Goal: Task Accomplishment & Management: Manage account settings

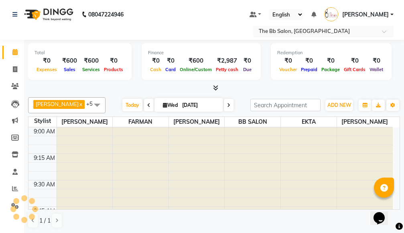
click at [387, 32] on span at bounding box center [387, 34] width 10 height 8
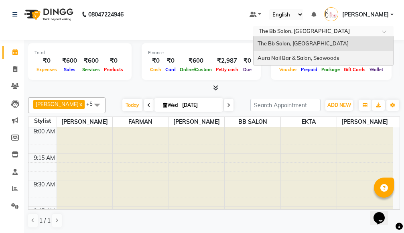
click at [288, 57] on span "Aura Nail Bar & Salon, Seawoods" at bounding box center [299, 58] width 82 height 6
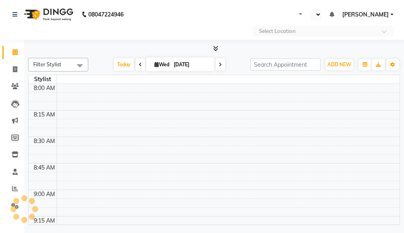
select select "en"
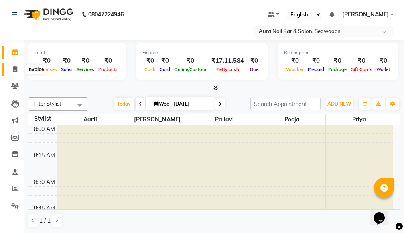
click at [14, 68] on icon at bounding box center [15, 69] width 4 height 6
select select "service"
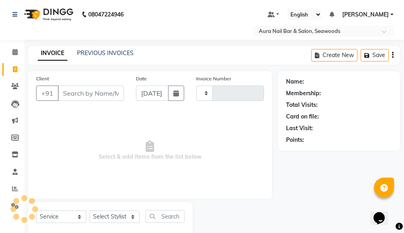
type input "2478"
select select "4994"
click at [100, 51] on link "PREVIOUS INVOICES" at bounding box center [105, 52] width 57 height 7
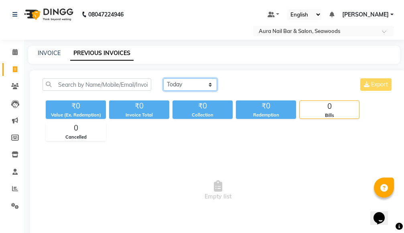
click at [180, 85] on select "Today Yesterday Custom Range" at bounding box center [190, 84] width 54 height 12
click at [163, 78] on select "Today Yesterday Custom Range" at bounding box center [190, 84] width 54 height 12
click at [210, 85] on select "Today Yesterday Custom Range" at bounding box center [190, 84] width 54 height 12
select select "range"
click at [163, 78] on select "Today Yesterday Custom Range" at bounding box center [190, 84] width 54 height 12
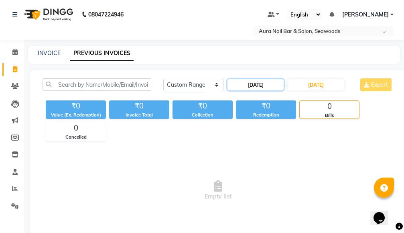
click at [246, 84] on input "[DATE]" at bounding box center [256, 84] width 56 height 11
select select "9"
select select "2025"
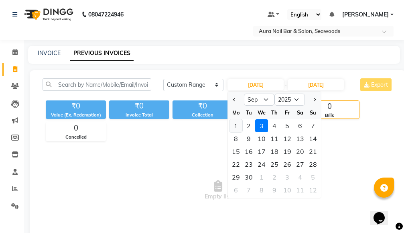
click at [234, 126] on div "1" at bounding box center [236, 125] width 13 height 13
type input "01-09-2025"
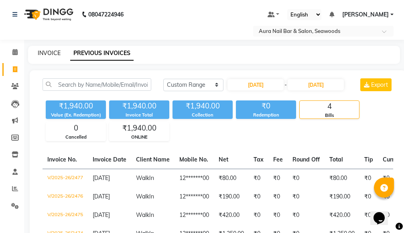
click at [52, 51] on link "INVOICE" at bounding box center [49, 52] width 23 height 7
select select "service"
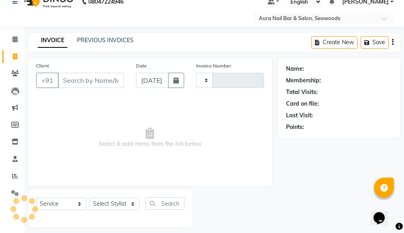
type input "2478"
select select "4994"
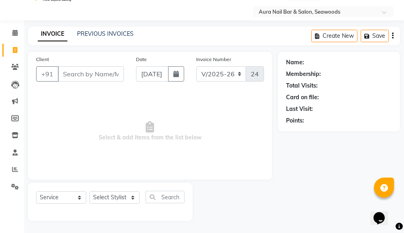
click at [104, 74] on input "Client" at bounding box center [91, 73] width 66 height 15
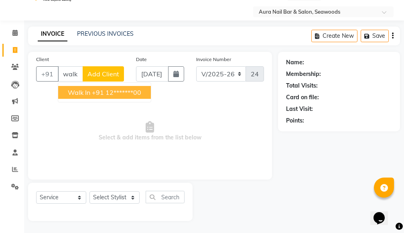
click at [104, 89] on ngb-highlight "+91 12*******00" at bounding box center [116, 92] width 49 height 8
type input "12*******00"
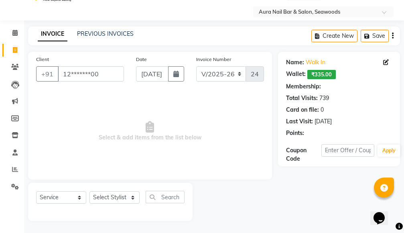
select select "1: Object"
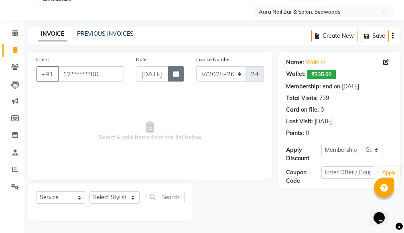
click at [177, 74] on icon "button" at bounding box center [177, 74] width 6 height 6
select select "9"
select select "2025"
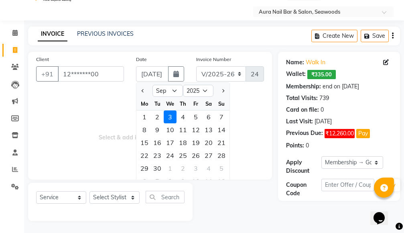
click at [143, 116] on div "1" at bounding box center [144, 116] width 13 height 13
type input "01-09-2025"
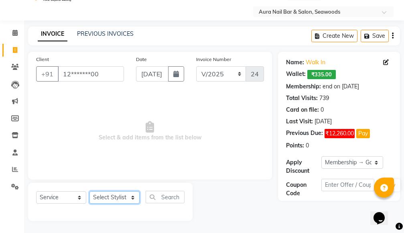
click at [135, 197] on select "Select Stylist Aarti Dipti Manager Pallavi pooja Priya" at bounding box center [115, 197] width 50 height 12
select select "83908"
click at [90, 191] on select "Select Stylist Aarti Dipti Manager Pallavi pooja Priya" at bounding box center [115, 197] width 50 height 12
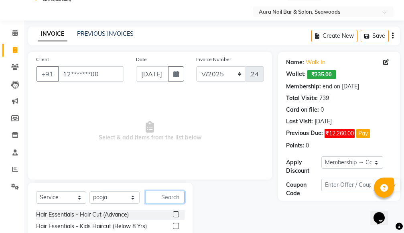
click at [159, 198] on input "text" at bounding box center [165, 197] width 39 height 12
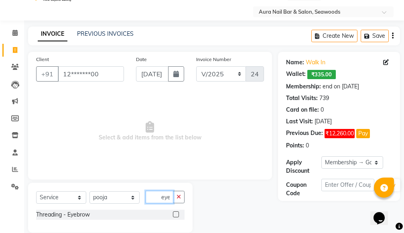
type input "eye"
click at [176, 214] on label at bounding box center [176, 214] width 6 height 6
click at [176, 214] on input "checkbox" at bounding box center [175, 214] width 5 height 5
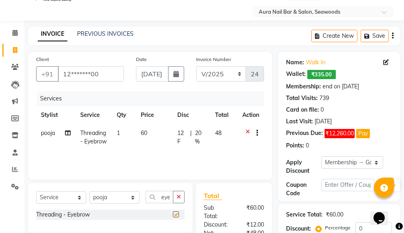
checkbox input "false"
click at [145, 137] on td "60" at bounding box center [154, 137] width 37 height 27
select select "83908"
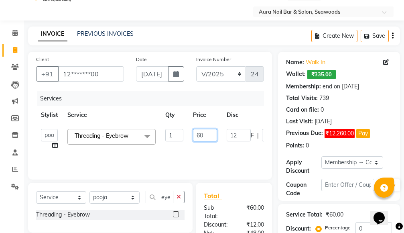
drag, startPoint x: 202, startPoint y: 133, endPoint x: 180, endPoint y: 133, distance: 21.3
click at [188, 133] on td "60" at bounding box center [205, 139] width 34 height 31
type input "100"
click at [223, 149] on tr "Aarti Dipti Manager Pallavi pooja Priya Threading - Eyebrow x Hair Essentials -…" at bounding box center [191, 139] width 310 height 31
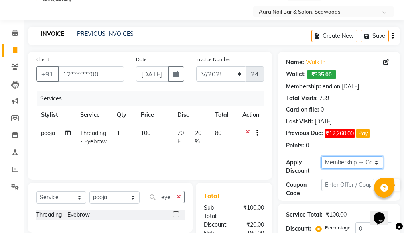
click at [375, 157] on select "Select Membership → Golden Membership Membership → Golden Membership Membership…" at bounding box center [353, 162] width 62 height 12
select select "0:"
click at [322, 156] on select "Select Membership → Golden Membership Membership → Golden Membership Membership…" at bounding box center [353, 162] width 62 height 12
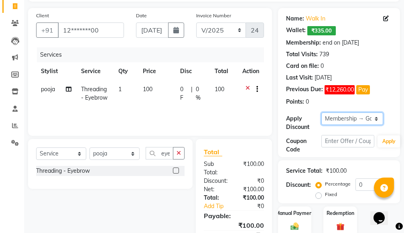
scroll to position [109, 0]
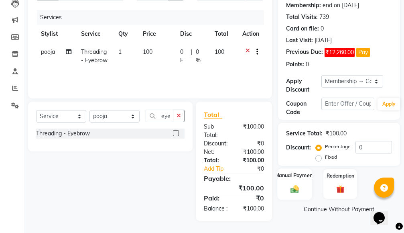
click at [292, 184] on img at bounding box center [295, 189] width 14 height 10
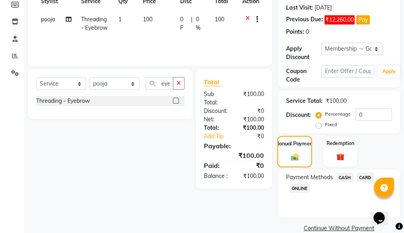
scroll to position [146, 0]
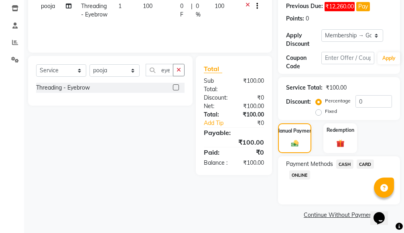
click at [302, 174] on span "ONLINE" at bounding box center [300, 174] width 21 height 9
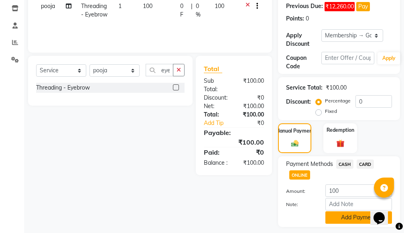
click at [333, 217] on button "Add Payment" at bounding box center [359, 217] width 67 height 12
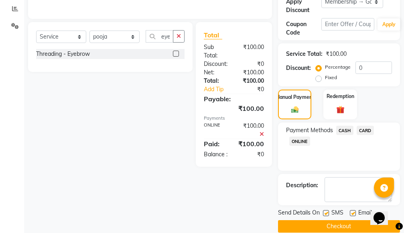
scroll to position [192, 0]
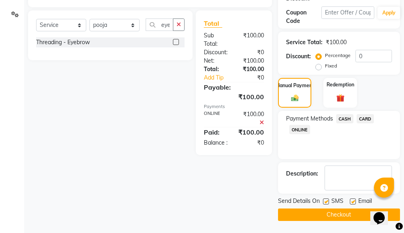
click at [333, 212] on button "Checkout" at bounding box center [339, 214] width 122 height 12
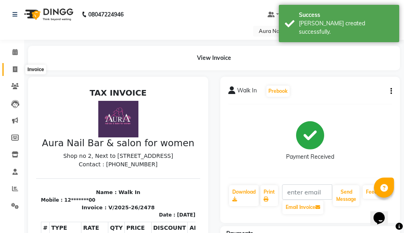
click at [13, 69] on icon at bounding box center [15, 69] width 4 height 6
select select "service"
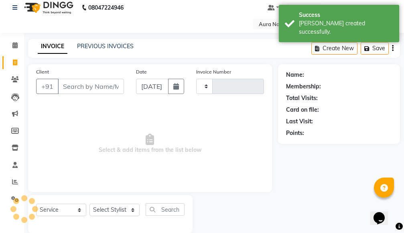
type input "2479"
select select "4994"
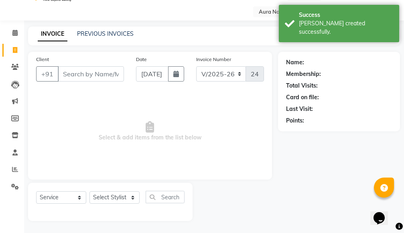
click at [91, 75] on input "Client" at bounding box center [91, 73] width 66 height 15
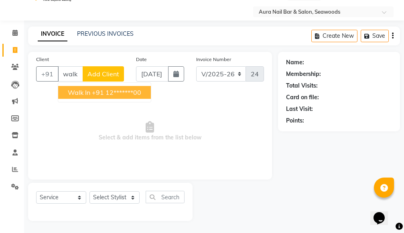
drag, startPoint x: 98, startPoint y: 94, endPoint x: 126, endPoint y: 88, distance: 28.7
click at [99, 93] on ngb-highlight "+91 12*******00" at bounding box center [116, 92] width 49 height 8
type input "12*******00"
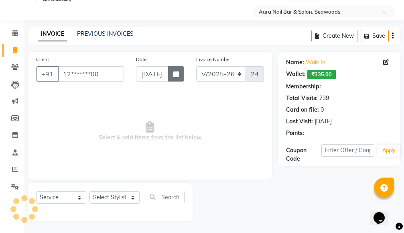
select select "1: Object"
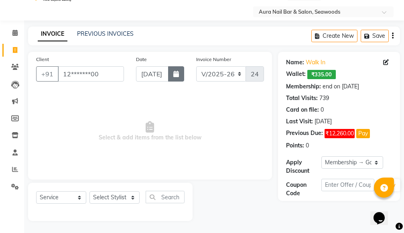
click at [174, 74] on icon "button" at bounding box center [177, 74] width 6 height 6
select select "9"
select select "2025"
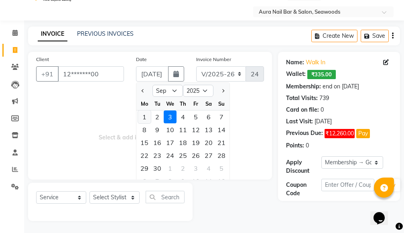
click at [143, 117] on div "1" at bounding box center [144, 116] width 13 height 13
type input "01-09-2025"
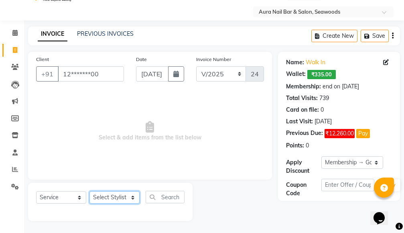
click at [132, 196] on select "Select Stylist Aarti Dipti Manager Pallavi pooja Priya" at bounding box center [115, 197] width 50 height 12
select select "31261"
click at [90, 191] on select "Select Stylist Aarti Dipti Manager Pallavi pooja Priya" at bounding box center [115, 197] width 50 height 12
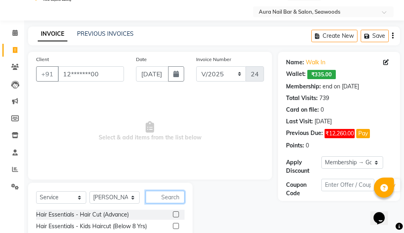
click at [157, 196] on input "text" at bounding box center [165, 197] width 39 height 12
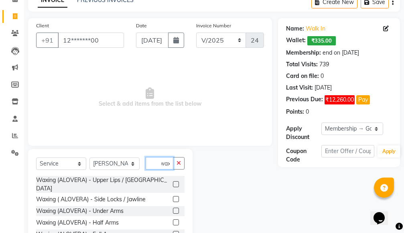
scroll to position [100, 0]
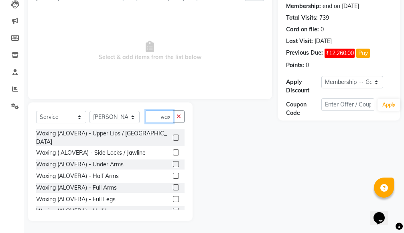
type input "wax"
click at [173, 173] on label at bounding box center [176, 176] width 6 height 6
click at [173, 174] on input "checkbox" at bounding box center [175, 176] width 5 height 5
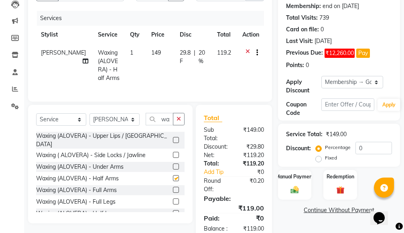
checkbox input "false"
click at [149, 74] on td "149" at bounding box center [161, 65] width 29 height 43
select select "31261"
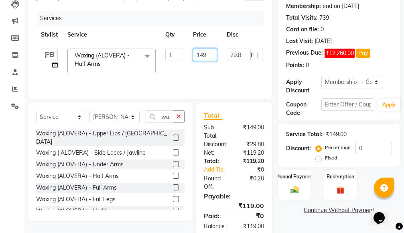
drag, startPoint x: 207, startPoint y: 54, endPoint x: 181, endPoint y: 55, distance: 26.1
click at [181, 55] on tr "Aarti Dipti Manager Pallavi pooja Priya Waxing (ALOVERA) - Half Arms x Hair Ess…" at bounding box center [191, 61] width 310 height 34
type input "1430"
click at [225, 69] on tr "Aarti Dipti Manager Pallavi pooja Priya Waxing (ALOVERA) - Half Arms x Hair Ess…" at bounding box center [191, 61] width 310 height 34
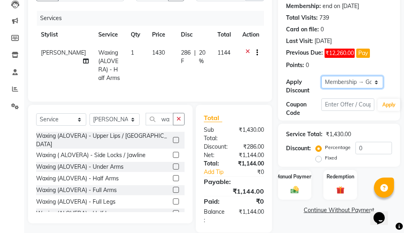
click at [378, 80] on select "Select Membership → Golden Membership Membership → Golden Membership Membership…" at bounding box center [353, 82] width 62 height 12
select select "0:"
click at [322, 76] on select "Select Membership → Golden Membership Membership → Golden Membership Membership…" at bounding box center [353, 82] width 62 height 12
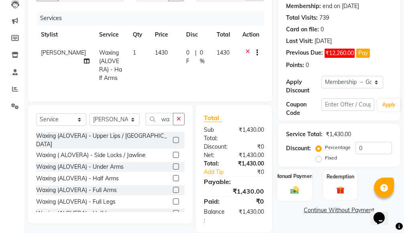
click at [293, 180] on div "Manual Payment" at bounding box center [295, 184] width 35 height 31
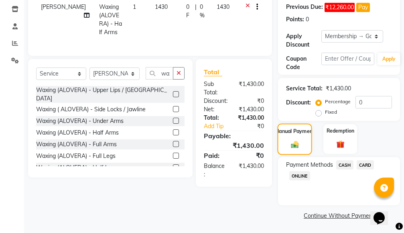
scroll to position [146, 0]
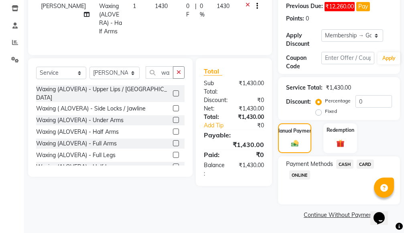
click at [296, 173] on span "ONLINE" at bounding box center [300, 174] width 21 height 9
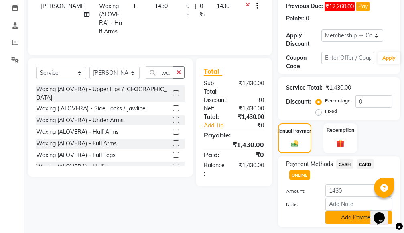
click at [339, 214] on button "Add Payment" at bounding box center [359, 217] width 67 height 12
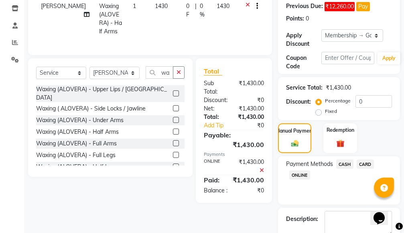
scroll to position [192, 0]
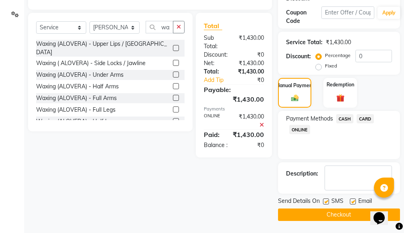
click at [313, 214] on button "Checkout" at bounding box center [339, 214] width 122 height 12
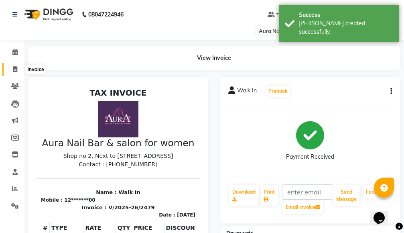
click at [14, 69] on icon at bounding box center [15, 69] width 4 height 6
select select "4994"
select select "service"
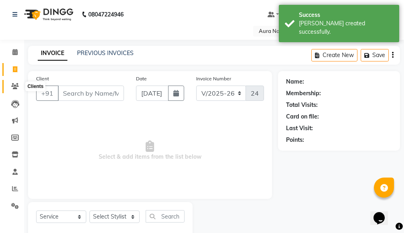
scroll to position [19, 0]
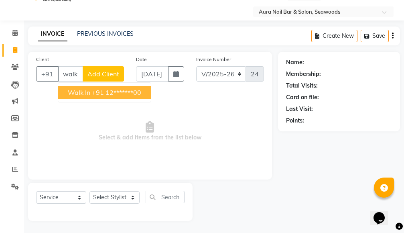
click at [116, 92] on ngb-highlight "+91 12*******00" at bounding box center [116, 92] width 49 height 8
type input "12*******00"
select select "1: Object"
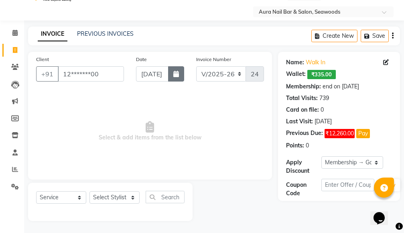
click at [182, 73] on button "button" at bounding box center [176, 73] width 16 height 15
select select "9"
select select "2025"
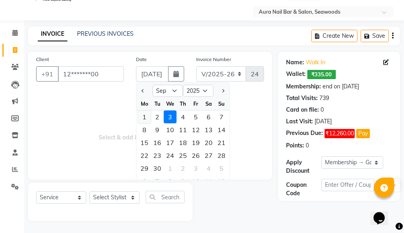
click at [146, 118] on div "1" at bounding box center [144, 116] width 13 height 13
type input "01-09-2025"
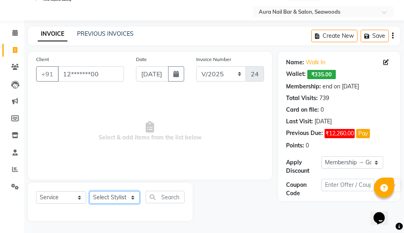
click at [132, 197] on select "Select Stylist Aarti Dipti Manager Pallavi pooja Priya" at bounding box center [115, 197] width 50 height 12
select select "83908"
click at [90, 191] on select "Select Stylist Aarti Dipti Manager Pallavi pooja Priya" at bounding box center [115, 197] width 50 height 12
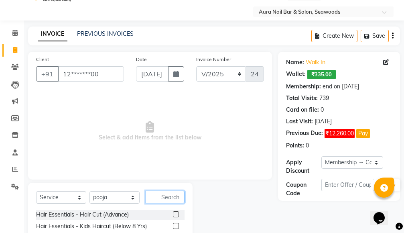
click at [160, 195] on input "text" at bounding box center [165, 197] width 39 height 12
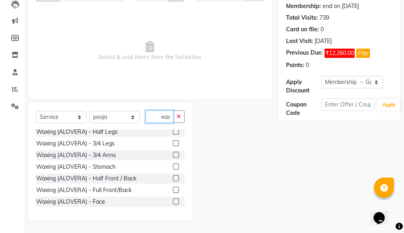
scroll to position [80, 0]
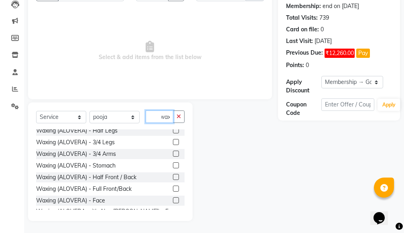
type input "wax"
click at [173, 174] on label at bounding box center [176, 177] width 6 height 6
click at [173, 175] on input "checkbox" at bounding box center [175, 177] width 5 height 5
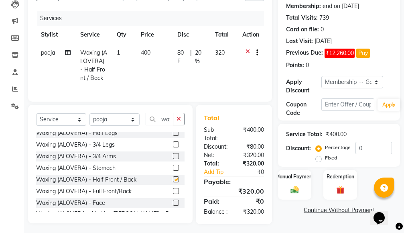
checkbox input "false"
click at [159, 69] on td "400" at bounding box center [154, 65] width 37 height 43
select select "83908"
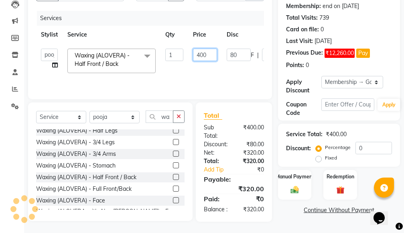
drag, startPoint x: 208, startPoint y: 49, endPoint x: 188, endPoint y: 54, distance: 20.8
click at [188, 54] on td "400" at bounding box center [205, 61] width 34 height 34
type input "1200"
drag, startPoint x: 234, startPoint y: 69, endPoint x: 260, endPoint y: 70, distance: 26.6
click at [233, 69] on tr "Aarti Dipti Manager Pallavi pooja Priya Waxing (ALOVERA) - Half Front / Back x …" at bounding box center [191, 61] width 310 height 34
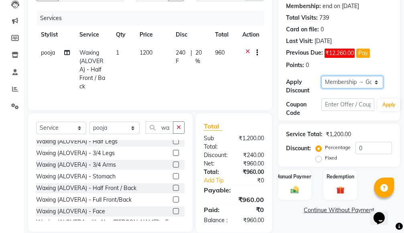
click at [378, 80] on select "Select Membership → Golden Membership Membership → Golden Membership Membership…" at bounding box center [353, 82] width 62 height 12
select select "0:"
click at [322, 76] on select "Select Membership → Golden Membership Membership → Golden Membership Membership…" at bounding box center [353, 82] width 62 height 12
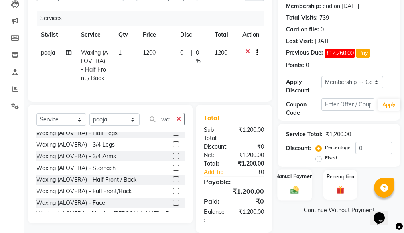
click at [299, 183] on div "Manual Payment" at bounding box center [295, 184] width 35 height 31
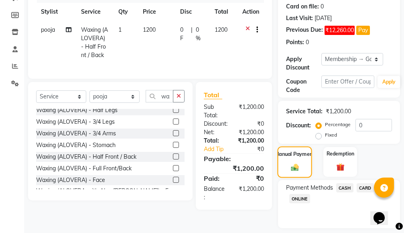
scroll to position [146, 0]
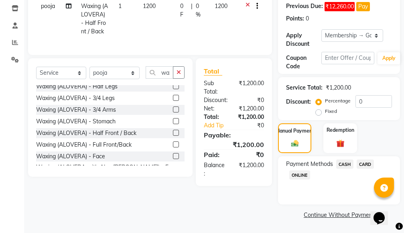
click at [344, 164] on span "CASH" at bounding box center [345, 163] width 17 height 9
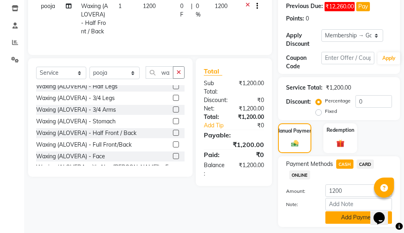
click at [333, 217] on button "Add Payment" at bounding box center [359, 217] width 67 height 12
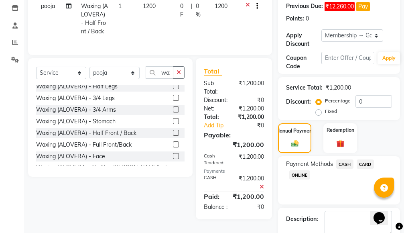
scroll to position [192, 0]
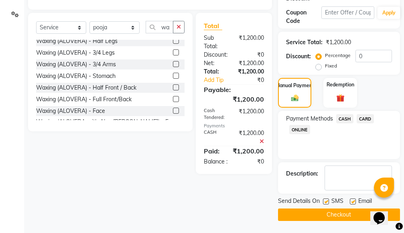
click at [315, 213] on button "Checkout" at bounding box center [339, 214] width 122 height 12
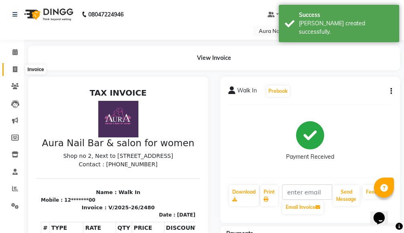
click at [14, 68] on icon at bounding box center [15, 69] width 4 height 6
select select "service"
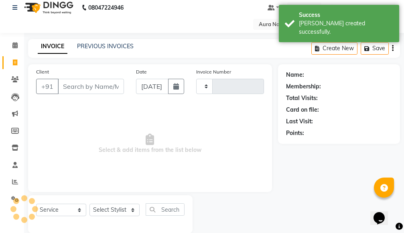
type input "2481"
select select "4994"
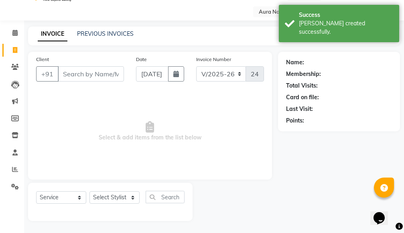
click at [103, 78] on input "Client" at bounding box center [91, 73] width 66 height 15
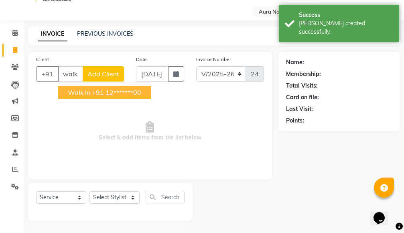
click at [112, 94] on ngb-highlight "+91 12*******00" at bounding box center [116, 92] width 49 height 8
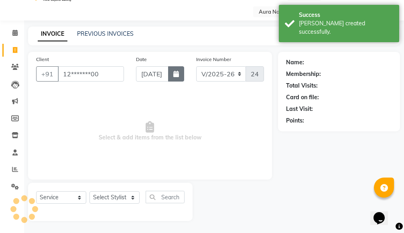
type input "12*******00"
select select "1: Object"
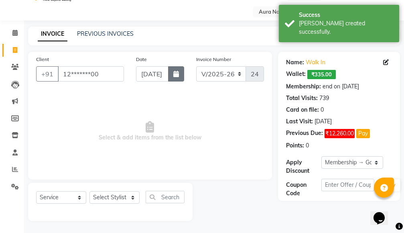
click at [177, 73] on icon "button" at bounding box center [177, 74] width 6 height 6
select select "9"
select select "2025"
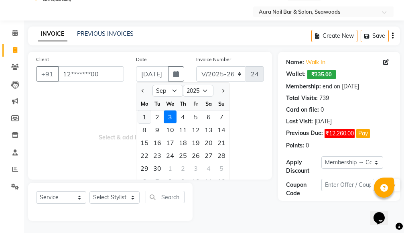
click at [146, 119] on div "1" at bounding box center [144, 116] width 13 height 13
type input "01-09-2025"
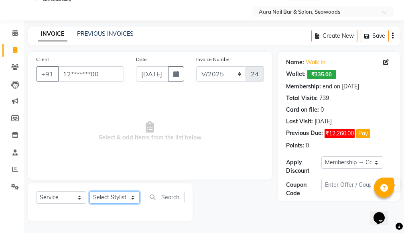
click at [132, 196] on select "Select Stylist Aarti Dipti Manager Pallavi pooja Priya" at bounding box center [115, 197] width 50 height 12
select select "83908"
click at [90, 191] on select "Select Stylist Aarti Dipti Manager Pallavi pooja Priya" at bounding box center [115, 197] width 50 height 12
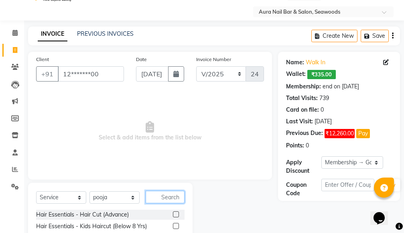
click at [162, 196] on input "text" at bounding box center [165, 197] width 39 height 12
type input "cut"
click at [180, 214] on div at bounding box center [179, 215] width 12 height 10
click at [174, 214] on label at bounding box center [176, 214] width 6 height 6
click at [174, 214] on input "checkbox" at bounding box center [175, 214] width 5 height 5
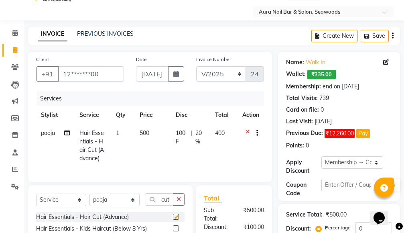
checkbox input "false"
click at [378, 162] on select "Select Membership → Golden Membership Membership → Golden Membership Membership…" at bounding box center [353, 162] width 62 height 12
select select "0:"
click at [322, 156] on select "Select Membership → Golden Membership Membership → Golden Membership Membership…" at bounding box center [353, 162] width 62 height 12
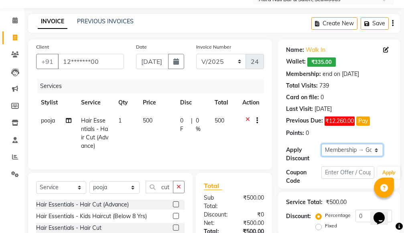
scroll to position [118, 0]
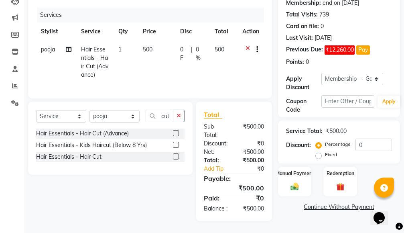
click at [176, 53] on td "0 F | 0 %" at bounding box center [193, 62] width 35 height 43
select select "83908"
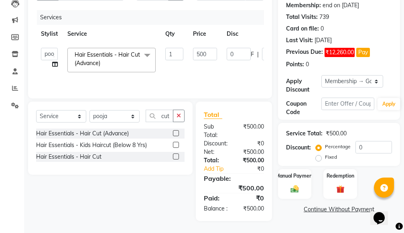
scroll to position [109, 0]
drag, startPoint x: 210, startPoint y: 43, endPoint x: 193, endPoint y: 42, distance: 16.9
click at [193, 48] on input "500" at bounding box center [205, 54] width 24 height 12
type input "400"
click at [251, 61] on tr "Aarti Dipti Manager Pallavi pooja Priya Hair Essentials - Hair Cut (Advance) x …" at bounding box center [191, 60] width 310 height 34
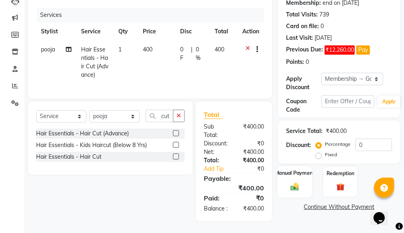
click at [294, 172] on div "Manual Payment" at bounding box center [295, 181] width 35 height 31
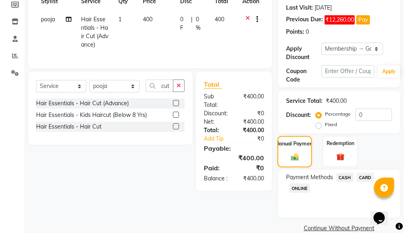
scroll to position [146, 0]
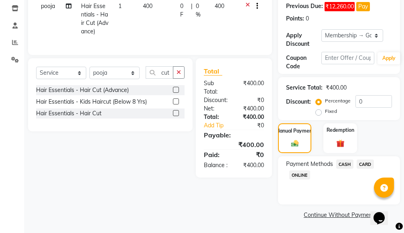
drag, startPoint x: 303, startPoint y: 174, endPoint x: 304, endPoint y: 180, distance: 5.7
click at [303, 174] on span "ONLINE" at bounding box center [300, 174] width 21 height 9
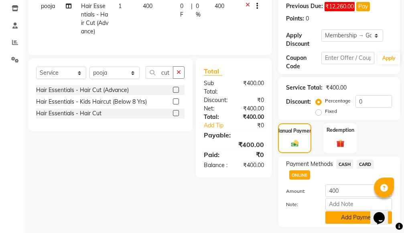
click at [334, 215] on button "Add Payment" at bounding box center [359, 217] width 67 height 12
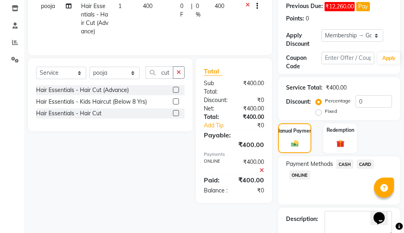
scroll to position [192, 0]
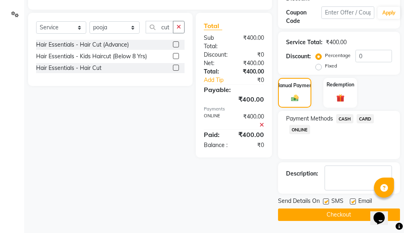
click at [321, 217] on button "Checkout" at bounding box center [339, 214] width 122 height 12
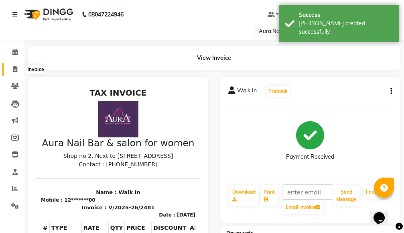
click at [13, 71] on icon at bounding box center [15, 69] width 4 height 6
select select "service"
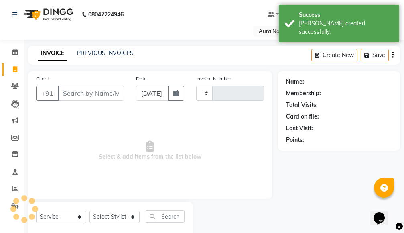
type input "2482"
select select "4994"
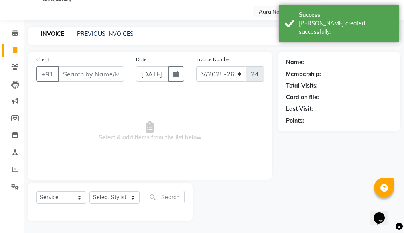
click at [101, 75] on input "Client" at bounding box center [91, 73] width 66 height 15
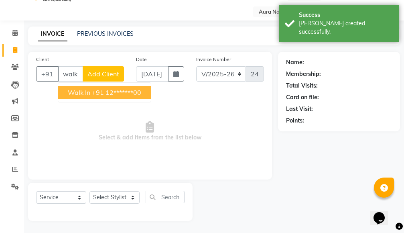
click at [102, 95] on ngb-highlight "+91 12*******00" at bounding box center [116, 92] width 49 height 8
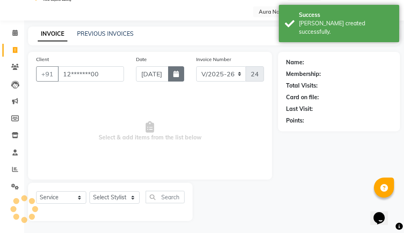
type input "12*******00"
select select "1: Object"
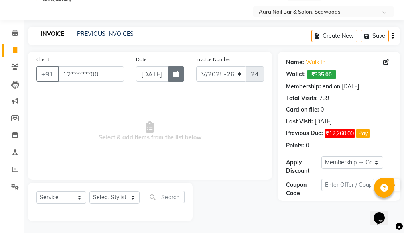
click at [175, 71] on icon "button" at bounding box center [177, 74] width 6 height 6
select select "9"
select select "2025"
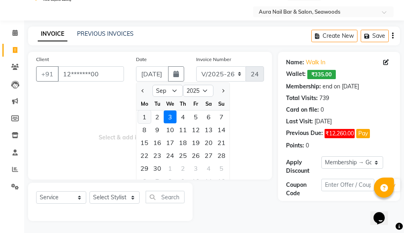
click at [145, 117] on div "1" at bounding box center [144, 116] width 13 height 13
type input "01-09-2025"
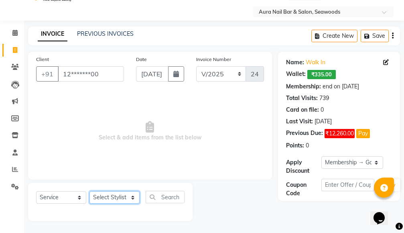
click at [130, 196] on select "Select Stylist Aarti Dipti Manager Pallavi pooja Priya" at bounding box center [115, 197] width 50 height 12
select select "83908"
click at [90, 191] on select "Select Stylist Aarti Dipti Manager Pallavi pooja Priya" at bounding box center [115, 197] width 50 height 12
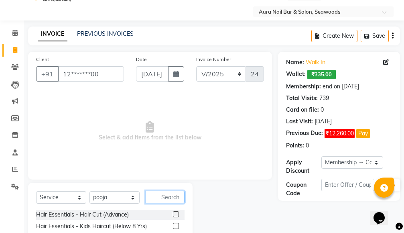
click at [163, 196] on input "text" at bounding box center [165, 197] width 39 height 12
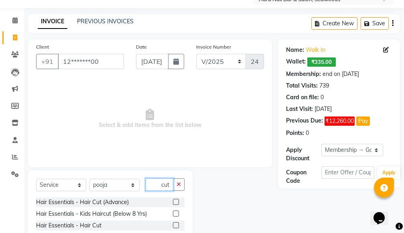
scroll to position [54, 0]
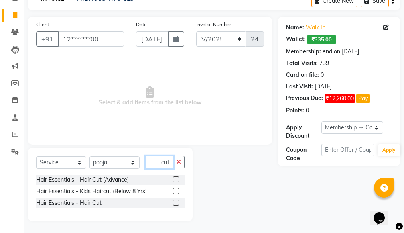
type input "cut"
click at [177, 190] on label at bounding box center [176, 191] width 6 height 6
click at [177, 190] on input "checkbox" at bounding box center [175, 191] width 5 height 5
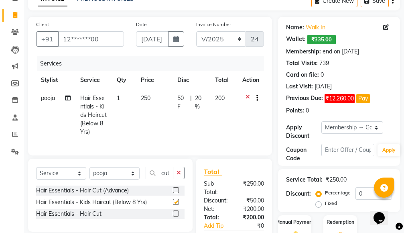
checkbox input "false"
click at [145, 103] on td "250" at bounding box center [154, 115] width 37 height 52
select select "83908"
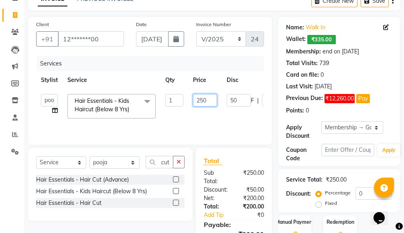
drag, startPoint x: 210, startPoint y: 98, endPoint x: 180, endPoint y: 99, distance: 30.5
click at [182, 98] on tr "Aarti Dipti Manager Pallavi pooja Priya Hair Essentials - Kids Haircut (Below 8…" at bounding box center [191, 106] width 310 height 34
type input "950"
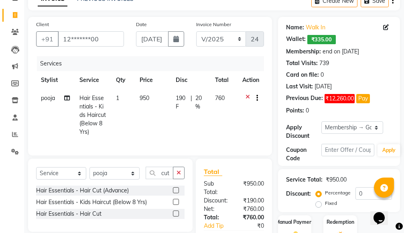
click at [213, 111] on tr "pooja Hair Essentials - Kids Haircut (Below 8 Yrs) 1 950 190 F | 20 % 760" at bounding box center [150, 115] width 228 height 52
click at [376, 127] on select "Select Membership → Golden Membership Membership → Golden Membership Membership…" at bounding box center [353, 127] width 62 height 12
select select "0:"
click at [322, 121] on select "Select Membership → Golden Membership Membership → Golden Membership Membership…" at bounding box center [353, 127] width 62 height 12
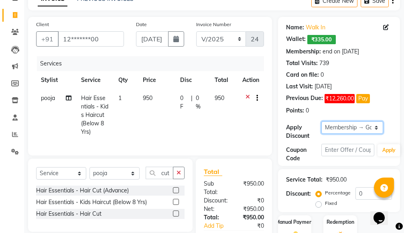
scroll to position [127, 0]
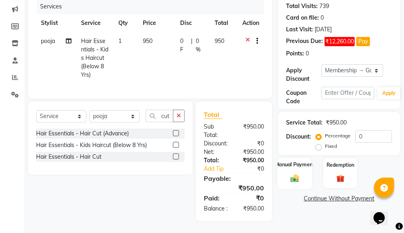
click at [302, 168] on div "Manual Payment" at bounding box center [295, 172] width 35 height 31
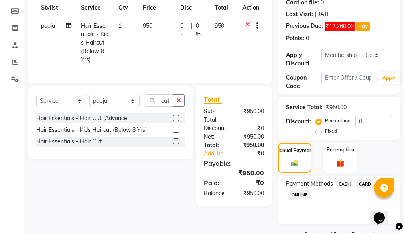
click at [297, 195] on span "ONLINE" at bounding box center [300, 194] width 21 height 9
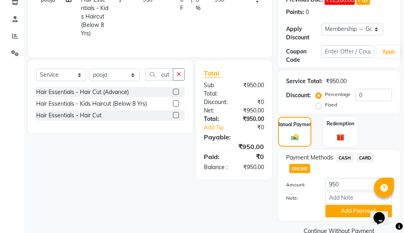
scroll to position [169, 0]
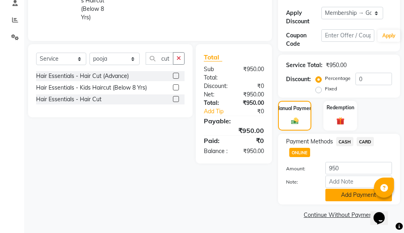
click at [333, 192] on button "Add Payment" at bounding box center [359, 195] width 67 height 12
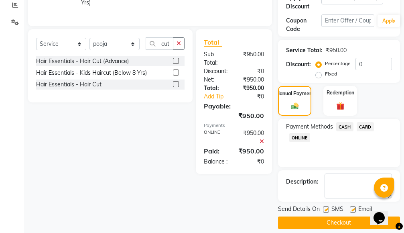
scroll to position [192, 0]
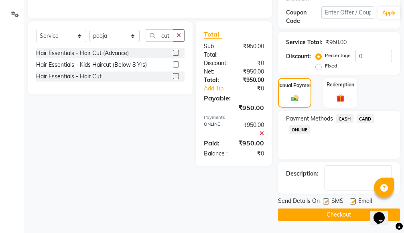
click at [300, 215] on button "Checkout" at bounding box center [339, 214] width 122 height 12
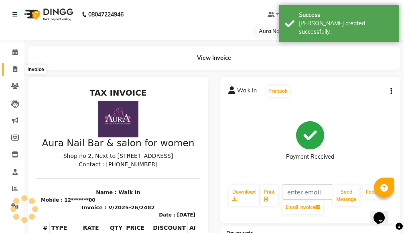
click at [14, 69] on icon at bounding box center [15, 69] width 4 height 6
select select "service"
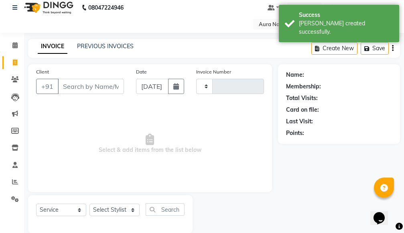
type input "2483"
select select "4994"
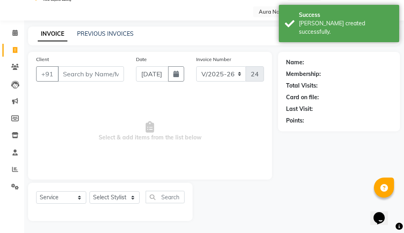
click at [88, 74] on input "Client" at bounding box center [91, 73] width 66 height 15
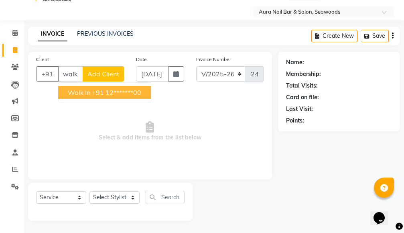
click at [114, 96] on ngb-highlight "+91 12*******00" at bounding box center [116, 92] width 49 height 8
type input "12*******00"
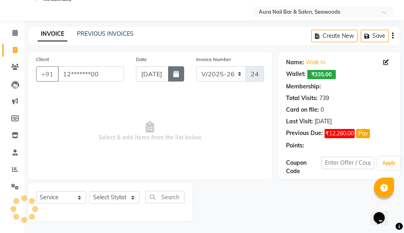
select select "1: Object"
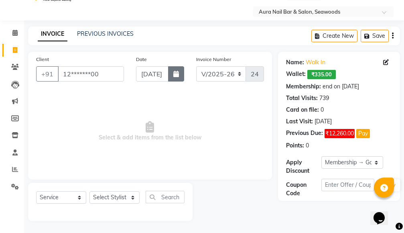
click at [180, 70] on button "button" at bounding box center [176, 73] width 16 height 15
select select "9"
select select "2025"
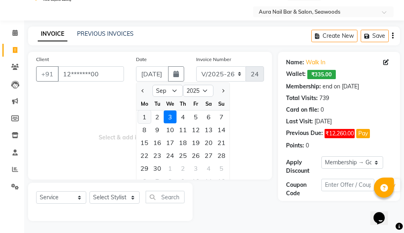
click at [143, 114] on div "1" at bounding box center [144, 116] width 13 height 13
type input "01-09-2025"
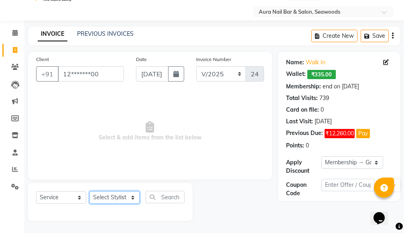
click at [133, 197] on select "Select Stylist Aarti Dipti Manager Pallavi pooja Priya" at bounding box center [115, 197] width 50 height 12
select select "83908"
click at [90, 191] on select "Select Stylist Aarti Dipti Manager Pallavi pooja Priya" at bounding box center [115, 197] width 50 height 12
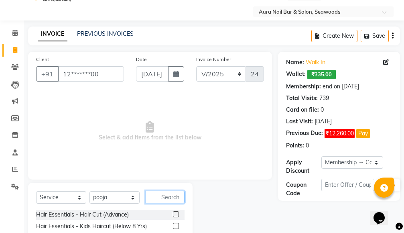
click at [158, 197] on input "text" at bounding box center [165, 197] width 39 height 12
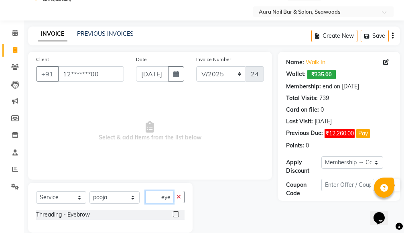
type input "eye"
click at [176, 212] on label at bounding box center [176, 214] width 6 height 6
click at [176, 212] on input "checkbox" at bounding box center [175, 214] width 5 height 5
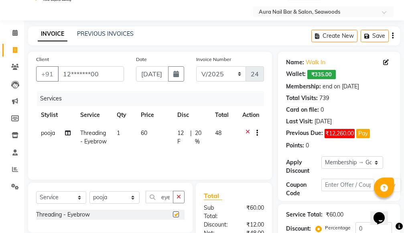
checkbox input "false"
click at [153, 136] on td "60" at bounding box center [154, 137] width 37 height 27
select select "83908"
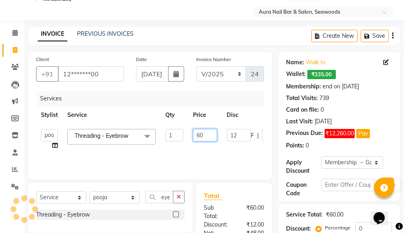
drag, startPoint x: 207, startPoint y: 132, endPoint x: 178, endPoint y: 135, distance: 29.1
click at [178, 135] on tr "Aarti Dipti Manager Pallavi pooja Priya Threading - Eyebrow x Hair Essentials -…" at bounding box center [191, 139] width 310 height 31
type input "80"
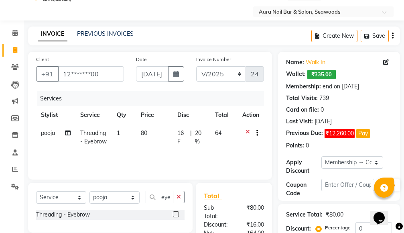
click at [232, 150] on tr "pooja Threading - Eyebrow 1 80 16 F | 20 % 64" at bounding box center [150, 137] width 228 height 27
click at [376, 162] on select "Select Membership → Golden Membership Membership → Golden Membership Membership…" at bounding box center [353, 162] width 62 height 12
select select "0:"
click at [322, 156] on select "Select Membership → Golden Membership Membership → Golden Membership Membership…" at bounding box center [353, 162] width 62 height 12
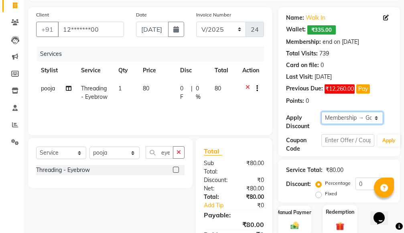
scroll to position [109, 0]
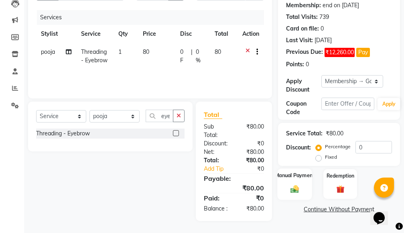
click at [296, 175] on div "Manual Payment" at bounding box center [295, 183] width 35 height 31
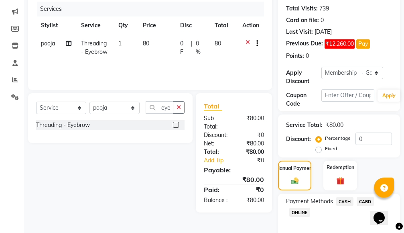
click at [298, 212] on span "ONLINE" at bounding box center [300, 212] width 21 height 9
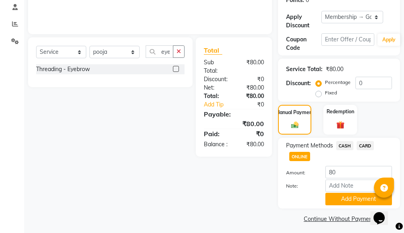
scroll to position [169, 0]
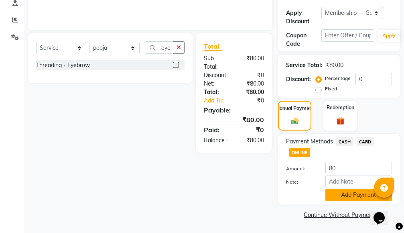
click at [347, 196] on button "Add Payment" at bounding box center [359, 195] width 67 height 12
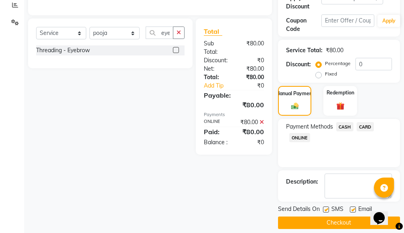
scroll to position [192, 0]
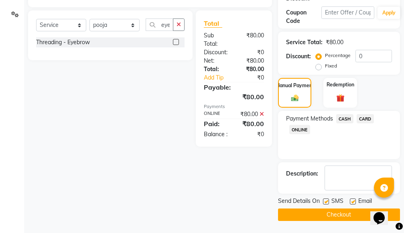
click at [313, 213] on button "Checkout" at bounding box center [339, 214] width 122 height 12
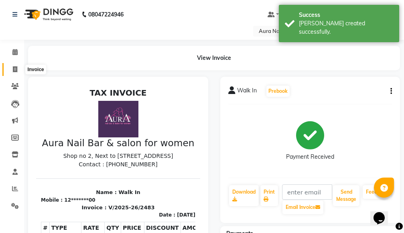
click at [15, 69] on icon at bounding box center [15, 69] width 4 height 6
select select "service"
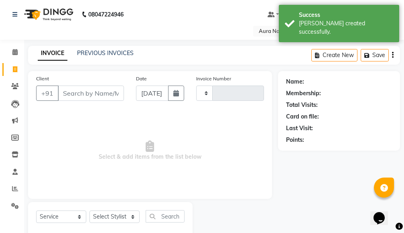
type input "2484"
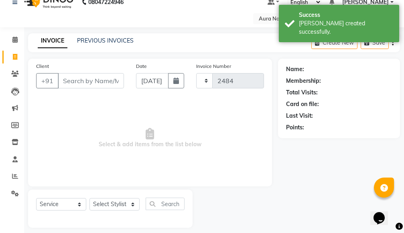
select select "4994"
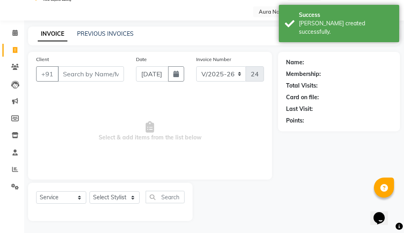
click at [83, 78] on input "Client" at bounding box center [91, 73] width 66 height 15
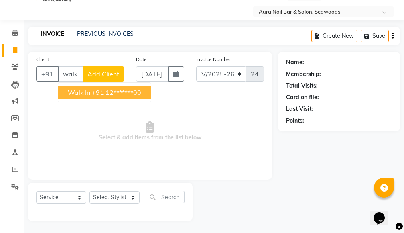
click at [99, 90] on ngb-highlight "+91 12*******00" at bounding box center [116, 92] width 49 height 8
type input "12*******00"
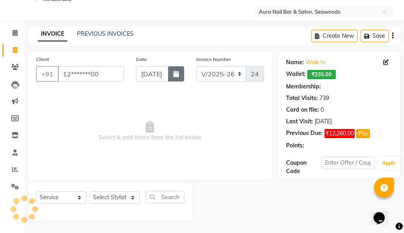
select select "1: Object"
click at [176, 74] on icon "button" at bounding box center [177, 74] width 6 height 6
select select "9"
select select "2025"
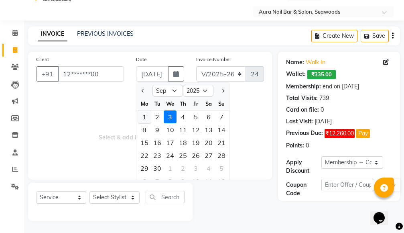
click at [144, 116] on div "1" at bounding box center [144, 116] width 13 height 13
type input "01-09-2025"
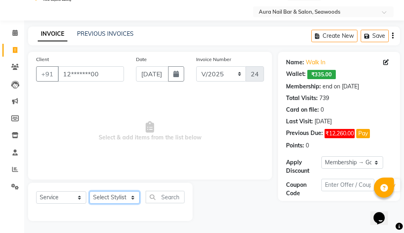
click at [133, 197] on select "Select Stylist Aarti Dipti Manager Pallavi pooja Priya" at bounding box center [115, 197] width 50 height 12
select select "31261"
click at [90, 191] on select "Select Stylist Aarti Dipti Manager Pallavi pooja Priya" at bounding box center [115, 197] width 50 height 12
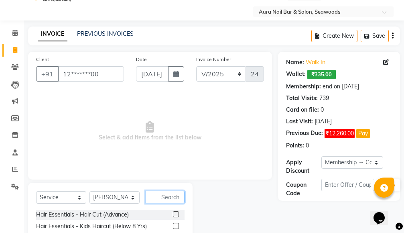
click at [151, 194] on input "text" at bounding box center [165, 197] width 39 height 12
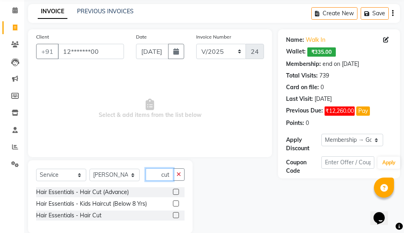
scroll to position [54, 0]
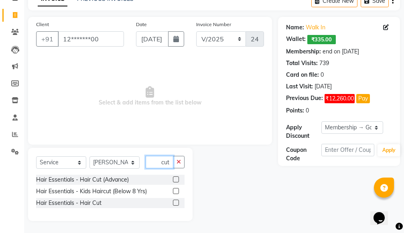
type input "cut"
click at [177, 181] on label at bounding box center [176, 179] width 6 height 6
click at [177, 181] on input "checkbox" at bounding box center [175, 179] width 5 height 5
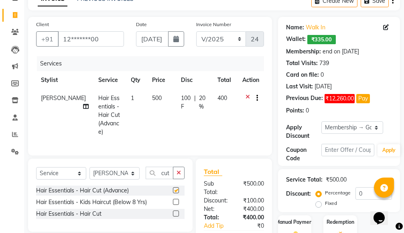
checkbox input "false"
click at [376, 125] on select "Select Membership → Golden Membership Membership → Golden Membership Membership…" at bounding box center [353, 127] width 62 height 12
select select "0:"
click at [322, 121] on select "Select Membership → Golden Membership Membership → Golden Membership Membership…" at bounding box center [353, 127] width 62 height 12
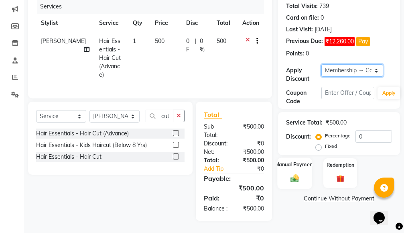
scroll to position [118, 0]
click at [298, 174] on img at bounding box center [295, 179] width 14 height 10
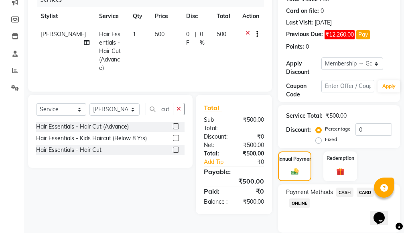
click at [342, 192] on span "CASH" at bounding box center [345, 192] width 17 height 9
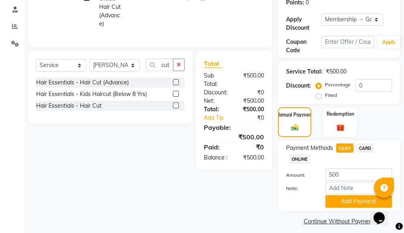
scroll to position [169, 0]
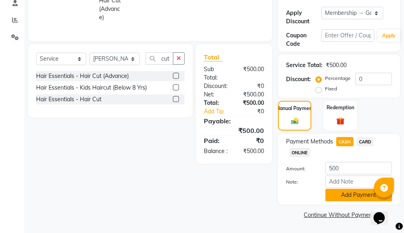
click at [347, 195] on button "Add Payment" at bounding box center [359, 195] width 67 height 12
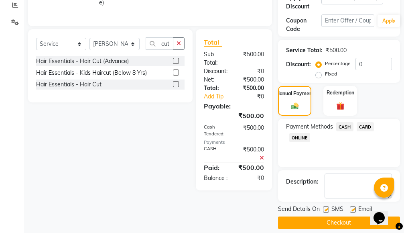
scroll to position [192, 0]
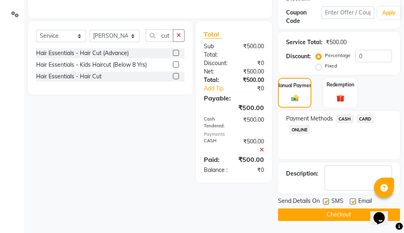
click at [302, 215] on button "Checkout" at bounding box center [339, 214] width 122 height 12
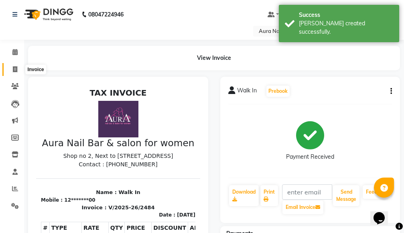
click at [14, 70] on icon at bounding box center [15, 69] width 4 height 6
select select "service"
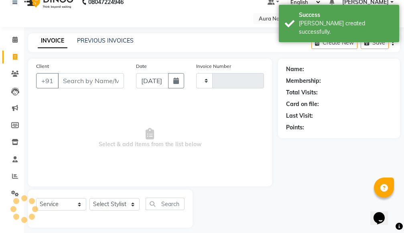
type input "2485"
select select "4994"
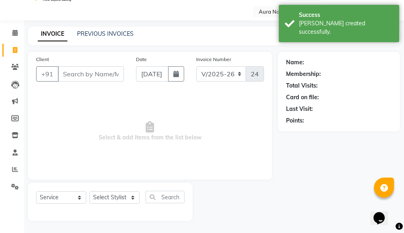
click at [84, 75] on input "Client" at bounding box center [91, 73] width 66 height 15
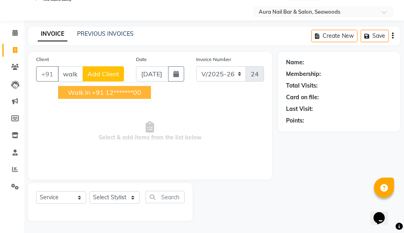
click at [107, 96] on ngb-highlight "+91 12*******00" at bounding box center [116, 92] width 49 height 8
type input "12*******00"
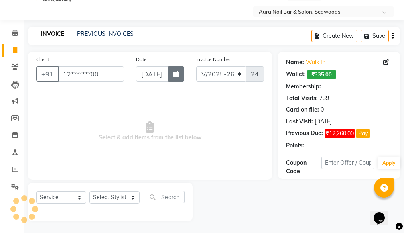
select select "1: Object"
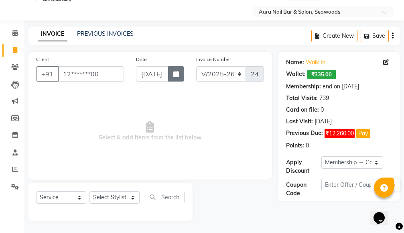
click at [179, 77] on button "button" at bounding box center [176, 73] width 16 height 15
select select "9"
select select "2025"
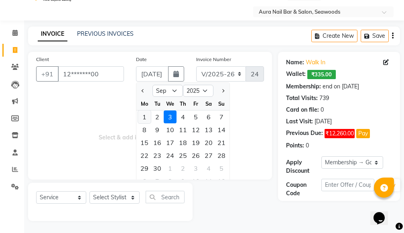
click at [145, 118] on div "1" at bounding box center [144, 116] width 13 height 13
type input "01-09-2025"
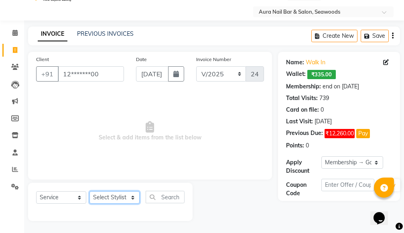
click at [131, 194] on select "Select Stylist Aarti Dipti Manager Pallavi pooja Priya" at bounding box center [115, 197] width 50 height 12
select select "83908"
click at [90, 191] on select "Select Stylist Aarti Dipti Manager Pallavi pooja Priya" at bounding box center [115, 197] width 50 height 12
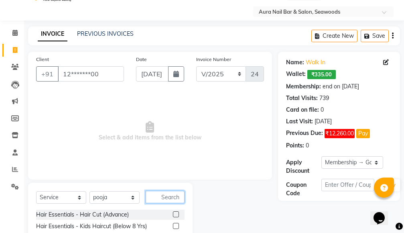
click at [157, 196] on input "text" at bounding box center [165, 197] width 39 height 12
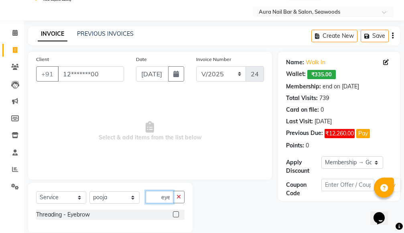
type input "eye"
click at [174, 214] on label at bounding box center [176, 214] width 6 height 6
click at [174, 214] on input "checkbox" at bounding box center [175, 214] width 5 height 5
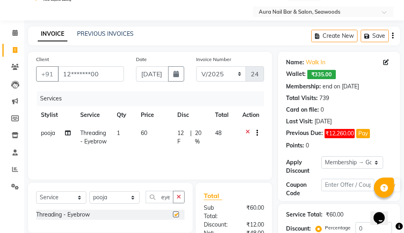
checkbox input "false"
click at [367, 164] on select "Select Membership → Golden Membership Membership → Golden Membership Membership…" at bounding box center [353, 162] width 62 height 12
select select "0:"
click at [322, 156] on select "Select Membership → Golden Membership Membership → Golden Membership Membership…" at bounding box center [353, 162] width 62 height 12
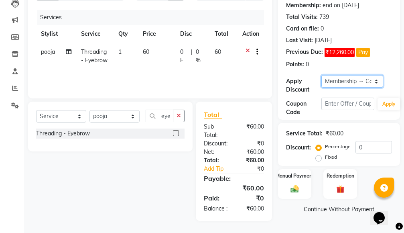
scroll to position [109, 0]
click at [292, 184] on img at bounding box center [295, 189] width 14 height 10
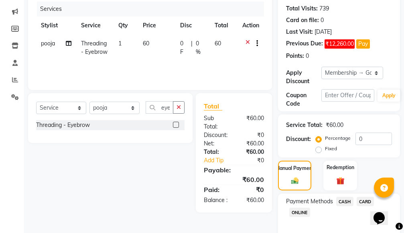
click at [143, 45] on span "60" at bounding box center [146, 43] width 6 height 7
select select "83908"
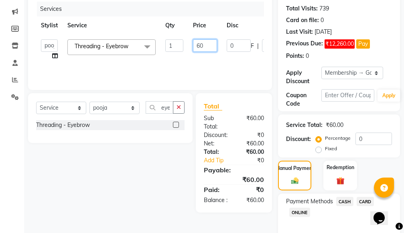
drag, startPoint x: 203, startPoint y: 42, endPoint x: 175, endPoint y: 44, distance: 27.8
click at [178, 44] on tr "Aarti Dipti Manager Pallavi pooja Priya Threading - Eyebrow x Hair Essentials -…" at bounding box center [191, 50] width 310 height 31
type input "140"
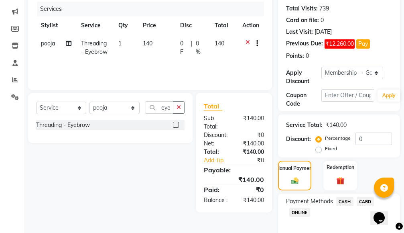
click at [232, 60] on tr "pooja Threading - Eyebrow 1 140 0 F | 0 % 140" at bounding box center [150, 48] width 228 height 27
click at [345, 200] on span "CASH" at bounding box center [345, 201] width 17 height 9
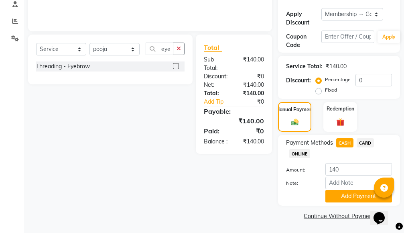
scroll to position [169, 0]
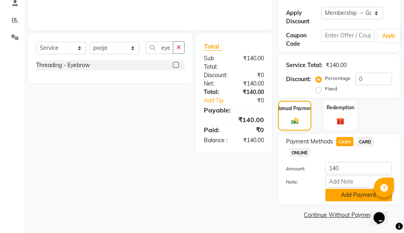
click at [336, 196] on button "Add Payment" at bounding box center [359, 195] width 67 height 12
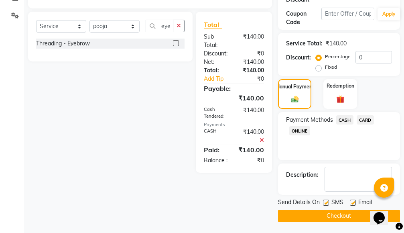
scroll to position [192, 0]
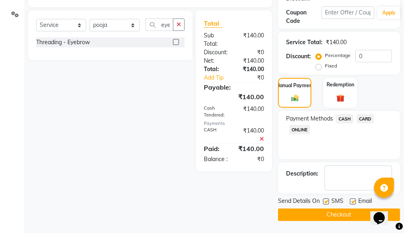
click at [311, 217] on button "Checkout" at bounding box center [339, 214] width 122 height 12
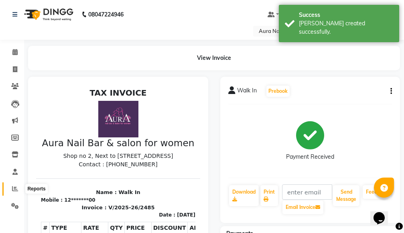
click at [14, 188] on icon at bounding box center [15, 189] width 6 height 6
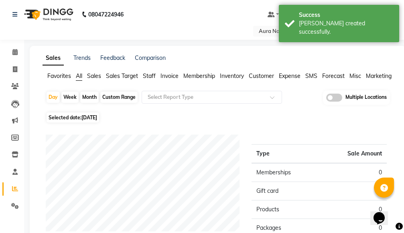
click at [154, 76] on span "Staff" at bounding box center [149, 75] width 13 height 7
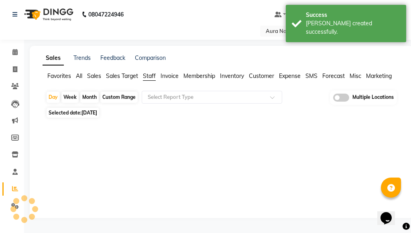
click at [90, 114] on span "[DATE]" at bounding box center [90, 113] width 16 height 6
select select "9"
select select "2025"
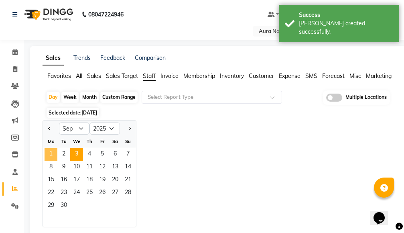
click at [53, 153] on span "1" at bounding box center [51, 154] width 13 height 13
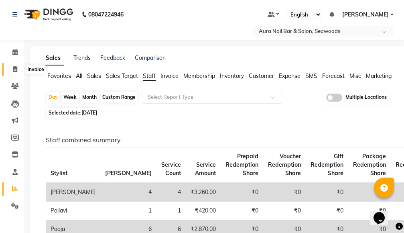
click at [13, 69] on icon at bounding box center [15, 69] width 4 height 6
select select "service"
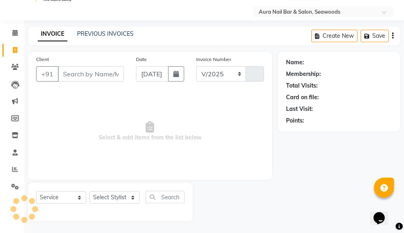
select select "4994"
type input "2486"
click at [108, 31] on link "PREVIOUS INVOICES" at bounding box center [105, 33] width 57 height 7
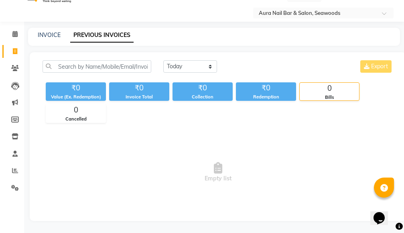
scroll to position [18, 0]
click at [210, 64] on select "Today Yesterday Custom Range" at bounding box center [190, 66] width 54 height 12
select select "range"
click at [163, 60] on select "Today Yesterday Custom Range" at bounding box center [190, 66] width 54 height 12
click at [243, 65] on input "[DATE]" at bounding box center [256, 66] width 56 height 11
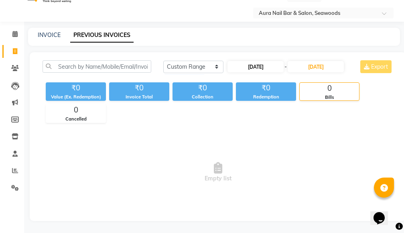
select select "9"
select select "2025"
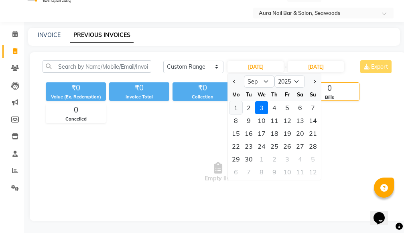
click at [235, 108] on div "1" at bounding box center [236, 107] width 13 height 13
type input "01-09-2025"
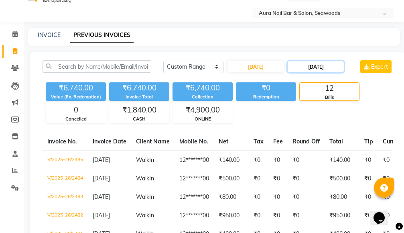
click at [312, 66] on input "[DATE]" at bounding box center [316, 66] width 56 height 11
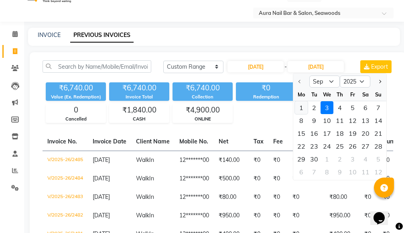
click at [300, 108] on div "1" at bounding box center [301, 107] width 13 height 13
type input "01-09-2025"
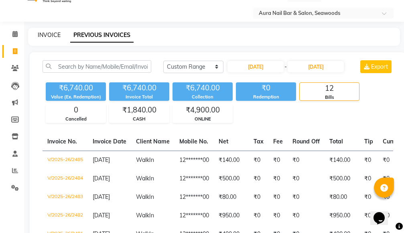
click at [47, 33] on link "INVOICE" at bounding box center [49, 34] width 23 height 7
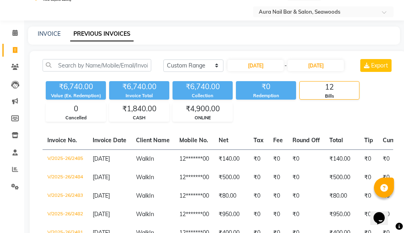
select select "4994"
select select "service"
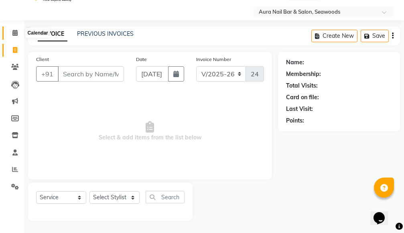
click at [15, 33] on icon at bounding box center [14, 33] width 5 height 6
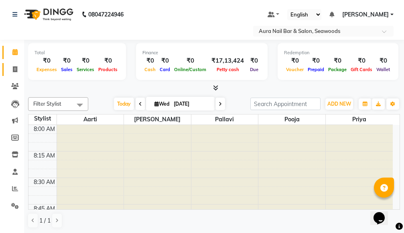
click at [15, 69] on icon at bounding box center [15, 69] width 4 height 6
select select "4994"
select select "service"
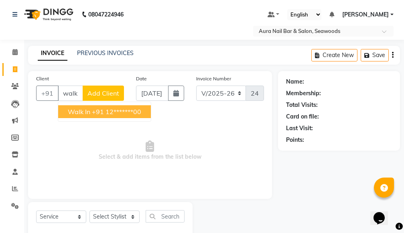
click at [114, 111] on ngb-highlight "+91 12*******00" at bounding box center [116, 112] width 49 height 8
type input "12*******00"
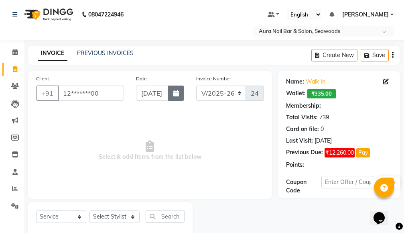
select select "1: Object"
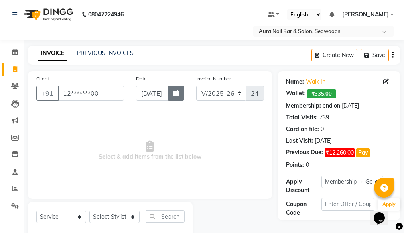
click at [178, 91] on icon "button" at bounding box center [177, 93] width 6 height 6
select select "9"
select select "2025"
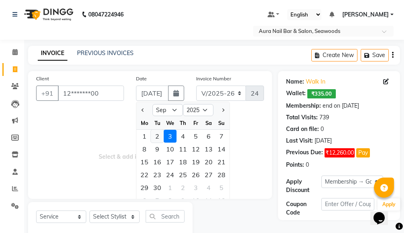
click at [154, 136] on div "2" at bounding box center [157, 136] width 13 height 13
type input "02-09-2025"
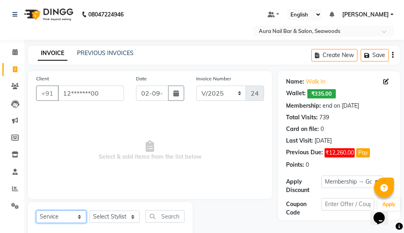
click at [80, 214] on select "Select Service Product Membership Package Voucher Prepaid Gift Card" at bounding box center [61, 216] width 50 height 12
click at [120, 172] on span "Select & add items from the list below" at bounding box center [150, 150] width 228 height 80
click at [131, 217] on select "Select Stylist Aarti Dipti Manager Pallavi pooja Priya" at bounding box center [115, 216] width 50 height 12
select select "31261"
click at [90, 210] on select "Select Stylist Aarti Dipti Manager Pallavi pooja Priya" at bounding box center [115, 216] width 50 height 12
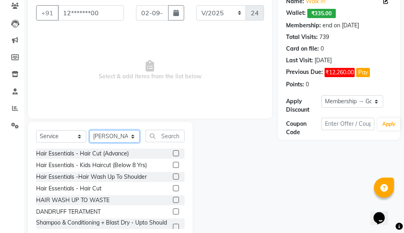
scroll to position [100, 0]
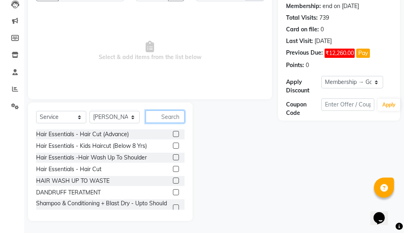
click at [157, 117] on input "text" at bounding box center [165, 116] width 39 height 12
type input "w"
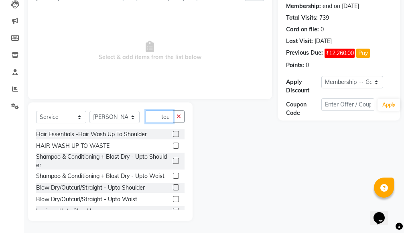
scroll to position [54, 0]
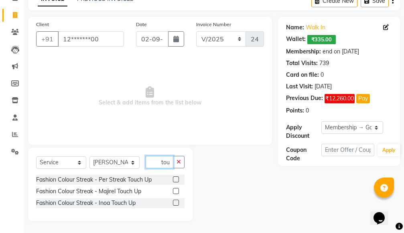
type input "tou"
click at [176, 201] on label at bounding box center [176, 203] width 6 height 6
click at [176, 201] on input "checkbox" at bounding box center [175, 202] width 5 height 5
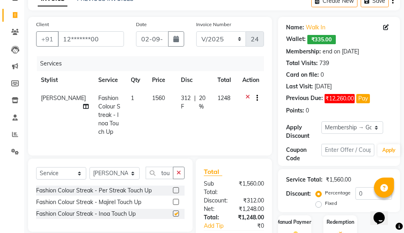
checkbox input "false"
click at [157, 121] on td "1560" at bounding box center [161, 115] width 29 height 52
select select "31261"
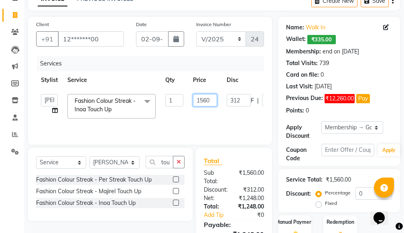
drag, startPoint x: 209, startPoint y: 98, endPoint x: 174, endPoint y: 100, distance: 35.8
click at [174, 100] on tr "Aarti Dipti Manager Pallavi pooja Priya Fashion Colour Streak - Inoa Touch Up x…" at bounding box center [191, 106] width 310 height 34
type input "5671"
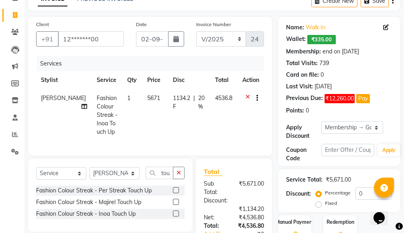
click at [227, 112] on tr "Dipti Fashion Colour Streak - Inoa Touch Up 1 5671 1134.2 F | 20 % 4536.8" at bounding box center [150, 115] width 228 height 52
click at [378, 127] on select "Select Membership → Golden Membership Membership → Golden Membership Membership…" at bounding box center [353, 127] width 62 height 12
select select "0:"
click at [322, 121] on select "Select Membership → Golden Membership Membership → Golden Membership Membership…" at bounding box center [353, 127] width 62 height 12
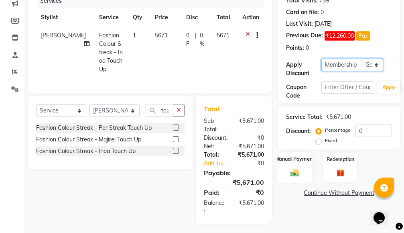
scroll to position [118, 0]
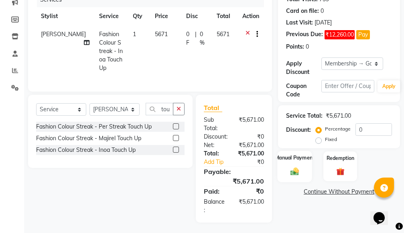
click at [296, 168] on img at bounding box center [295, 172] width 14 height 10
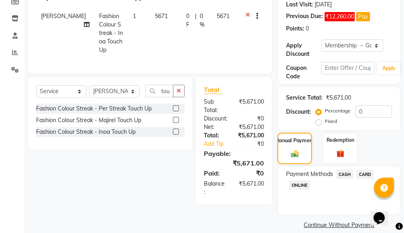
scroll to position [146, 0]
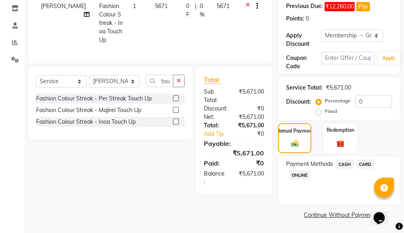
drag, startPoint x: 366, startPoint y: 163, endPoint x: 362, endPoint y: 169, distance: 6.4
click at [366, 166] on span "CARD" at bounding box center [365, 163] width 17 height 9
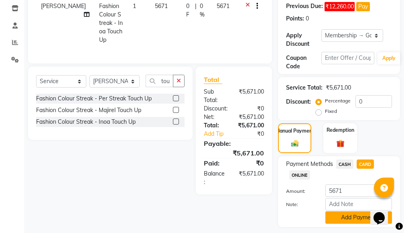
click at [335, 215] on button "Add Payment" at bounding box center [359, 217] width 67 height 12
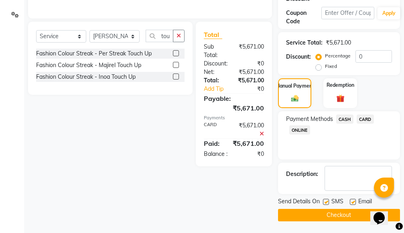
scroll to position [192, 0]
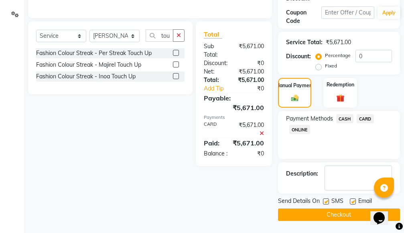
click at [343, 215] on button "Checkout" at bounding box center [339, 214] width 122 height 12
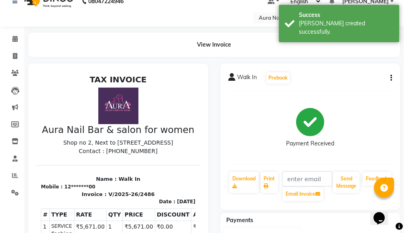
scroll to position [3, 0]
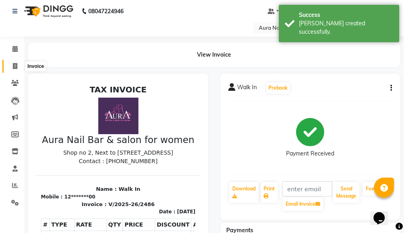
click at [14, 67] on icon at bounding box center [15, 66] width 4 height 6
select select "service"
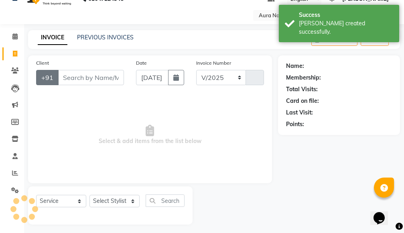
select select "4994"
type input "2487"
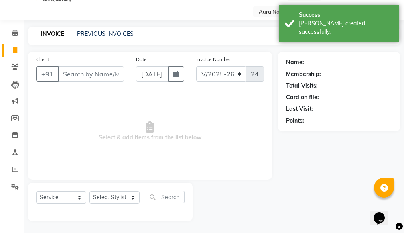
click at [87, 73] on input "Client" at bounding box center [91, 73] width 66 height 15
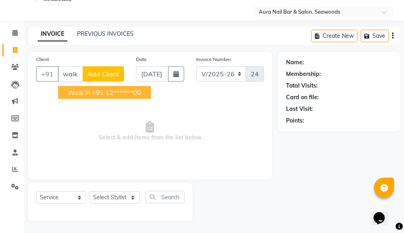
click at [99, 95] on ngb-highlight "+91 12*******00" at bounding box center [116, 92] width 49 height 8
type input "12*******00"
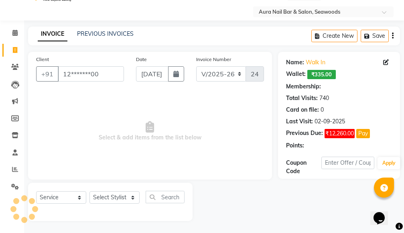
select select "1: Object"
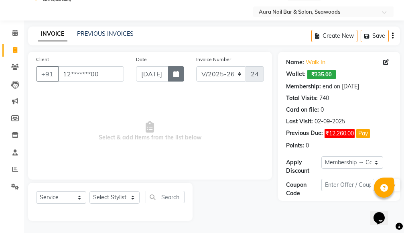
click at [177, 74] on icon "button" at bounding box center [177, 74] width 6 height 6
select select "9"
select select "2025"
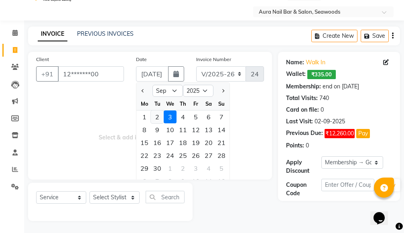
click at [158, 117] on div "2" at bounding box center [157, 116] width 13 height 13
type input "02-09-2025"
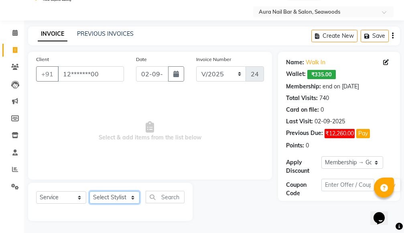
click at [136, 196] on select "Select Stylist Aarti Dipti Manager Pallavi pooja Priya" at bounding box center [115, 197] width 50 height 12
select select "83908"
click at [90, 191] on select "Select Stylist Aarti Dipti Manager Pallavi pooja Priya" at bounding box center [115, 197] width 50 height 12
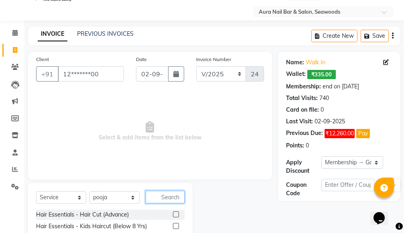
click at [156, 196] on input "text" at bounding box center [165, 197] width 39 height 12
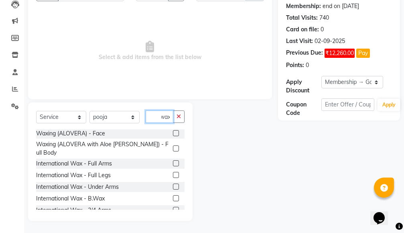
scroll to position [161, 0]
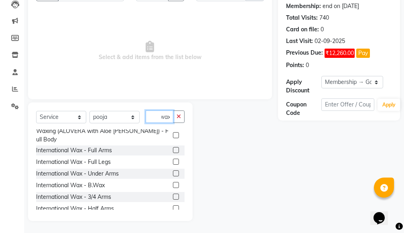
type input "wax"
click at [173, 159] on label at bounding box center [176, 162] width 6 height 6
click at [173, 159] on input "checkbox" at bounding box center [175, 161] width 5 height 5
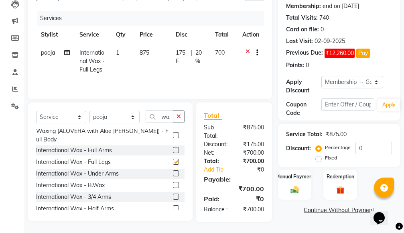
checkbox input "false"
click at [148, 70] on td "875" at bounding box center [153, 61] width 36 height 35
select select "83908"
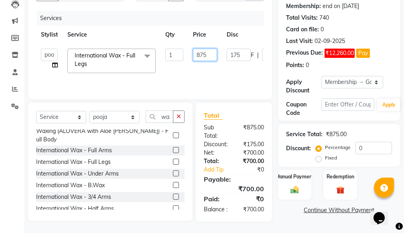
drag, startPoint x: 204, startPoint y: 51, endPoint x: 177, endPoint y: 53, distance: 27.4
click at [178, 53] on tr "Aarti Dipti Manager Pallavi pooja Priya International Wax - Full Legs x Hair Es…" at bounding box center [191, 61] width 310 height 34
type input "1260"
click at [237, 77] on tr "Aarti Dipti Manager Pallavi pooja Priya International Wax - Full Legs x Hair Es…" at bounding box center [191, 61] width 310 height 34
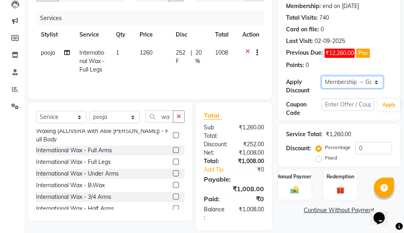
click at [377, 80] on select "Select Membership → Golden Membership Membership → Golden Membership Membership…" at bounding box center [353, 82] width 62 height 12
select select "0:"
click at [322, 76] on select "Select Membership → Golden Membership Membership → Golden Membership Membership…" at bounding box center [353, 82] width 62 height 12
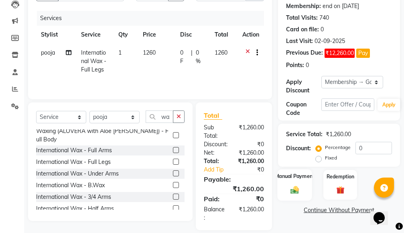
click at [293, 180] on label "Manual Payment" at bounding box center [295, 176] width 40 height 8
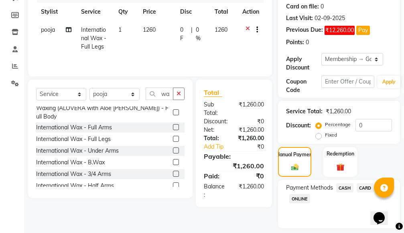
scroll to position [146, 0]
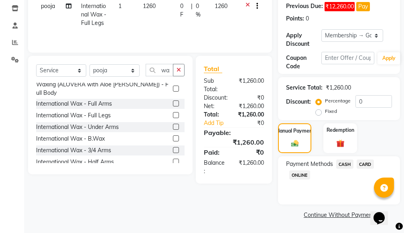
click at [301, 174] on span "ONLINE" at bounding box center [300, 174] width 21 height 9
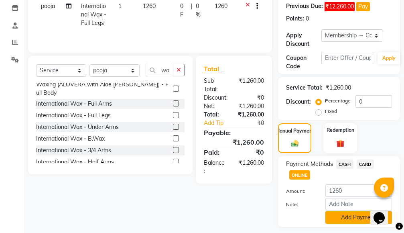
click at [338, 215] on button "Add Payment" at bounding box center [359, 217] width 67 height 12
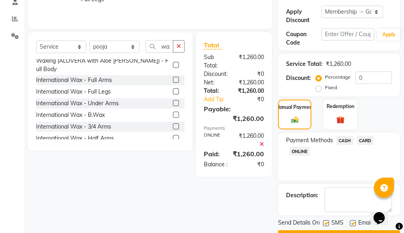
scroll to position [192, 0]
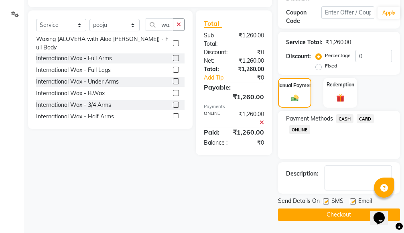
click at [315, 213] on button "Checkout" at bounding box center [339, 214] width 122 height 12
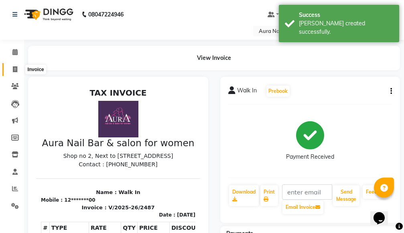
click at [12, 71] on span at bounding box center [15, 69] width 14 height 9
select select "service"
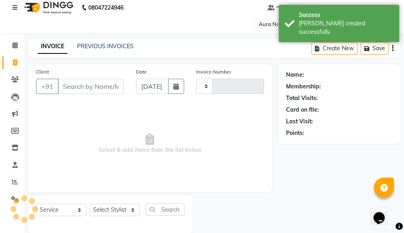
type input "2488"
select select "4994"
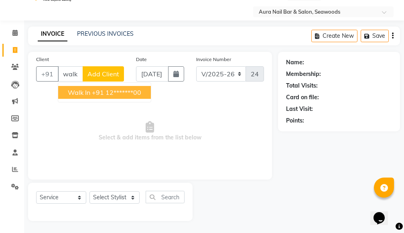
drag, startPoint x: 115, startPoint y: 93, endPoint x: 125, endPoint y: 93, distance: 10.1
click at [116, 93] on ngb-highlight "+91 12*******00" at bounding box center [116, 92] width 49 height 8
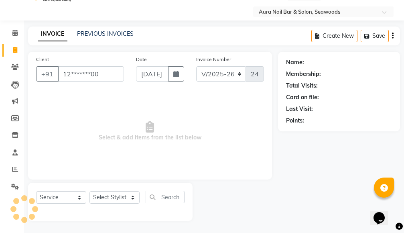
type input "12*******00"
select select "1: Object"
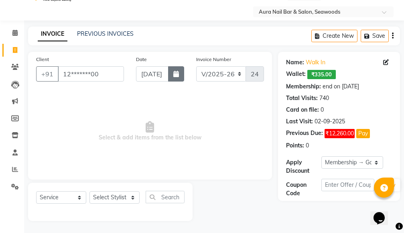
drag, startPoint x: 172, startPoint y: 71, endPoint x: 178, endPoint y: 73, distance: 6.0
click at [173, 72] on button "button" at bounding box center [176, 73] width 16 height 15
select select "9"
select select "2025"
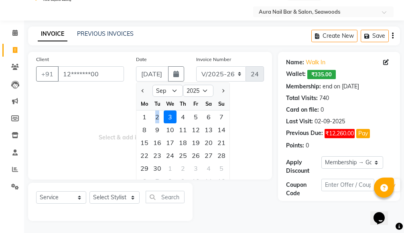
click at [158, 117] on div "2" at bounding box center [157, 116] width 13 height 13
type input "02-09-2025"
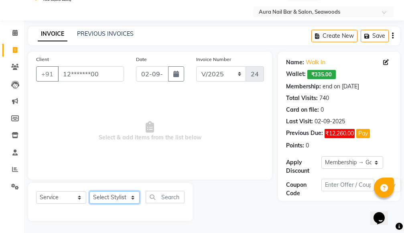
click at [131, 196] on select "Select Stylist Aarti Dipti Manager Pallavi pooja Priya" at bounding box center [115, 197] width 50 height 12
select select "31263"
click at [90, 191] on select "Select Stylist Aarti Dipti Manager Pallavi pooja Priya" at bounding box center [115, 197] width 50 height 12
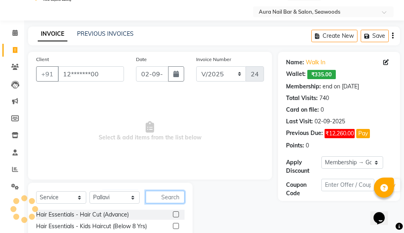
click at [154, 194] on input "text" at bounding box center [165, 197] width 39 height 12
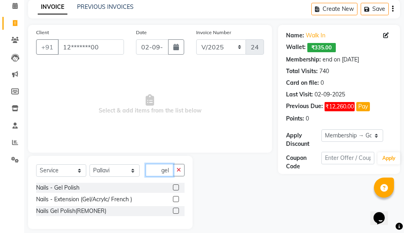
scroll to position [54, 0]
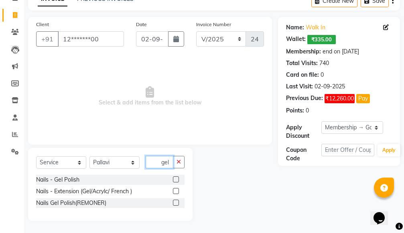
type input "gel"
click at [176, 189] on label at bounding box center [176, 191] width 6 height 6
click at [176, 189] on input "checkbox" at bounding box center [175, 191] width 5 height 5
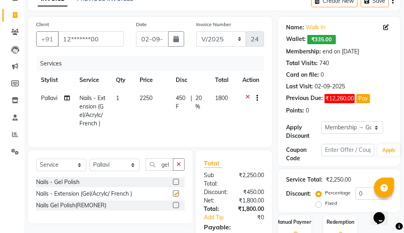
checkbox input "false"
click at [175, 185] on label at bounding box center [176, 182] width 6 height 6
click at [175, 185] on input "checkbox" at bounding box center [175, 182] width 5 height 5
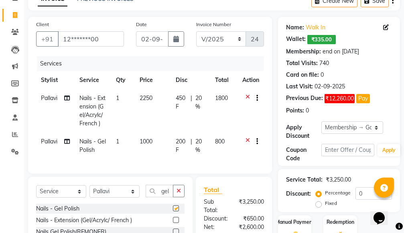
checkbox input "false"
click at [248, 96] on icon at bounding box center [248, 99] width 4 height 10
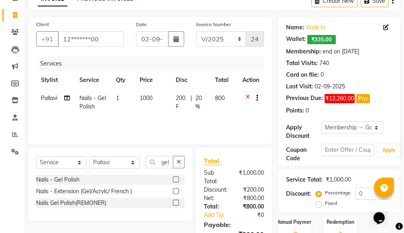
click at [158, 105] on td "1000" at bounding box center [153, 102] width 36 height 27
select select "31263"
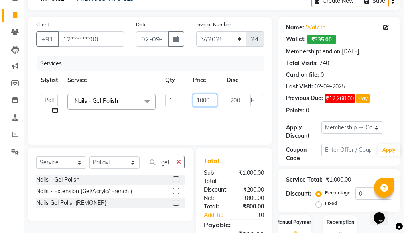
drag, startPoint x: 212, startPoint y: 96, endPoint x: 185, endPoint y: 99, distance: 27.9
click at [185, 99] on tr "Aarti Dipti Manager Pallavi pooja Priya Nails - Gel Polish x Hair Essentials - …" at bounding box center [191, 104] width 310 height 31
click at [198, 101] on input "600" at bounding box center [205, 100] width 24 height 12
type input "100"
click at [220, 113] on tr "Aarti Dipti Manager Pallavi pooja Priya Nails - Gel Polish x Hair Essentials - …" at bounding box center [191, 104] width 310 height 31
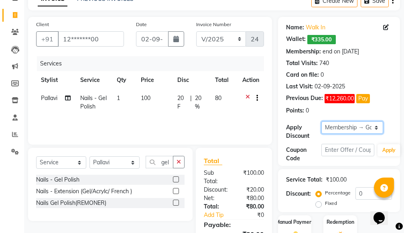
click at [376, 126] on select "Select Membership → Golden Membership Membership → Golden Membership Membership…" at bounding box center [353, 127] width 62 height 12
select select "0:"
click at [322, 121] on select "Select Membership → Golden Membership Membership → Golden Membership Membership…" at bounding box center [353, 127] width 62 height 12
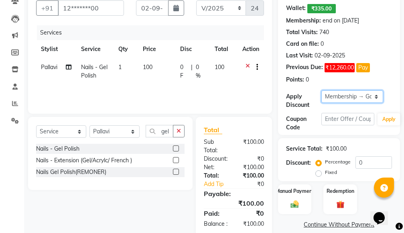
scroll to position [109, 0]
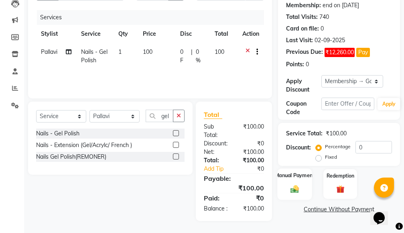
click at [294, 172] on label "Manual Payment" at bounding box center [295, 176] width 40 height 8
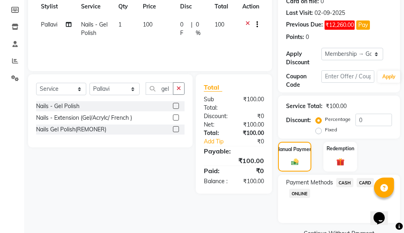
scroll to position [146, 0]
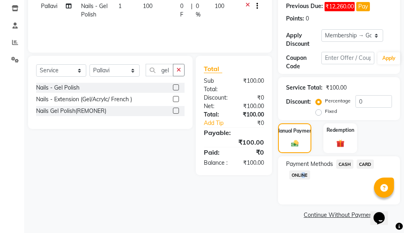
click at [302, 173] on span "ONLINE" at bounding box center [300, 174] width 21 height 9
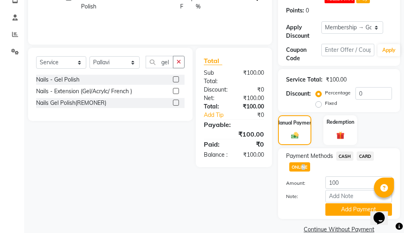
scroll to position [169, 0]
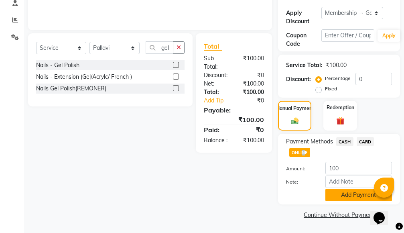
click at [340, 196] on button "Add Payment" at bounding box center [359, 195] width 67 height 12
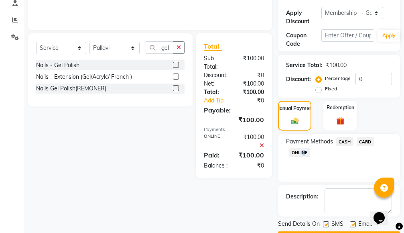
scroll to position [192, 0]
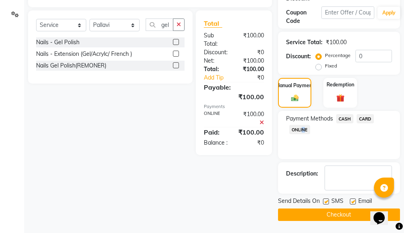
click at [333, 213] on button "Checkout" at bounding box center [339, 214] width 122 height 12
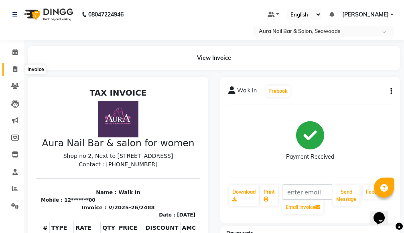
click at [13, 70] on icon at bounding box center [15, 69] width 4 height 6
select select "service"
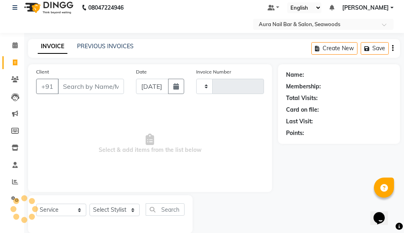
scroll to position [19, 0]
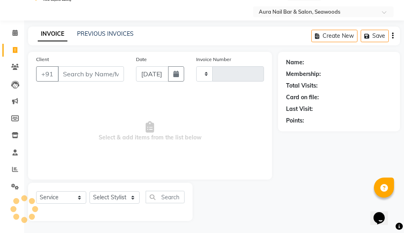
click at [110, 73] on input "Client" at bounding box center [91, 73] width 66 height 15
type input "2489"
select select "4994"
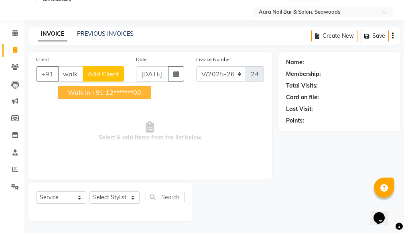
click at [94, 91] on ngb-highlight "+91 12*******00" at bounding box center [116, 92] width 49 height 8
type input "12*******00"
select select "1: Object"
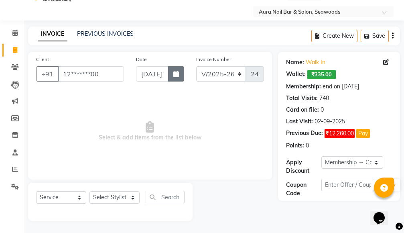
click at [175, 73] on icon "button" at bounding box center [177, 74] width 6 height 6
select select "9"
select select "2025"
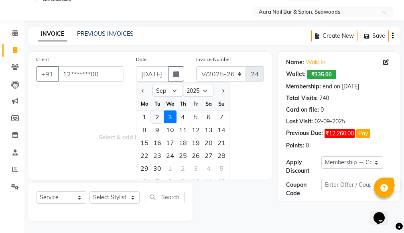
click at [158, 117] on div "2" at bounding box center [157, 116] width 13 height 13
type input "02-09-2025"
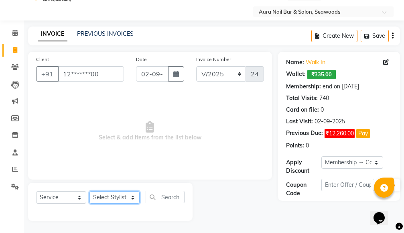
click at [112, 195] on select "Select Stylist Aarti Dipti Manager Pallavi pooja Priya" at bounding box center [115, 197] width 50 height 12
select select "31261"
click at [90, 191] on select "Select Stylist Aarti Dipti Manager Pallavi pooja Priya" at bounding box center [115, 197] width 50 height 12
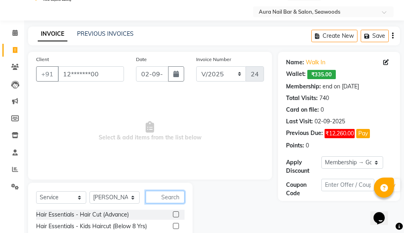
click at [161, 198] on input "text" at bounding box center [165, 197] width 39 height 12
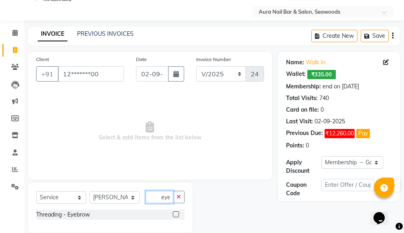
type input "eye"
click at [174, 214] on label at bounding box center [176, 214] width 6 height 6
click at [174, 214] on input "checkbox" at bounding box center [175, 214] width 5 height 5
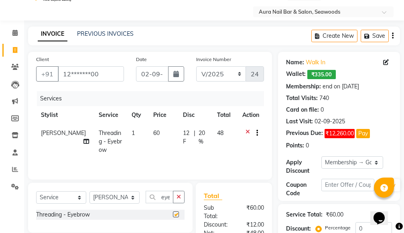
checkbox input "false"
click at [151, 142] on td "60" at bounding box center [164, 141] width 30 height 35
select select "31261"
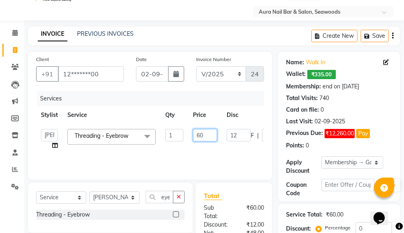
drag, startPoint x: 211, startPoint y: 133, endPoint x: 167, endPoint y: 130, distance: 44.3
click at [170, 130] on tr "Aarti Dipti Manager Pallavi pooja Priya Threading - Eyebrow x Hair Essentials -…" at bounding box center [191, 139] width 310 height 31
type input "600"
click at [219, 150] on tr "Aarti Dipti Manager Pallavi pooja Priya Threading - Eyebrow x Hair Essentials -…" at bounding box center [191, 139] width 310 height 31
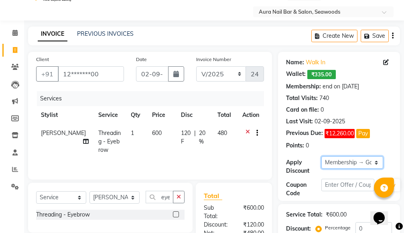
click at [378, 161] on select "Select Membership → Golden Membership Membership → Golden Membership Membership…" at bounding box center [353, 162] width 62 height 12
select select "0:"
click at [322, 156] on select "Select Membership → Golden Membership Membership → Golden Membership Membership…" at bounding box center [353, 162] width 62 height 12
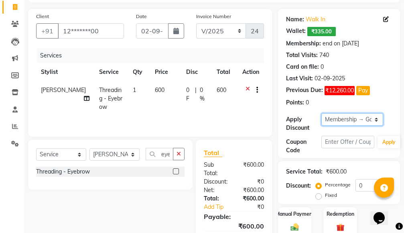
scroll to position [109, 0]
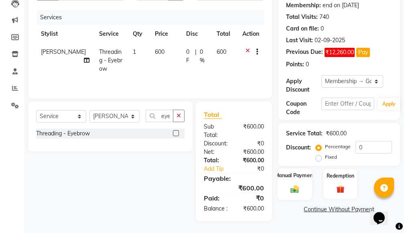
click at [290, 175] on div "Manual Payment" at bounding box center [295, 183] width 35 height 31
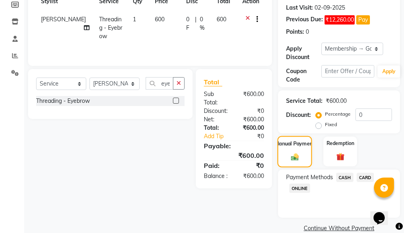
scroll to position [146, 0]
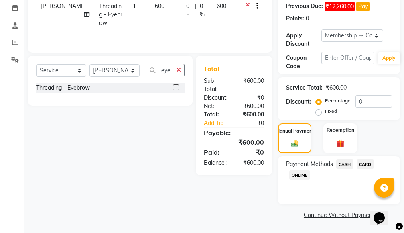
click at [298, 175] on span "ONLINE" at bounding box center [300, 174] width 21 height 9
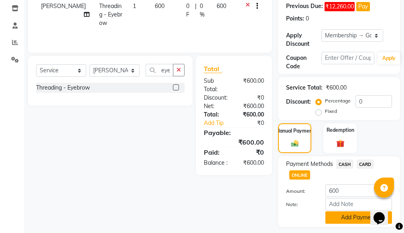
click at [338, 216] on button "Add Payment" at bounding box center [359, 217] width 67 height 12
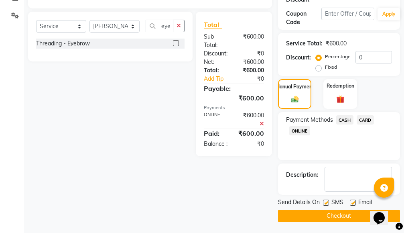
scroll to position [192, 0]
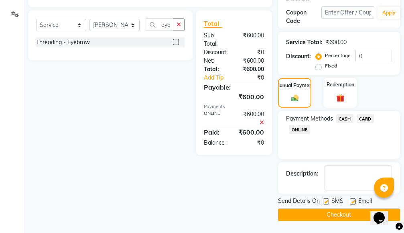
click at [310, 214] on button "Checkout" at bounding box center [339, 214] width 122 height 12
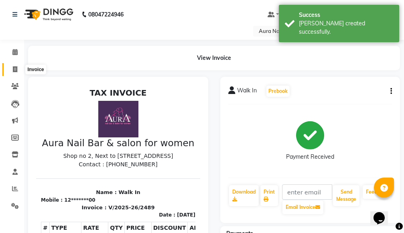
click at [12, 69] on span at bounding box center [15, 69] width 14 height 9
select select "service"
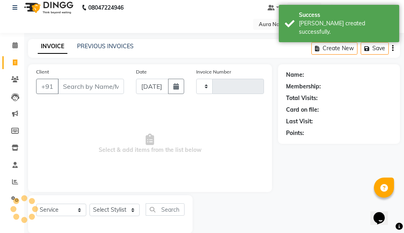
type input "2490"
select select "4994"
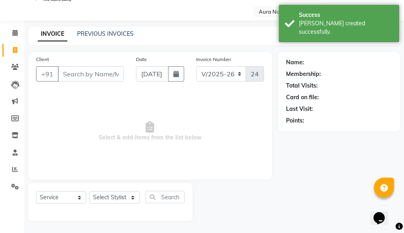
click at [107, 72] on input "Client" at bounding box center [91, 73] width 66 height 15
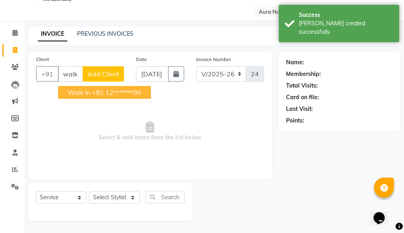
click at [115, 93] on ngb-highlight "+91 12*******00" at bounding box center [116, 92] width 49 height 8
type input "12*******00"
select select "1: Object"
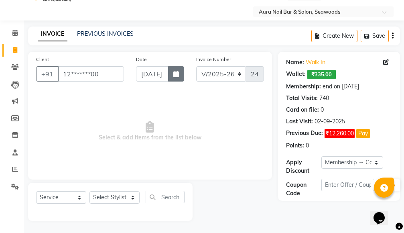
click at [174, 72] on icon "button" at bounding box center [177, 74] width 6 height 6
select select "9"
select select "2025"
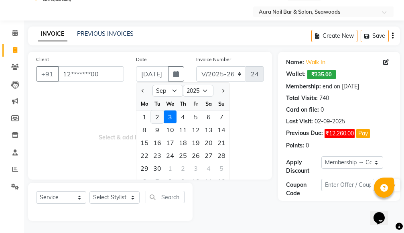
click at [157, 119] on div "2" at bounding box center [157, 116] width 13 height 13
type input "02-09-2025"
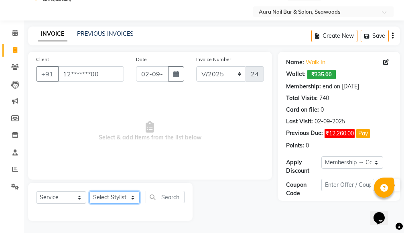
click at [133, 196] on select "Select Stylist Aarti Dipti Manager Pallavi pooja Priya" at bounding box center [115, 197] width 50 height 12
select select "83908"
click at [90, 191] on select "Select Stylist Aarti Dipti Manager Pallavi pooja Priya" at bounding box center [115, 197] width 50 height 12
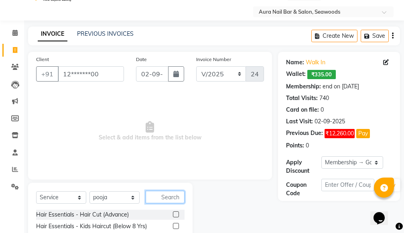
click at [155, 196] on input "text" at bounding box center [165, 197] width 39 height 12
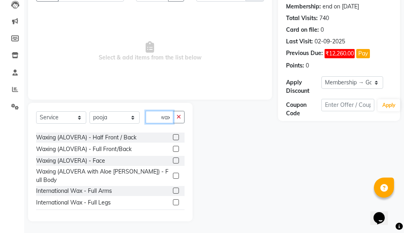
scroll to position [100, 0]
type input "wax"
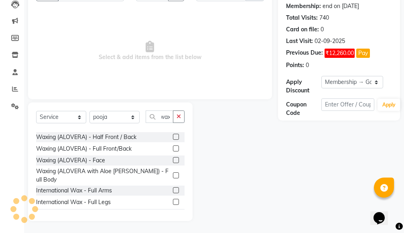
scroll to position [0, 0]
click at [173, 172] on label at bounding box center [176, 175] width 6 height 6
click at [173, 173] on input "checkbox" at bounding box center [175, 175] width 5 height 5
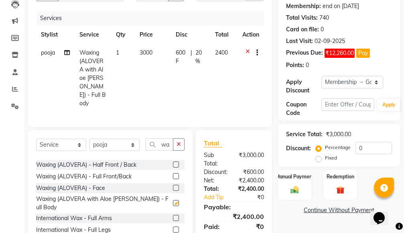
checkbox input "false"
click at [159, 74] on td "3000" at bounding box center [153, 78] width 36 height 69
select select "83908"
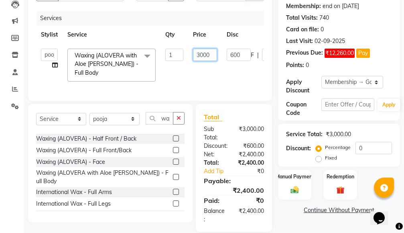
drag, startPoint x: 214, startPoint y: 50, endPoint x: 170, endPoint y: 55, distance: 45.3
click at [173, 55] on tr "Aarti Dipti Manager Pallavi pooja Priya Waxing (ALOVERA with Aloe vera) - Full …" at bounding box center [191, 65] width 310 height 43
type input "1600"
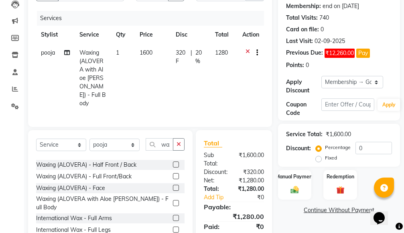
click at [219, 72] on tr "pooja Waxing (ALOVERA with Aloe vera) - Full Body 1 1600 320 F | 20 % 1280" at bounding box center [150, 78] width 228 height 69
click at [378, 81] on select "Select Membership → Golden Membership Membership → Golden Membership Membership…" at bounding box center [353, 82] width 62 height 12
select select "0:"
click at [322, 76] on select "Select Membership → Golden Membership Membership → Golden Membership Membership…" at bounding box center [353, 82] width 62 height 12
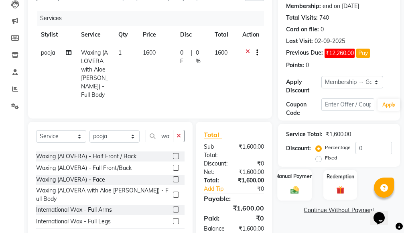
click at [294, 178] on label "Manual Payment" at bounding box center [295, 176] width 40 height 8
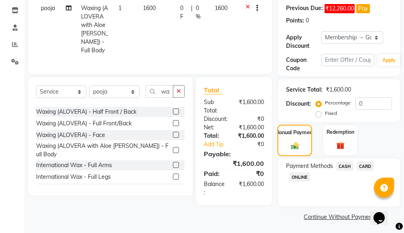
scroll to position [146, 0]
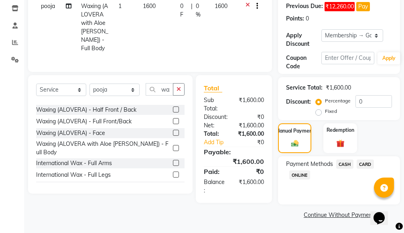
click at [344, 163] on span "CASH" at bounding box center [345, 163] width 17 height 9
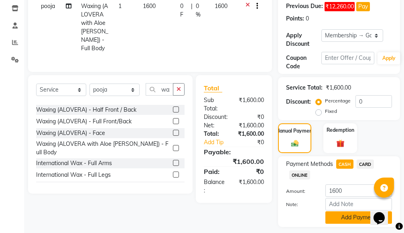
click at [345, 213] on button "Add Payment" at bounding box center [359, 217] width 67 height 12
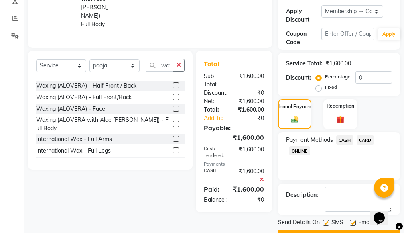
scroll to position [192, 0]
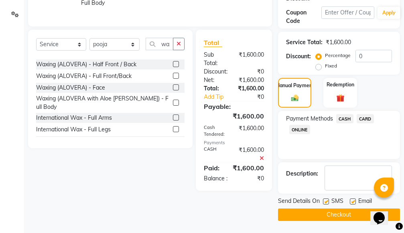
click at [316, 214] on button "Checkout" at bounding box center [339, 214] width 122 height 12
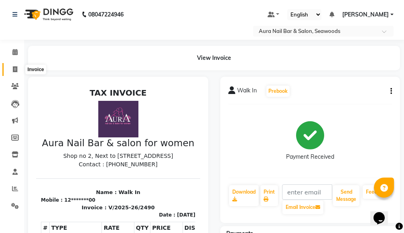
click at [15, 68] on icon at bounding box center [15, 69] width 4 height 6
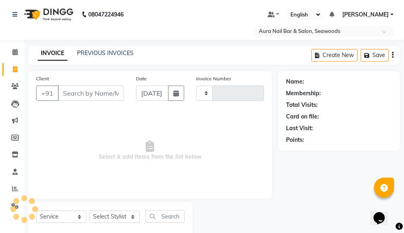
scroll to position [19, 0]
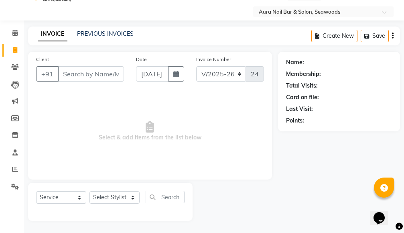
click at [85, 76] on input "Client" at bounding box center [91, 73] width 66 height 15
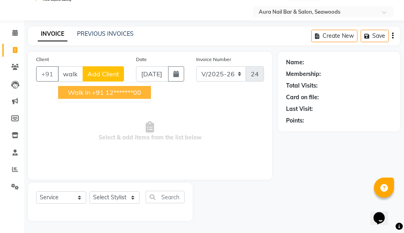
click at [105, 93] on ngb-highlight "+91 12*******00" at bounding box center [116, 92] width 49 height 8
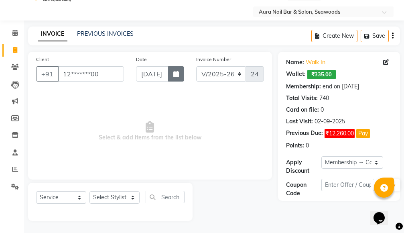
click at [180, 74] on button "button" at bounding box center [176, 73] width 16 height 15
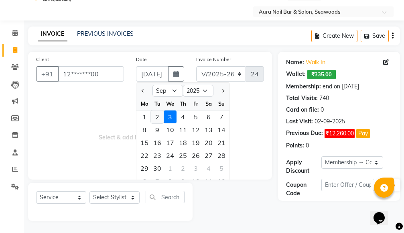
click at [157, 117] on div "2" at bounding box center [157, 116] width 13 height 13
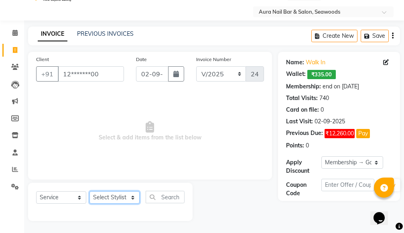
click at [129, 196] on select "Select Stylist Aarti Dipti Manager Pallavi pooja Priya" at bounding box center [115, 197] width 50 height 12
click at [90, 191] on select "Select Stylist Aarti Dipti Manager Pallavi pooja Priya" at bounding box center [115, 197] width 50 height 12
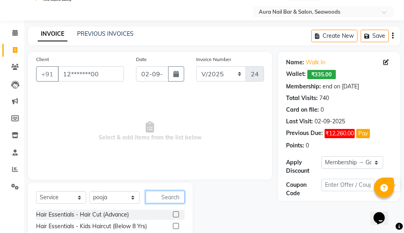
click at [156, 195] on input "text" at bounding box center [165, 197] width 39 height 12
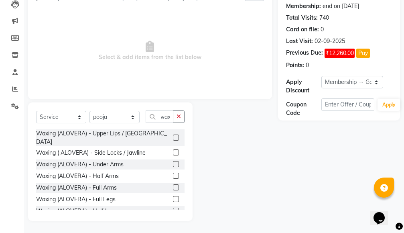
scroll to position [0, 0]
click at [173, 135] on label at bounding box center [176, 138] width 6 height 6
click at [173, 135] on input "checkbox" at bounding box center [175, 137] width 5 height 5
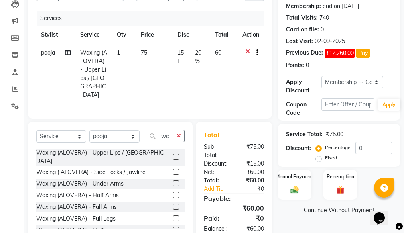
click at [169, 82] on td "75" at bounding box center [154, 74] width 37 height 60
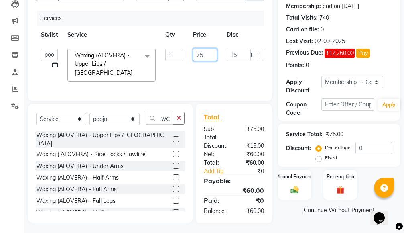
drag, startPoint x: 207, startPoint y: 56, endPoint x: 173, endPoint y: 45, distance: 35.7
click at [184, 49] on tr "Aarti Dipti Manager Pallavi pooja Priya Waxing (ALOVERA) - Upper Lips / Chin x …" at bounding box center [191, 65] width 310 height 43
click at [376, 81] on select "Select Membership → Golden Membership Membership → Golden Membership Membership…" at bounding box center [353, 82] width 62 height 12
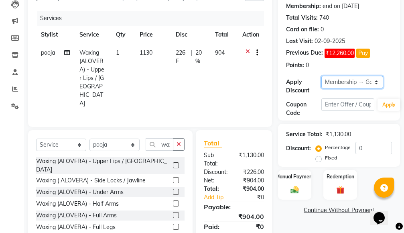
click at [322, 76] on select "Select Membership → Golden Membership Membership → Golden Membership Membership…" at bounding box center [353, 82] width 62 height 12
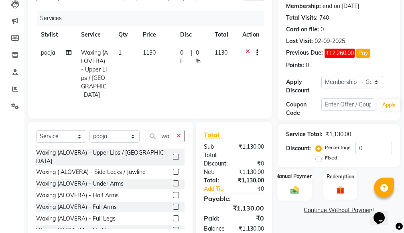
click at [296, 187] on img at bounding box center [295, 190] width 14 height 10
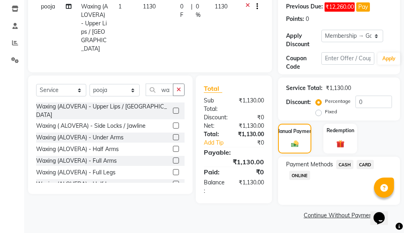
scroll to position [146, 0]
click at [297, 176] on span "ONLINE" at bounding box center [300, 174] width 21 height 9
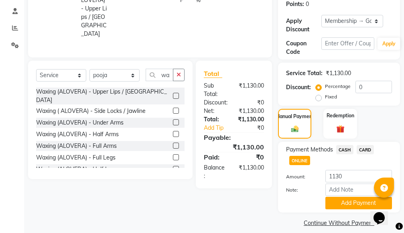
scroll to position [169, 0]
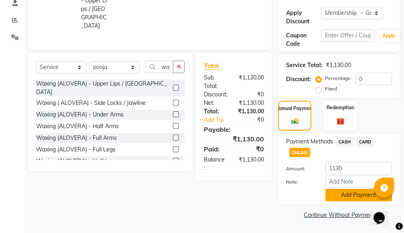
click at [343, 193] on button "Add Payment" at bounding box center [359, 195] width 67 height 12
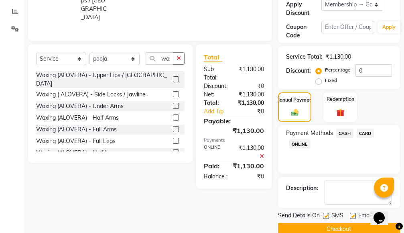
scroll to position [192, 0]
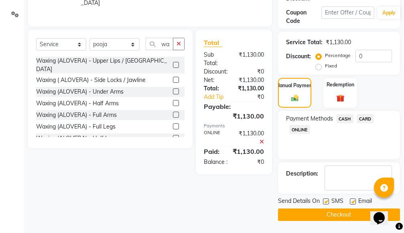
click at [301, 214] on button "Checkout" at bounding box center [339, 214] width 122 height 12
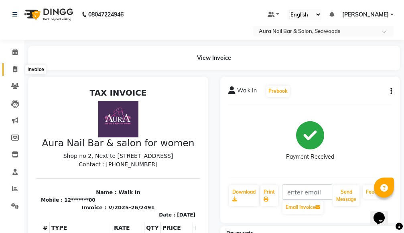
click at [12, 69] on span at bounding box center [15, 69] width 14 height 9
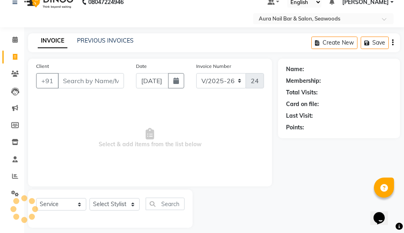
scroll to position [19, 0]
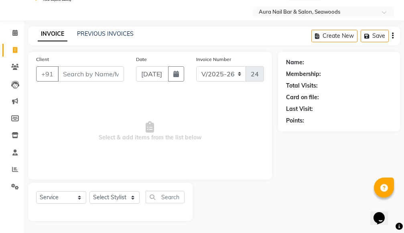
click at [94, 74] on input "Client" at bounding box center [91, 73] width 66 height 15
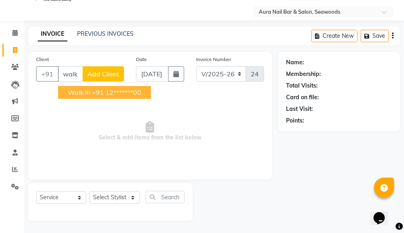
click at [106, 93] on ngb-highlight "+91 12*******00" at bounding box center [116, 92] width 49 height 8
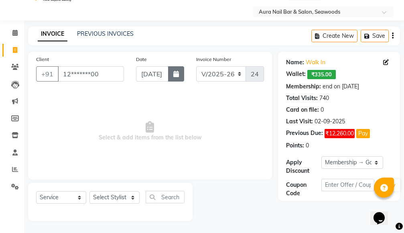
click at [177, 72] on icon "button" at bounding box center [177, 74] width 6 height 6
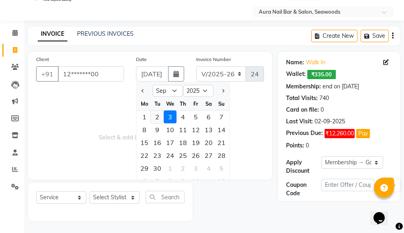
click at [157, 116] on div "2" at bounding box center [157, 116] width 13 height 13
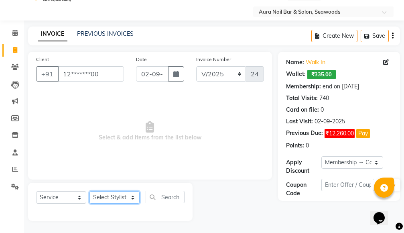
click at [131, 194] on select "Select Stylist Aarti Dipti Manager Pallavi pooja Priya" at bounding box center [115, 197] width 50 height 12
click at [90, 191] on select "Select Stylist Aarti Dipti Manager Pallavi pooja Priya" at bounding box center [115, 197] width 50 height 12
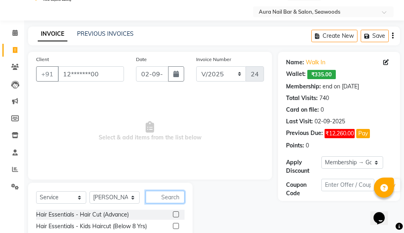
click at [154, 196] on input "text" at bounding box center [165, 197] width 39 height 12
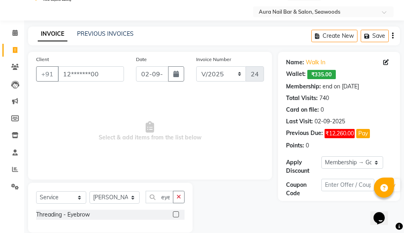
click at [176, 214] on label at bounding box center [176, 214] width 6 height 6
click at [176, 214] on input "checkbox" at bounding box center [175, 214] width 5 height 5
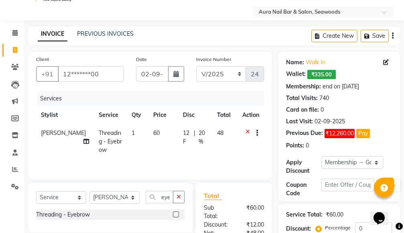
drag, startPoint x: 142, startPoint y: 145, endPoint x: 163, endPoint y: 138, distance: 22.0
click at [149, 145] on td "60" at bounding box center [164, 141] width 30 height 35
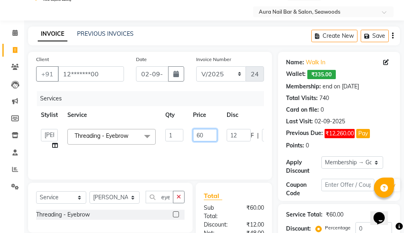
drag, startPoint x: 196, startPoint y: 132, endPoint x: 186, endPoint y: 133, distance: 10.1
click at [186, 133] on tr "Aarti Dipti Manager Pallavi pooja Priya Threading - Eyebrow x Hair Essentials -…" at bounding box center [191, 139] width 310 height 31
drag, startPoint x: 202, startPoint y: 132, endPoint x: 182, endPoint y: 133, distance: 20.9
click at [184, 133] on tr "Aarti Dipti Manager Pallavi pooja Priya Threading - Eyebrow x Hair Essentials -…" at bounding box center [191, 139] width 310 height 31
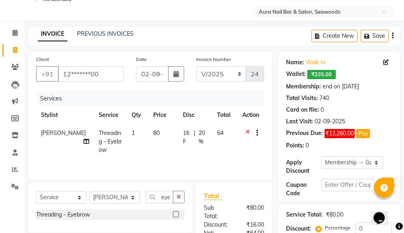
click at [229, 147] on tr "Dipti Threading - Eyebrow 1 80 16 F | 20 % 64" at bounding box center [150, 141] width 228 height 35
click at [376, 162] on select "Select Membership → Golden Membership Membership → Golden Membership Membership…" at bounding box center [353, 162] width 62 height 12
click at [322, 156] on select "Select Membership → Golden Membership Membership → Golden Membership Membership…" at bounding box center [353, 162] width 62 height 12
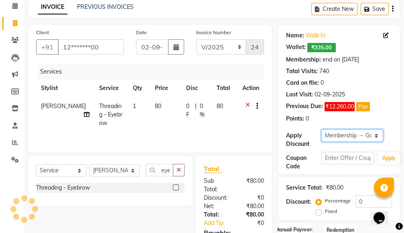
scroll to position [109, 0]
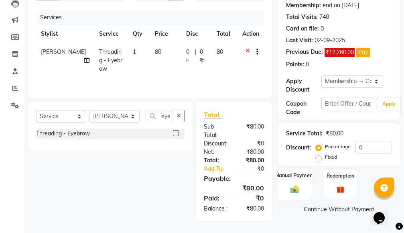
click at [290, 184] on img at bounding box center [295, 189] width 14 height 10
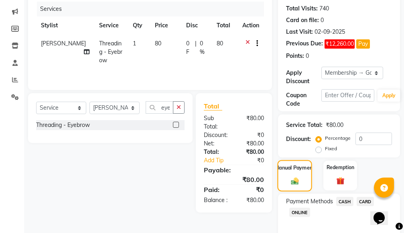
scroll to position [146, 0]
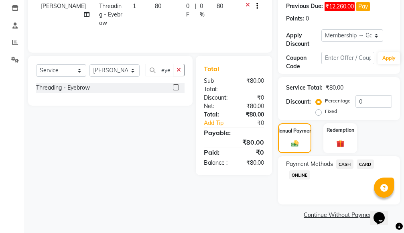
click at [295, 176] on span "ONLINE" at bounding box center [300, 174] width 21 height 9
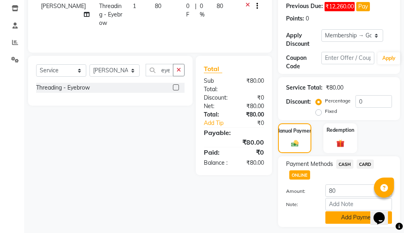
click at [333, 215] on button "Add Payment" at bounding box center [359, 217] width 67 height 12
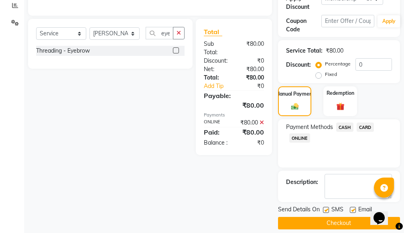
scroll to position [192, 0]
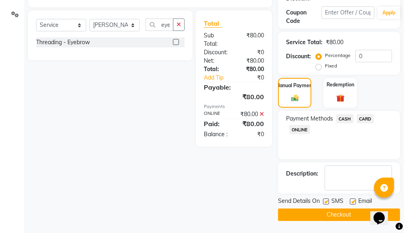
click at [323, 211] on button "Checkout" at bounding box center [339, 214] width 122 height 12
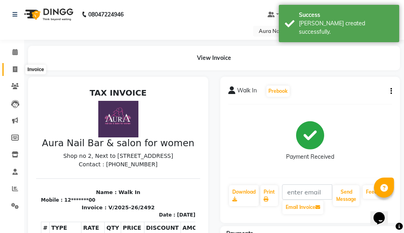
click at [16, 69] on icon at bounding box center [15, 69] width 4 height 6
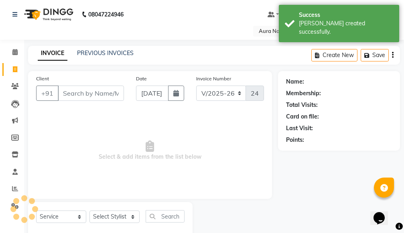
scroll to position [19, 0]
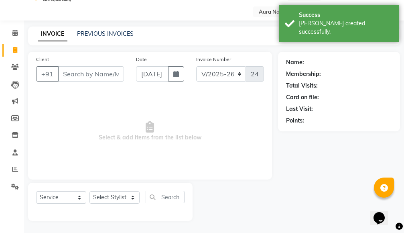
click at [87, 74] on input "Client" at bounding box center [91, 73] width 66 height 15
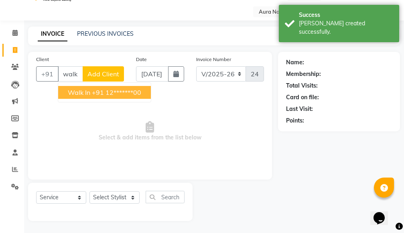
drag, startPoint x: 118, startPoint y: 96, endPoint x: 158, endPoint y: 86, distance: 41.1
click at [121, 96] on button "Walk In +91 12*******00" at bounding box center [104, 92] width 93 height 13
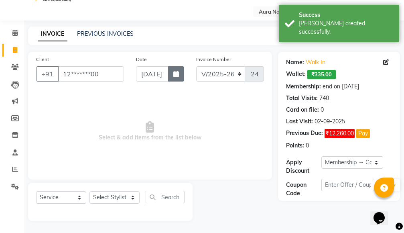
click at [170, 77] on button "button" at bounding box center [176, 73] width 16 height 15
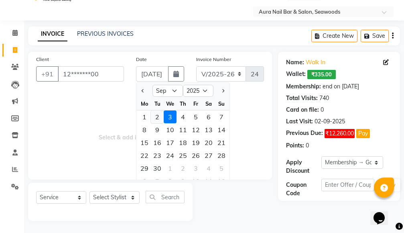
click at [158, 116] on div "2" at bounding box center [157, 116] width 13 height 13
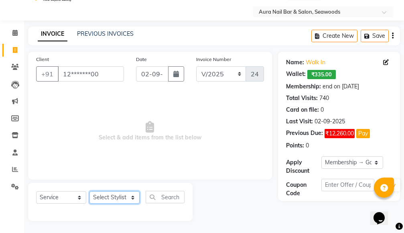
click at [134, 197] on select "Select Stylist Aarti Dipti Manager Pallavi pooja Priya" at bounding box center [115, 197] width 50 height 12
click at [90, 191] on select "Select Stylist Aarti Dipti Manager Pallavi pooja Priya" at bounding box center [115, 197] width 50 height 12
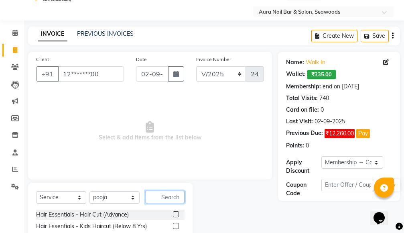
click at [153, 197] on input "text" at bounding box center [165, 197] width 39 height 12
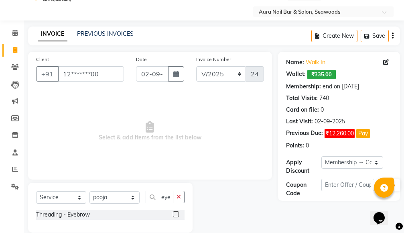
click at [177, 212] on label at bounding box center [176, 214] width 6 height 6
click at [177, 212] on input "checkbox" at bounding box center [175, 214] width 5 height 5
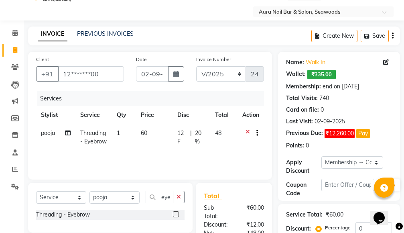
click at [151, 145] on td "60" at bounding box center [154, 137] width 37 height 27
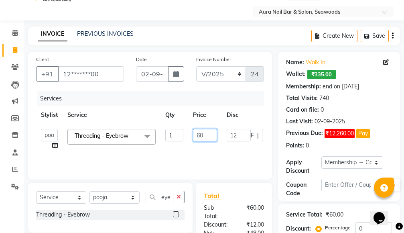
drag, startPoint x: 207, startPoint y: 134, endPoint x: 172, endPoint y: 134, distance: 35.4
click at [176, 134] on tr "Aarti Dipti Manager Pallavi pooja Priya Threading - Eyebrow x Hair Essentials -…" at bounding box center [191, 139] width 310 height 31
click at [214, 154] on div "Services Stylist Service Qty Price Disc Total Action Aarti Dipti Manager Pallav…" at bounding box center [150, 131] width 228 height 80
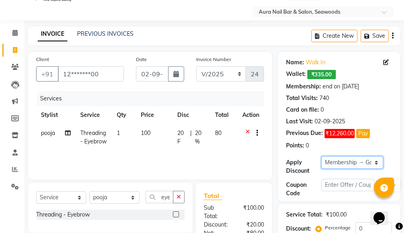
click at [376, 162] on select "Select Membership → Golden Membership Membership → Golden Membership Membership…" at bounding box center [353, 162] width 62 height 12
click at [322, 156] on select "Select Membership → Golden Membership Membership → Golden Membership Membership…" at bounding box center [353, 162] width 62 height 12
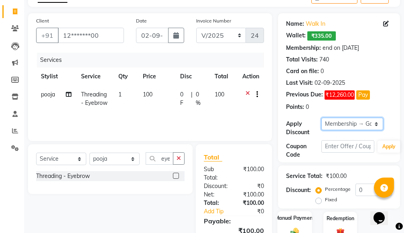
scroll to position [109, 0]
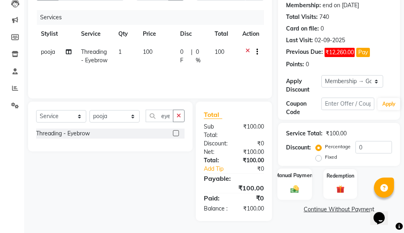
click at [299, 184] on img at bounding box center [295, 189] width 14 height 10
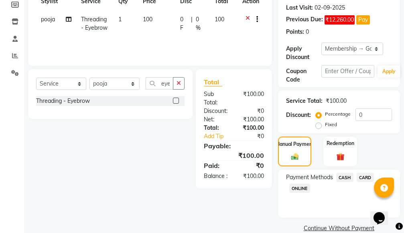
scroll to position [146, 0]
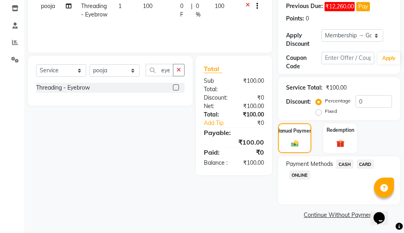
click at [342, 163] on span "CASH" at bounding box center [345, 163] width 17 height 9
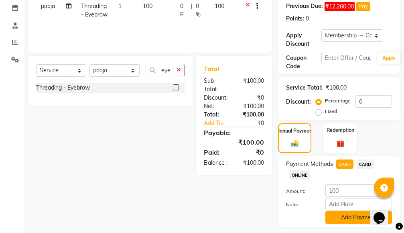
click at [338, 216] on button "Add Payment" at bounding box center [359, 217] width 67 height 12
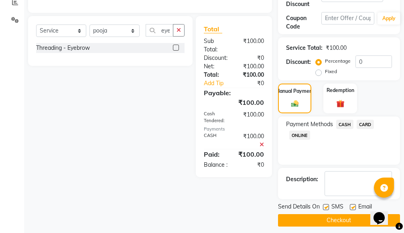
scroll to position [192, 0]
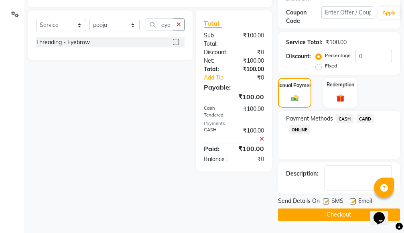
click at [335, 213] on button "Checkout" at bounding box center [339, 214] width 122 height 12
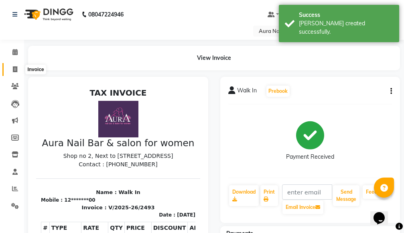
click at [14, 69] on icon at bounding box center [15, 69] width 4 height 6
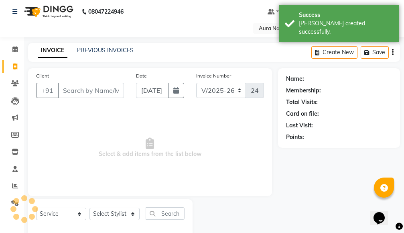
scroll to position [19, 0]
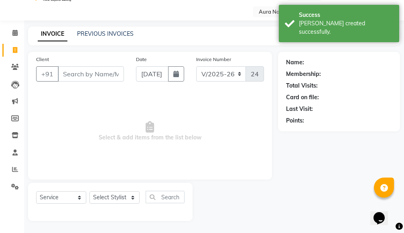
click at [108, 74] on input "Client" at bounding box center [91, 73] width 66 height 15
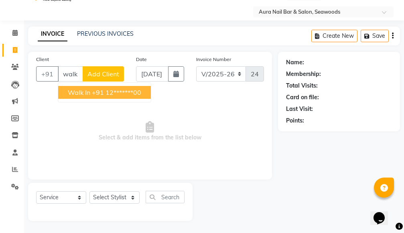
click at [104, 91] on ngb-highlight "+91 12*******00" at bounding box center [116, 92] width 49 height 8
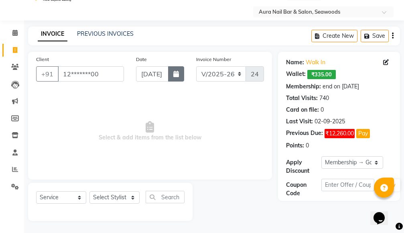
click at [178, 70] on button "button" at bounding box center [176, 73] width 16 height 15
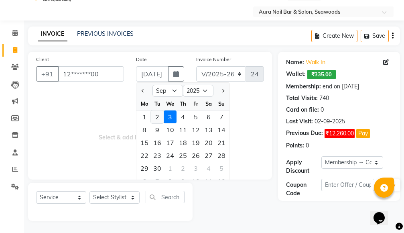
click at [157, 116] on div "2" at bounding box center [157, 116] width 13 height 13
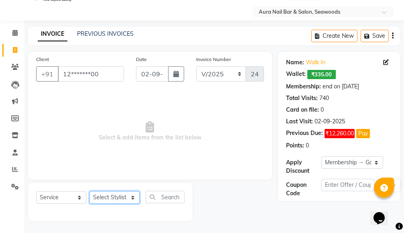
click at [129, 198] on select "Select Stylist Aarti Dipti Manager Pallavi pooja Priya" at bounding box center [115, 197] width 50 height 12
click at [90, 191] on select "Select Stylist Aarti Dipti Manager Pallavi pooja Priya" at bounding box center [115, 197] width 50 height 12
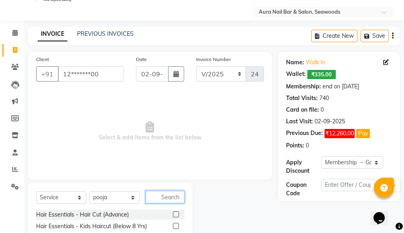
click at [158, 196] on input "text" at bounding box center [165, 197] width 39 height 12
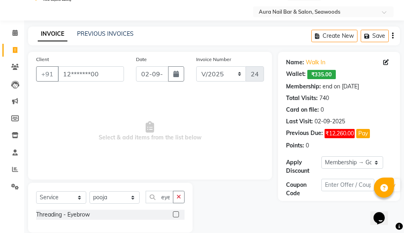
click at [175, 213] on label at bounding box center [176, 214] width 6 height 6
click at [175, 213] on input "checkbox" at bounding box center [175, 214] width 5 height 5
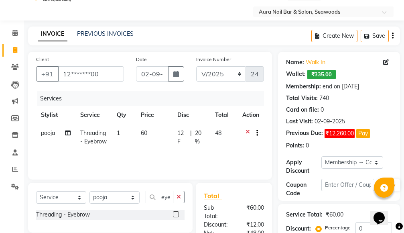
click at [161, 144] on td "60" at bounding box center [154, 137] width 37 height 27
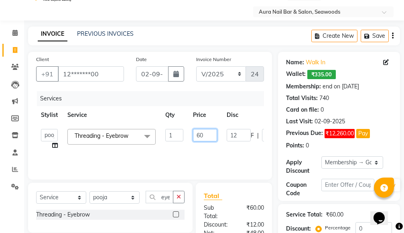
drag, startPoint x: 207, startPoint y: 133, endPoint x: 189, endPoint y: 132, distance: 18.1
click at [190, 132] on td "60" at bounding box center [205, 139] width 34 height 31
click at [219, 150] on tr "Aarti Dipti Manager Pallavi pooja Priya Threading - Eyebrow x Hair Essentials -…" at bounding box center [191, 139] width 310 height 31
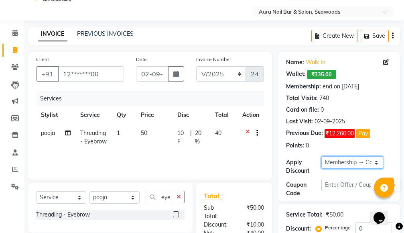
drag, startPoint x: 378, startPoint y: 161, endPoint x: 366, endPoint y: 157, distance: 12.7
click at [377, 161] on select "Select Membership → Golden Membership Membership → Golden Membership Membership…" at bounding box center [353, 162] width 62 height 12
click at [322, 156] on select "Select Membership → Golden Membership Membership → Golden Membership Membership…" at bounding box center [353, 162] width 62 height 12
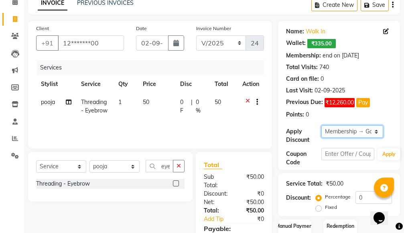
scroll to position [109, 0]
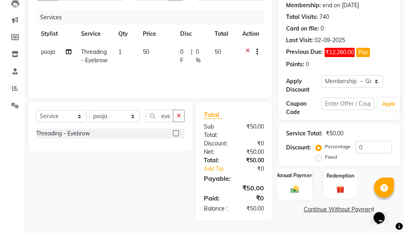
click at [296, 175] on div "Manual Payment" at bounding box center [295, 183] width 35 height 31
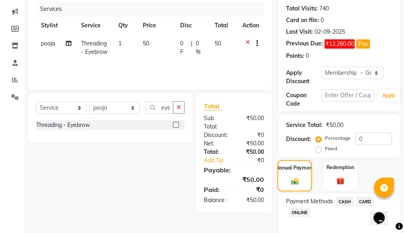
scroll to position [146, 0]
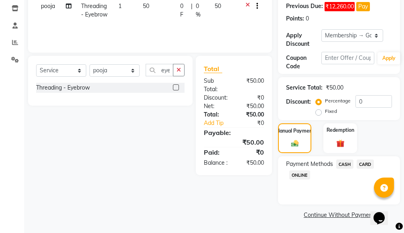
click at [302, 174] on span "ONLINE" at bounding box center [300, 174] width 21 height 9
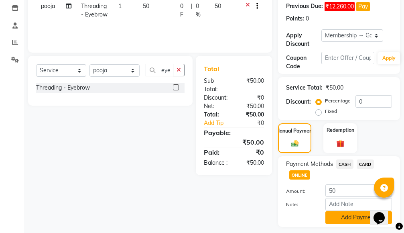
click at [337, 217] on button "Add Payment" at bounding box center [359, 217] width 67 height 12
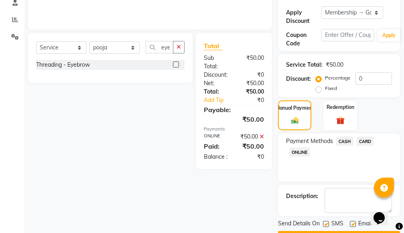
scroll to position [192, 0]
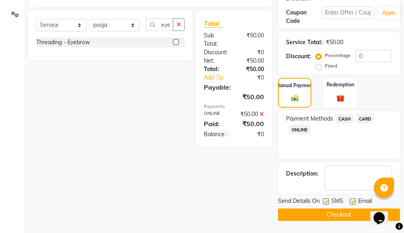
click at [336, 214] on button "Checkout" at bounding box center [339, 214] width 122 height 12
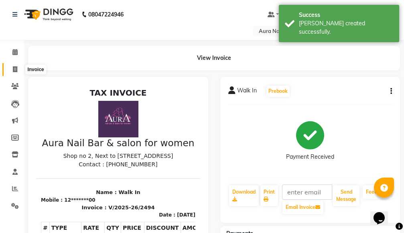
click at [15, 69] on icon at bounding box center [15, 69] width 4 height 6
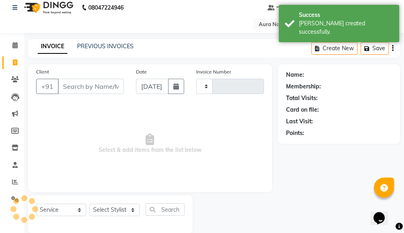
scroll to position [19, 0]
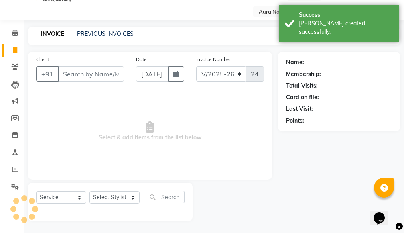
click at [100, 72] on input "Client" at bounding box center [91, 73] width 66 height 15
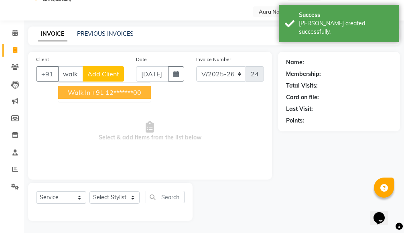
click at [118, 94] on ngb-highlight "+91 12*******00" at bounding box center [116, 92] width 49 height 8
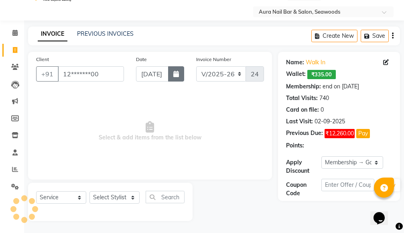
click at [180, 71] on button "button" at bounding box center [176, 73] width 16 height 15
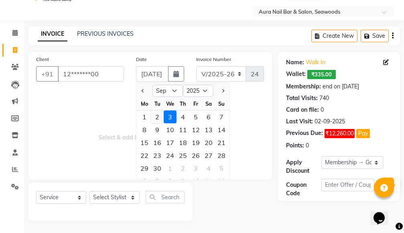
click at [155, 116] on div "2" at bounding box center [157, 116] width 13 height 13
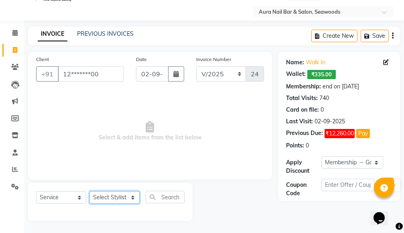
click at [132, 197] on select "Select Stylist Aarti Dipti Manager Pallavi pooja Priya" at bounding box center [115, 197] width 50 height 12
click at [90, 191] on select "Select Stylist Aarti Dipti Manager Pallavi pooja Priya" at bounding box center [115, 197] width 50 height 12
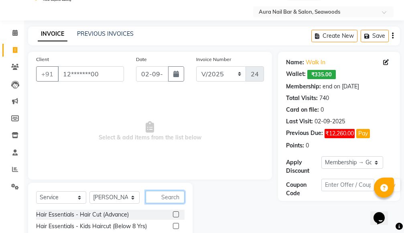
click at [159, 198] on input "text" at bounding box center [165, 197] width 39 height 12
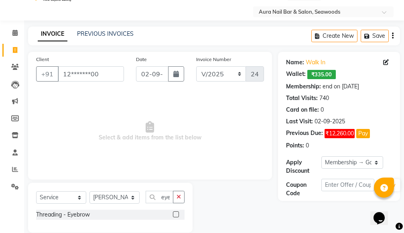
drag, startPoint x: 176, startPoint y: 212, endPoint x: 170, endPoint y: 197, distance: 16.0
click at [176, 213] on label at bounding box center [176, 214] width 6 height 6
click at [176, 213] on input "checkbox" at bounding box center [175, 214] width 5 height 5
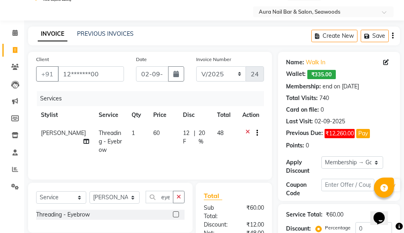
click at [153, 141] on td "60" at bounding box center [164, 141] width 30 height 35
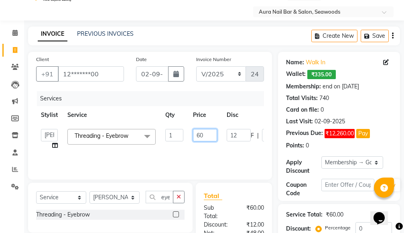
drag, startPoint x: 203, startPoint y: 133, endPoint x: 180, endPoint y: 135, distance: 22.6
click at [182, 135] on tr "Aarti Dipti Manager Pallavi pooja Priya Threading - Eyebrow x Hair Essentials -…" at bounding box center [191, 139] width 310 height 31
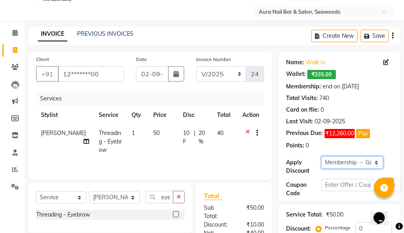
click at [376, 161] on select "Select Membership → Golden Membership Membership → Golden Membership Membership…" at bounding box center [353, 162] width 62 height 12
click at [322, 156] on select "Select Membership → Golden Membership Membership → Golden Membership Membership…" at bounding box center [353, 162] width 62 height 12
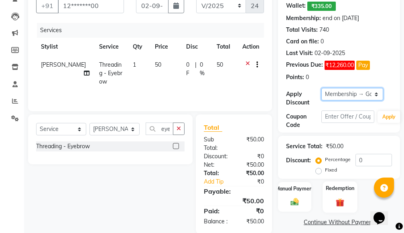
scroll to position [109, 0]
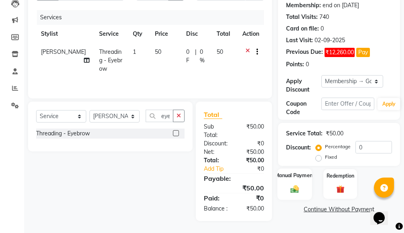
click at [295, 184] on img at bounding box center [295, 189] width 14 height 10
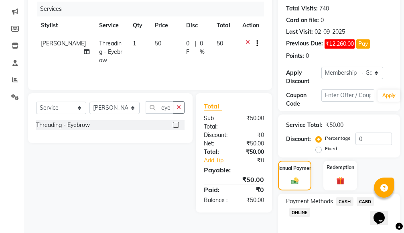
click at [347, 200] on span "CASH" at bounding box center [345, 201] width 17 height 9
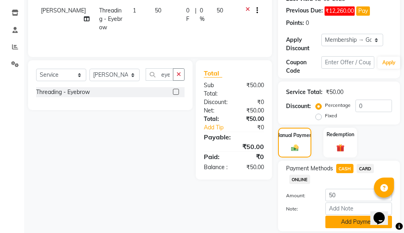
scroll to position [169, 0]
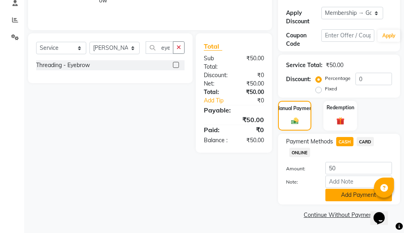
click at [339, 194] on button "Add Payment" at bounding box center [359, 195] width 67 height 12
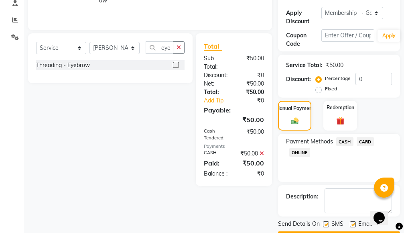
scroll to position [192, 0]
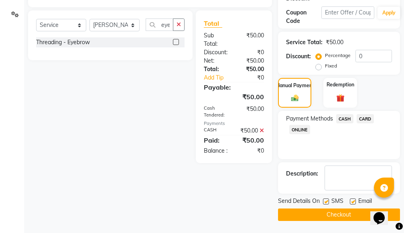
click at [298, 217] on button "Checkout" at bounding box center [339, 214] width 122 height 12
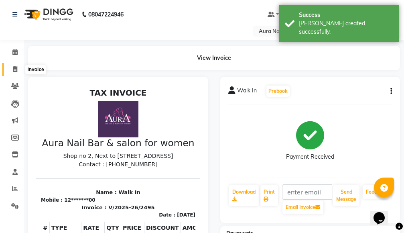
click at [14, 69] on icon at bounding box center [15, 69] width 4 height 6
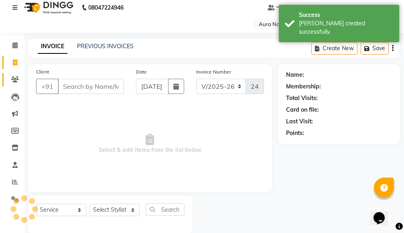
scroll to position [19, 0]
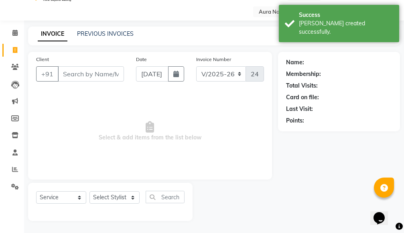
click at [81, 76] on input "Client" at bounding box center [91, 73] width 66 height 15
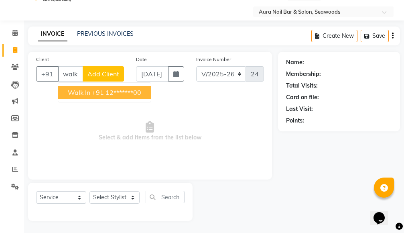
drag, startPoint x: 98, startPoint y: 91, endPoint x: 106, endPoint y: 91, distance: 8.4
click at [98, 91] on ngb-highlight "+91 12*******00" at bounding box center [116, 92] width 49 height 8
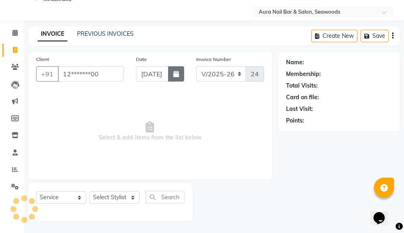
click at [174, 73] on icon "button" at bounding box center [177, 74] width 6 height 6
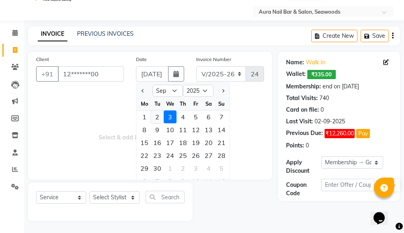
click at [157, 118] on div "2" at bounding box center [157, 116] width 13 height 13
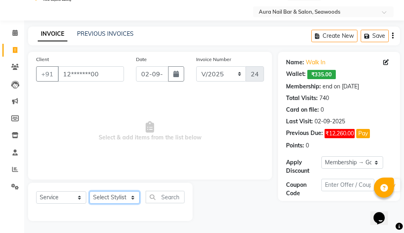
click at [134, 197] on select "Select Stylist Aarti Dipti Manager Pallavi pooja Priya" at bounding box center [115, 197] width 50 height 12
click at [90, 191] on select "Select Stylist Aarti Dipti Manager Pallavi pooja Priya" at bounding box center [115, 197] width 50 height 12
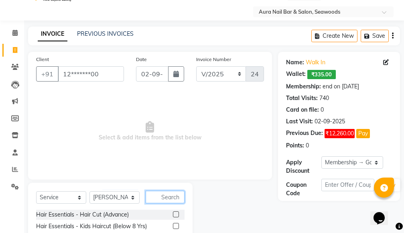
click at [162, 196] on input "text" at bounding box center [165, 197] width 39 height 12
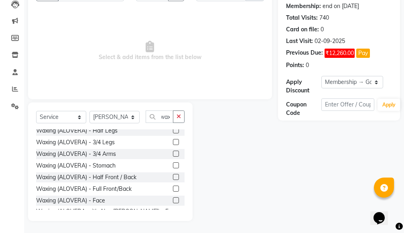
scroll to position [0, 0]
click at [173, 186] on label at bounding box center [176, 189] width 6 height 6
click at [173, 186] on input "checkbox" at bounding box center [175, 188] width 5 height 5
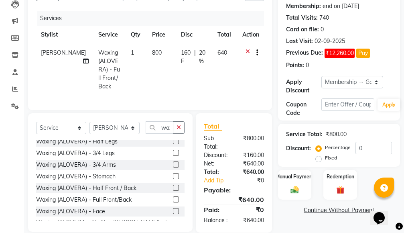
click at [154, 69] on td "800" at bounding box center [161, 70] width 29 height 52
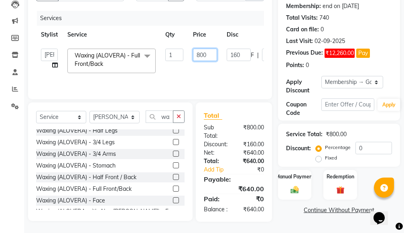
drag, startPoint x: 210, startPoint y: 52, endPoint x: 176, endPoint y: 55, distance: 34.3
click at [178, 55] on tr "Aarti Dipti Manager Pallavi pooja Priya Waxing (ALOVERA) - Full Front/Back x Ha…" at bounding box center [191, 61] width 310 height 34
click at [238, 67] on tr "Aarti Dipti Manager Pallavi pooja Priya Waxing (ALOVERA) - Full Front/Back x Ha…" at bounding box center [191, 61] width 310 height 34
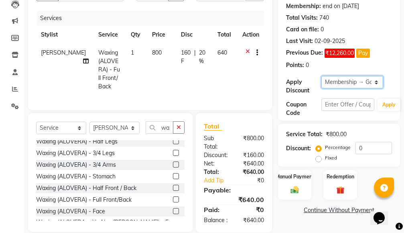
click at [377, 82] on select "Select Membership → Golden Membership Membership → Golden Membership Membership…" at bounding box center [353, 82] width 62 height 12
click at [322, 76] on select "Select Membership → Golden Membership Membership → Golden Membership Membership…" at bounding box center [353, 82] width 62 height 12
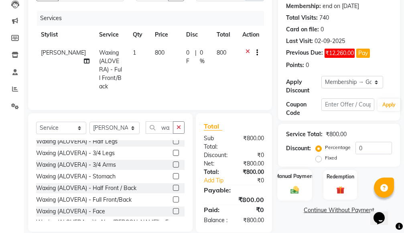
click at [291, 185] on img at bounding box center [295, 190] width 14 height 10
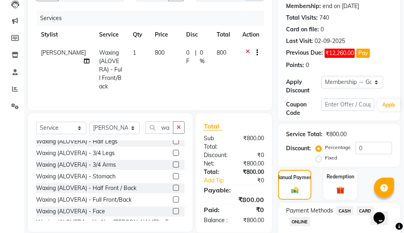
click at [346, 210] on span "CASH" at bounding box center [345, 210] width 17 height 9
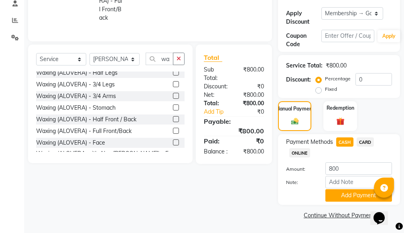
scroll to position [169, 0]
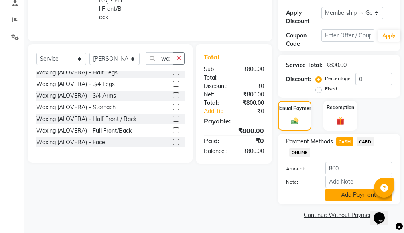
click at [355, 194] on button "Add Payment" at bounding box center [359, 195] width 67 height 12
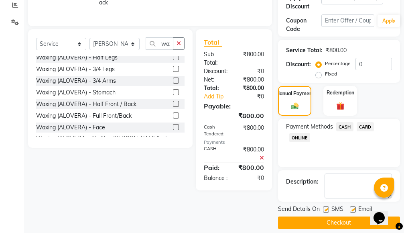
scroll to position [192, 0]
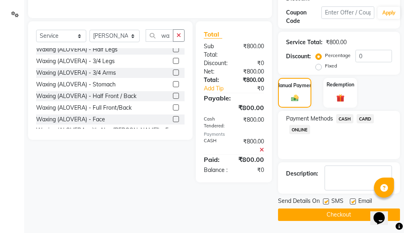
click at [324, 214] on button "Checkout" at bounding box center [339, 214] width 122 height 12
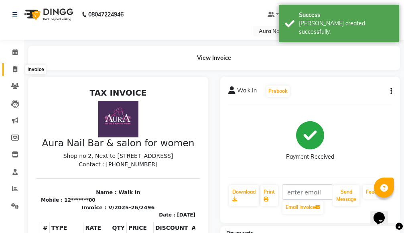
click at [11, 69] on span at bounding box center [15, 69] width 14 height 9
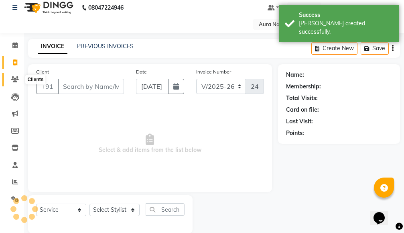
scroll to position [19, 0]
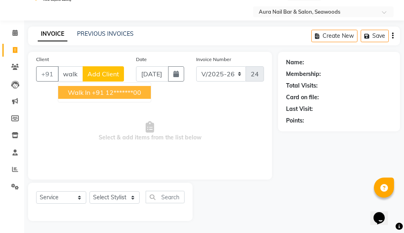
click at [110, 91] on ngb-highlight "+91 12*******00" at bounding box center [116, 92] width 49 height 8
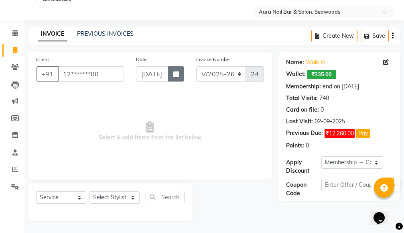
click at [176, 70] on button "button" at bounding box center [176, 73] width 16 height 15
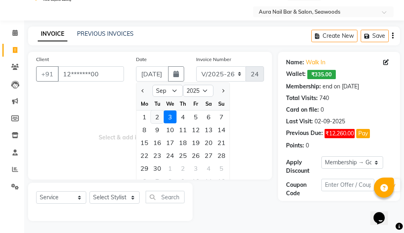
click at [157, 117] on div "2" at bounding box center [157, 116] width 13 height 13
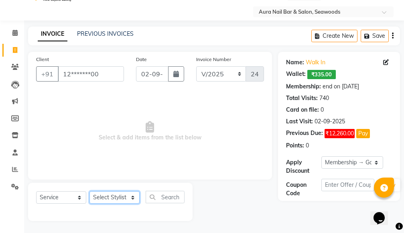
click at [130, 197] on select "Select Stylist Aarti Dipti Manager Pallavi pooja Priya" at bounding box center [115, 197] width 50 height 12
click at [90, 191] on select "Select Stylist Aarti Dipti Manager Pallavi pooja Priya" at bounding box center [115, 197] width 50 height 12
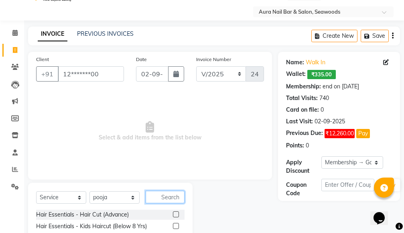
click at [157, 194] on input "text" at bounding box center [165, 197] width 39 height 12
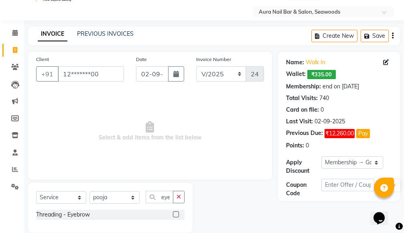
click at [175, 214] on label at bounding box center [176, 214] width 6 height 6
click at [175, 214] on input "checkbox" at bounding box center [175, 214] width 5 height 5
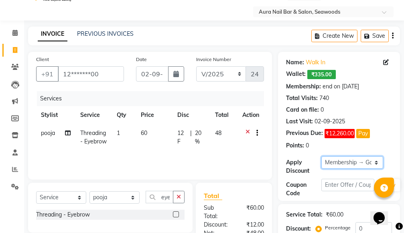
click at [377, 160] on select "Select Membership → Golden Membership Membership → Golden Membership Membership…" at bounding box center [353, 162] width 62 height 12
click at [322, 156] on select "Select Membership → Golden Membership Membership → Golden Membership Membership…" at bounding box center [353, 162] width 62 height 12
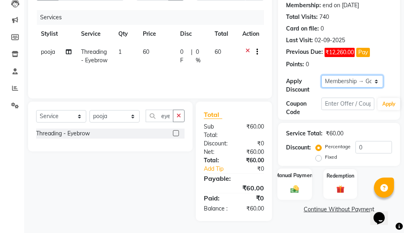
scroll to position [109, 0]
click at [292, 184] on img at bounding box center [295, 189] width 14 height 10
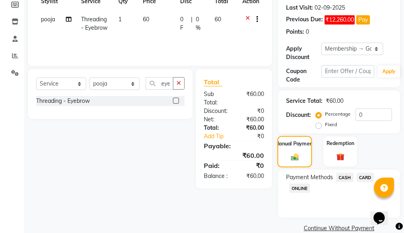
scroll to position [146, 0]
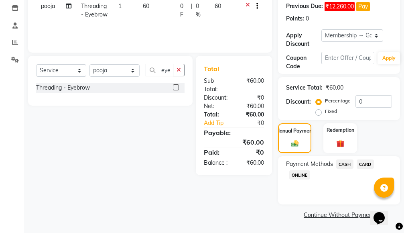
click at [343, 166] on span "CASH" at bounding box center [345, 163] width 17 height 9
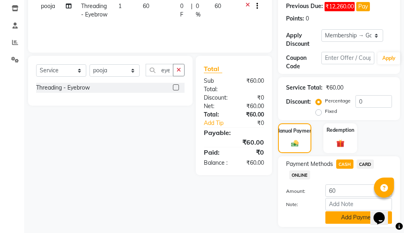
click at [331, 218] on button "Add Payment" at bounding box center [359, 217] width 67 height 12
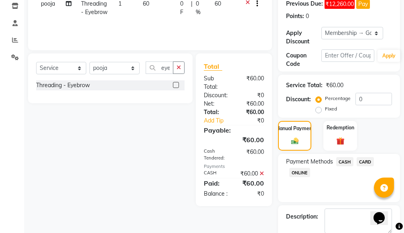
scroll to position [192, 0]
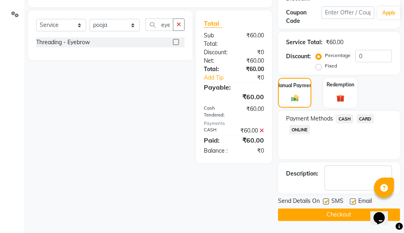
click at [321, 214] on button "Checkout" at bounding box center [339, 214] width 122 height 12
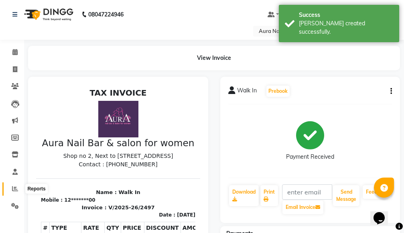
click at [13, 189] on icon at bounding box center [15, 189] width 6 height 6
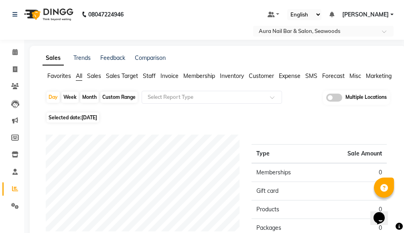
click at [149, 74] on span "Staff" at bounding box center [149, 75] width 13 height 7
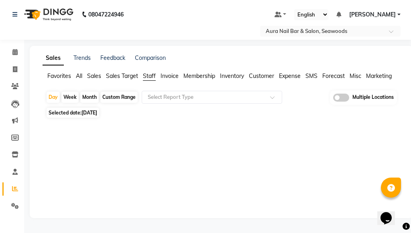
click at [90, 95] on div "Month" at bounding box center [89, 97] width 18 height 11
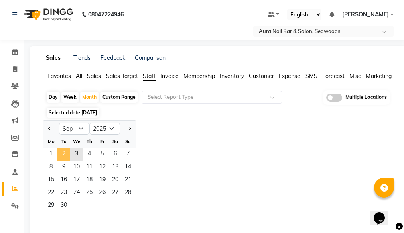
click at [63, 155] on span "2" at bounding box center [63, 154] width 13 height 13
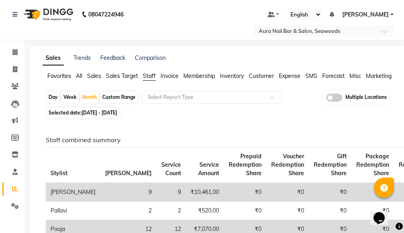
click at [104, 108] on span "Selected date: 01-09-2025 - 30-09-2025" at bounding box center [83, 113] width 73 height 10
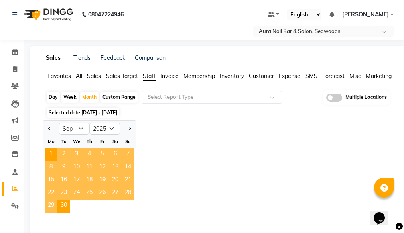
click at [52, 95] on div "Day" at bounding box center [53, 97] width 13 height 11
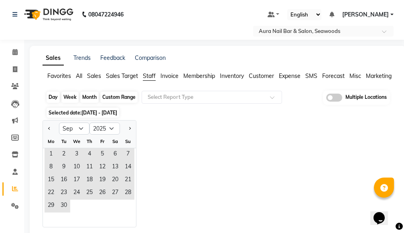
click at [52, 96] on div "Day" at bounding box center [53, 97] width 13 height 11
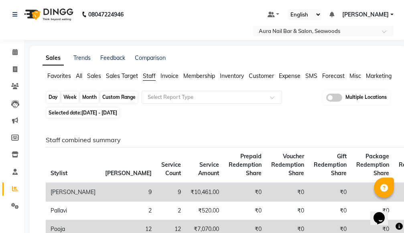
click at [53, 102] on div "Day" at bounding box center [53, 97] width 13 height 11
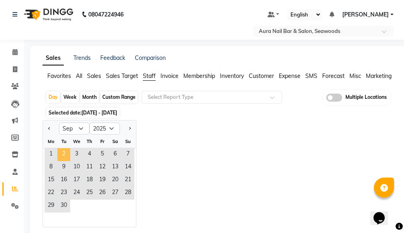
click at [64, 153] on span "2" at bounding box center [63, 154] width 13 height 13
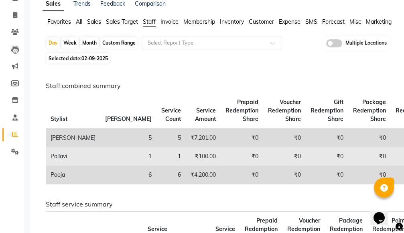
scroll to position [40, 0]
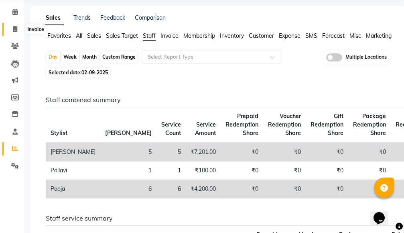
click at [13, 31] on icon at bounding box center [15, 29] width 4 height 6
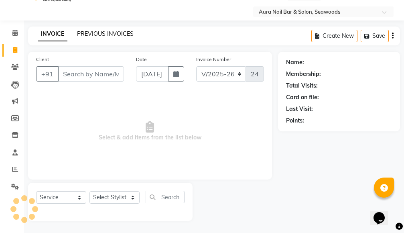
click at [103, 31] on link "PREVIOUS INVOICES" at bounding box center [105, 33] width 57 height 7
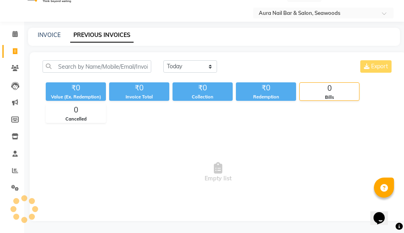
scroll to position [18, 0]
click at [209, 66] on select "Today Yesterday Custom Range" at bounding box center [190, 66] width 54 height 12
click at [163, 60] on select "Today Yesterday Custom Range" at bounding box center [190, 66] width 54 height 12
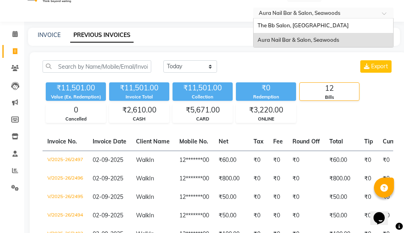
click at [384, 13] on span at bounding box center [387, 16] width 10 height 8
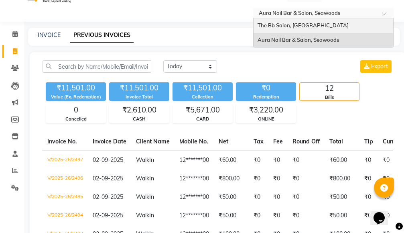
click at [323, 26] on div "The Bb Salon, [GEOGRAPHIC_DATA]" at bounding box center [324, 25] width 140 height 14
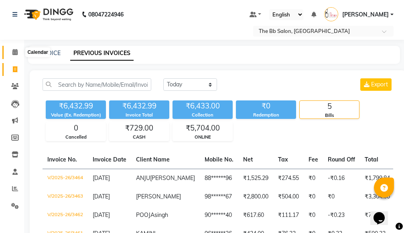
click at [14, 50] on icon at bounding box center [14, 52] width 5 height 6
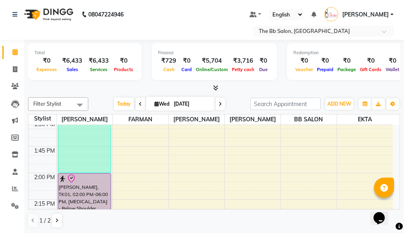
scroll to position [442, 0]
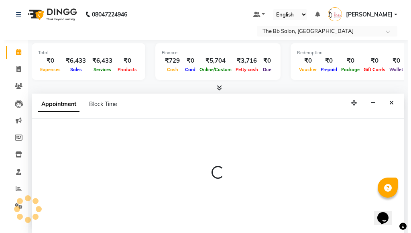
scroll to position [0, 0]
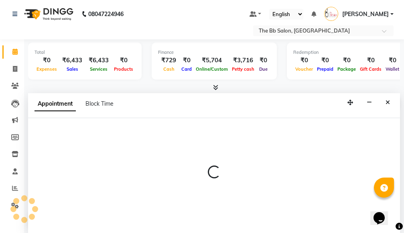
select select "83513"
select select "tentative"
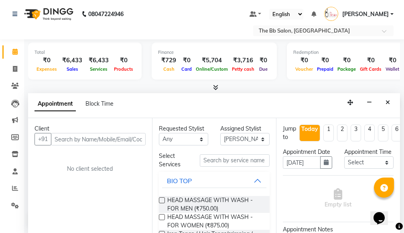
click at [112, 139] on input "text" at bounding box center [98, 139] width 95 height 12
click at [125, 137] on input "text" at bounding box center [98, 139] width 95 height 12
type input "7009613004"
click at [128, 140] on span "Add Client" at bounding box center [129, 138] width 27 height 7
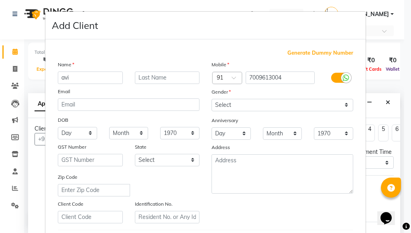
type input "avi"
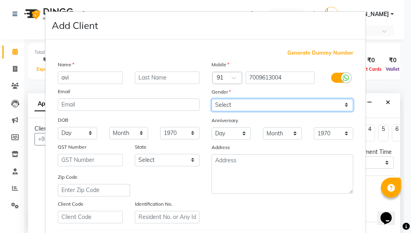
click at [337, 104] on select "Select Male Female Other Prefer Not To Say" at bounding box center [283, 105] width 142 height 12
select select "female"
click at [212, 99] on select "Select Male Female Other Prefer Not To Say" at bounding box center [283, 105] width 142 height 12
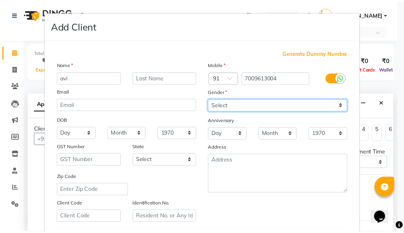
scroll to position [138, 0]
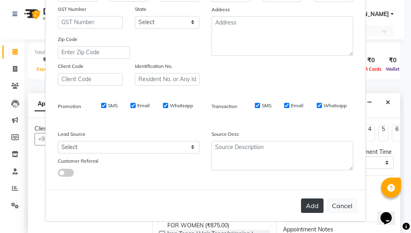
click at [310, 204] on button "Add" at bounding box center [312, 205] width 22 height 14
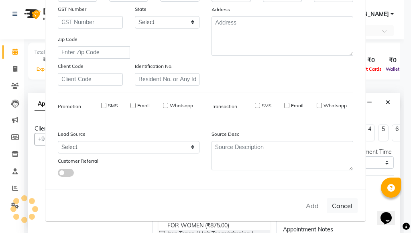
type input "70******04"
select select
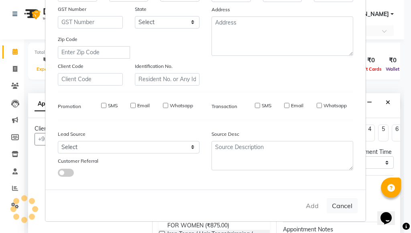
select select
checkbox input "false"
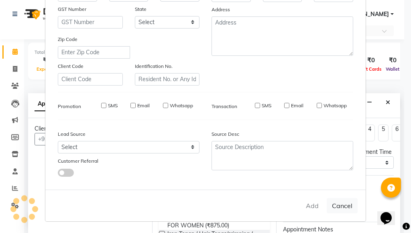
checkbox input "false"
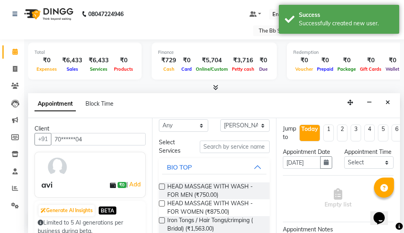
scroll to position [0, 0]
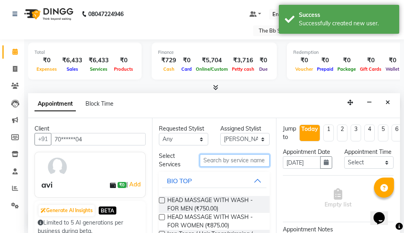
click at [212, 161] on input "text" at bounding box center [235, 160] width 70 height 12
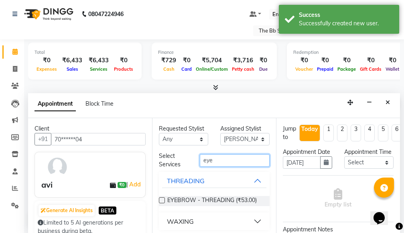
type input "eye"
click at [162, 202] on label at bounding box center [162, 200] width 6 height 6
click at [162, 202] on input "checkbox" at bounding box center [161, 200] width 5 height 5
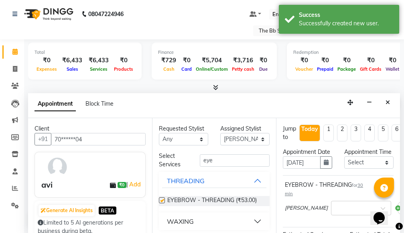
checkbox input "false"
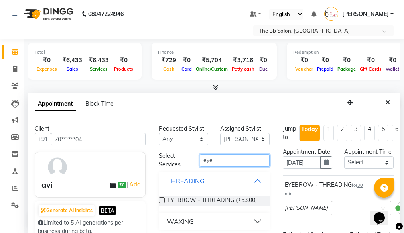
drag, startPoint x: 215, startPoint y: 159, endPoint x: 188, endPoint y: 159, distance: 27.3
click at [188, 159] on div "Select Services eye" at bounding box center [214, 160] width 123 height 17
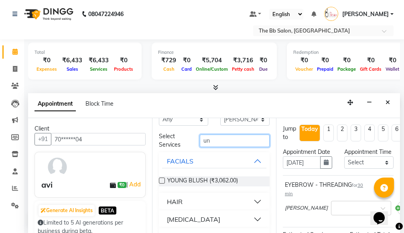
scroll to position [39, 0]
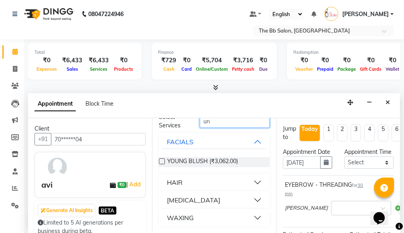
type input "un"
click at [253, 216] on button "WAXING" at bounding box center [214, 217] width 104 height 14
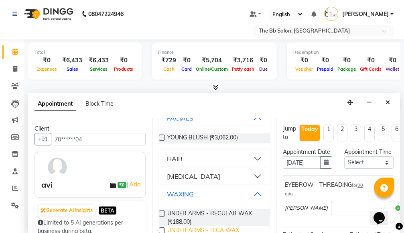
scroll to position [86, 0]
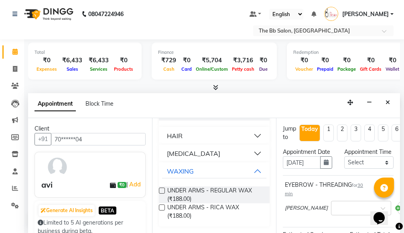
click at [162, 207] on label at bounding box center [162, 207] width 6 height 6
click at [162, 207] on input "checkbox" at bounding box center [161, 208] width 5 height 5
checkbox input "false"
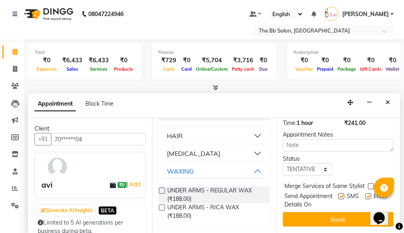
scroll to position [191, 0]
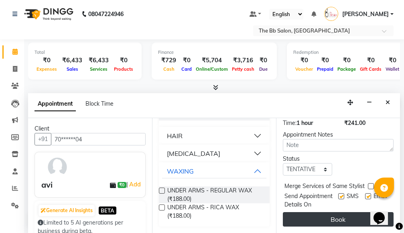
click at [337, 214] on button "Book" at bounding box center [338, 219] width 111 height 14
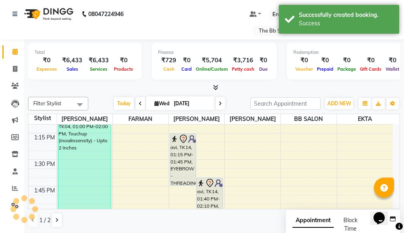
scroll to position [0, 0]
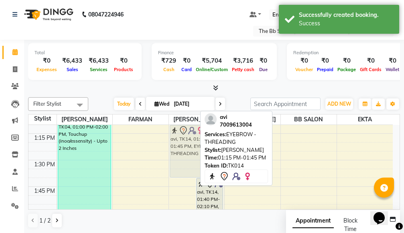
drag, startPoint x: 184, startPoint y: 167, endPoint x: 192, endPoint y: 160, distance: 11.1
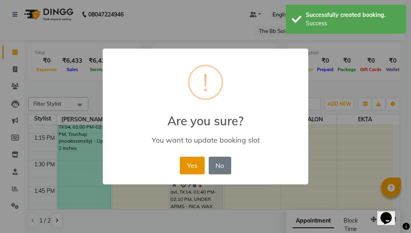
click at [191, 165] on button "Yes" at bounding box center [192, 166] width 25 height 18
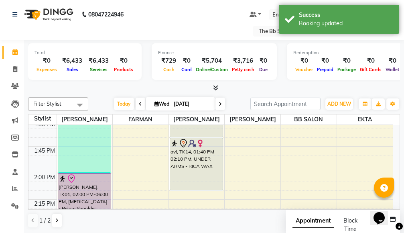
scroll to position [522, 0]
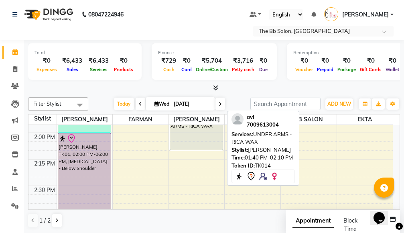
click at [191, 133] on div "avi, TK14, 01:40 PM-02:10 PM, UNDER ARMS - RICA WAX" at bounding box center [196, 124] width 53 height 52
click at [191, 137] on div "avi, TK14, 01:40 PM-02:10 PM, UNDER ARMS - RICA WAX" at bounding box center [196, 124] width 53 height 52
select select "7"
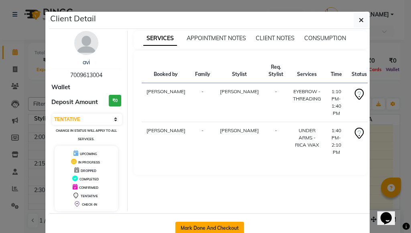
click at [206, 224] on button "Mark Done And Checkout" at bounding box center [210, 228] width 69 height 13
select select "service"
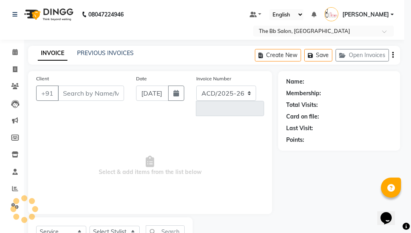
select select "6231"
type input "3465"
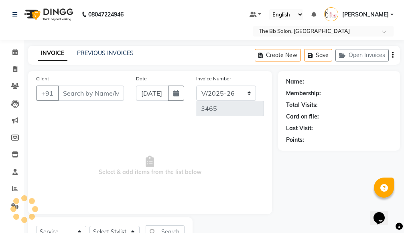
type input "70******04"
select select "83513"
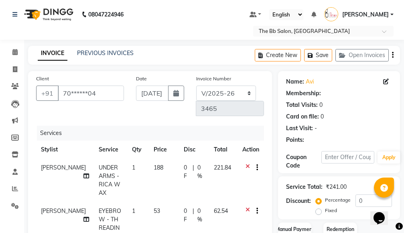
select select "1: Object"
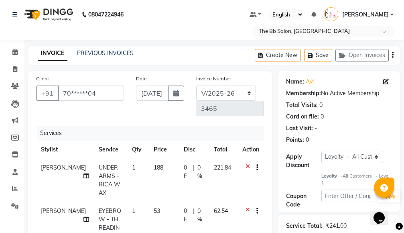
scroll to position [161, 0]
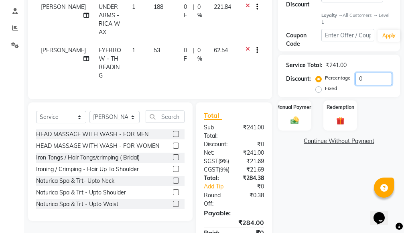
click at [357, 78] on input "0" at bounding box center [374, 79] width 37 height 12
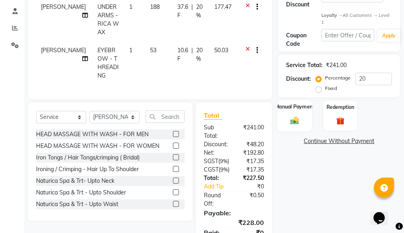
click at [293, 122] on img at bounding box center [295, 121] width 14 height 10
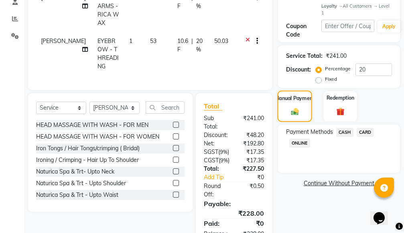
scroll to position [210, 0]
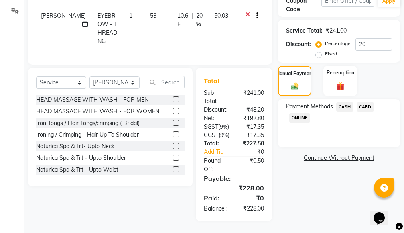
click at [302, 113] on span "ONLINE" at bounding box center [300, 117] width 21 height 9
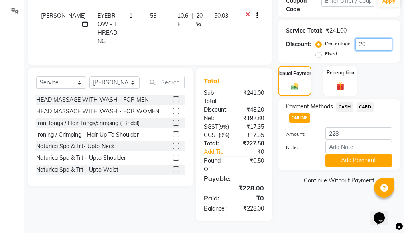
click at [370, 38] on input "20" at bounding box center [374, 44] width 37 height 12
type input "20.1"
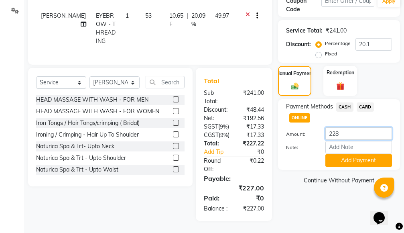
click at [353, 127] on input "228" at bounding box center [359, 133] width 67 height 12
click at [347, 102] on span "CASH" at bounding box center [345, 106] width 17 height 9
type input "227"
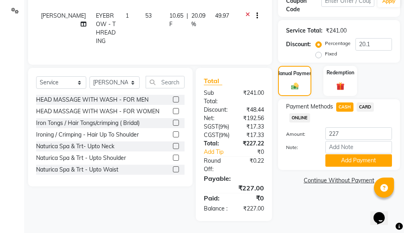
click at [301, 113] on span "ONLINE" at bounding box center [300, 117] width 21 height 9
click at [346, 154] on button "Add Payment" at bounding box center [359, 160] width 67 height 12
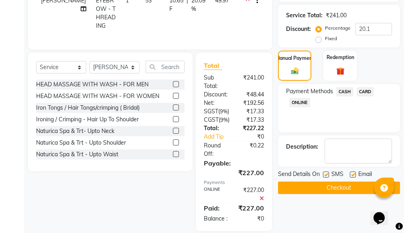
scroll to position [317, 0]
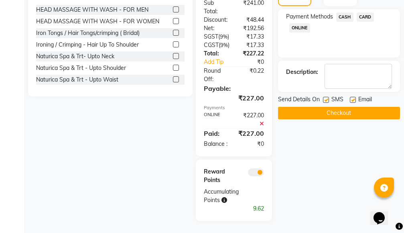
click at [346, 107] on button "Checkout" at bounding box center [339, 113] width 122 height 12
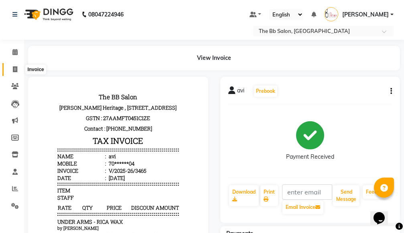
click at [14, 68] on icon at bounding box center [15, 69] width 4 height 6
select select "service"
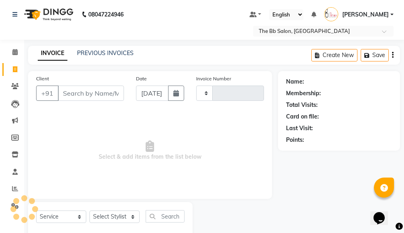
type input "3466"
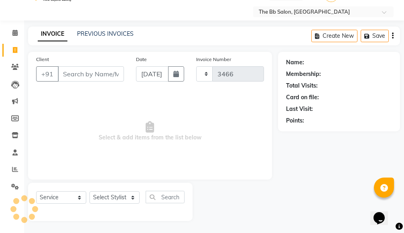
select select "6231"
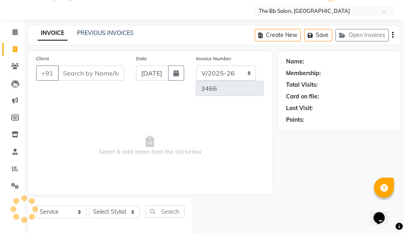
scroll to position [35, 0]
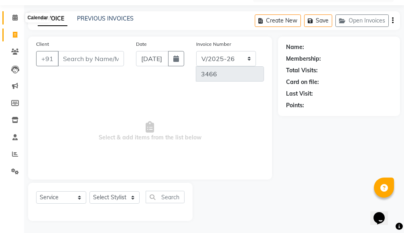
click at [16, 17] on icon at bounding box center [14, 17] width 5 height 6
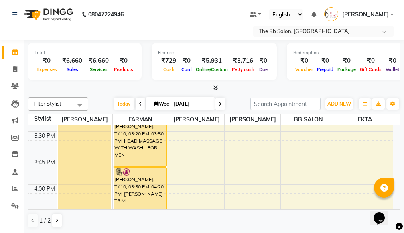
scroll to position [683, 0]
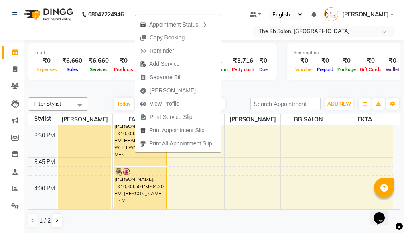
click at [233, 14] on div "Default Panel My Panel English ENGLISH Español العربية मराठी हिंदी ગુજરાતી தமிழ…" at bounding box center [293, 14] width 210 height 13
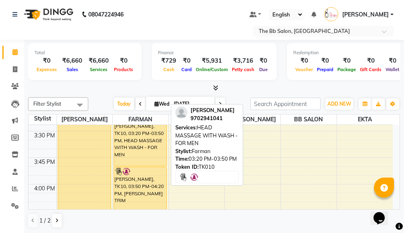
click at [142, 149] on div "PRAVIN, TK10, 03:20 PM-03:50 PM, HEAD MASSAGE WITH WASH - FOR MEN" at bounding box center [140, 140] width 53 height 52
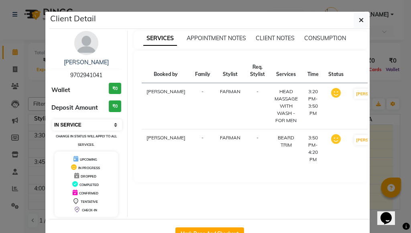
click at [113, 124] on select "Select IN SERVICE CONFIRMED TENTATIVE CHECK IN MARK DONE DROPPED UPCOMING" at bounding box center [87, 124] width 70 height 11
select select "8"
click at [52, 119] on select "Select IN SERVICE CONFIRMED TENTATIVE CHECK IN MARK DONE DROPPED UPCOMING" at bounding box center [87, 124] width 70 height 11
click at [359, 20] on icon "button" at bounding box center [361, 20] width 5 height 6
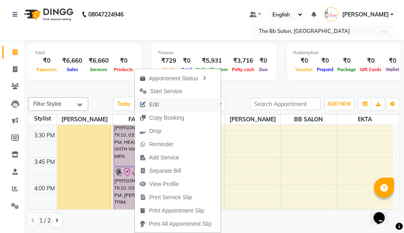
click at [153, 102] on span "Edit" at bounding box center [154, 104] width 10 height 8
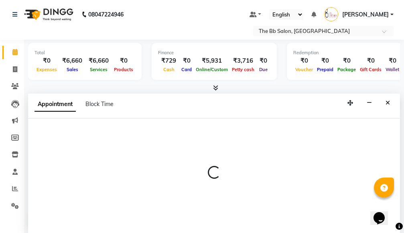
select select "920"
select select "check-in"
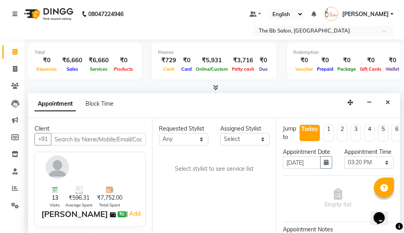
scroll to position [0, 0]
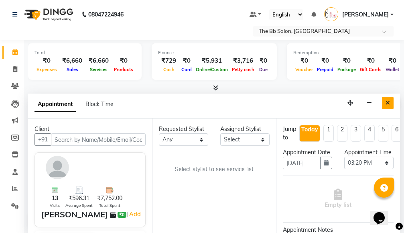
click at [388, 102] on icon "Close" at bounding box center [388, 103] width 4 height 6
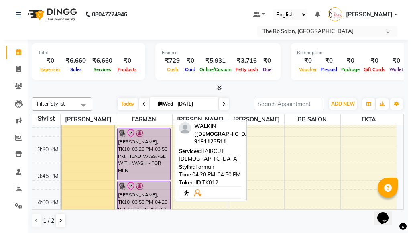
scroll to position [648, 0]
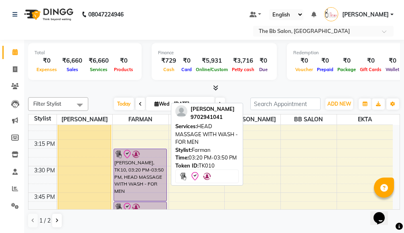
click at [138, 177] on div "PRAVIN, TK10, 03:20 PM-03:50 PM, HEAD MASSAGE WITH WASH - FOR MEN" at bounding box center [140, 175] width 53 height 52
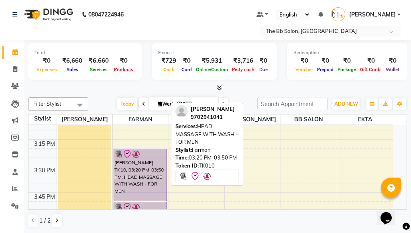
select select "8"
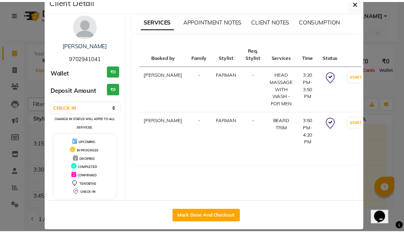
scroll to position [27, 0]
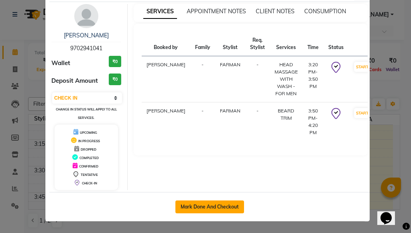
click at [192, 207] on button "Mark Done And Checkout" at bounding box center [210, 206] width 69 height 13
select select "6231"
select select "service"
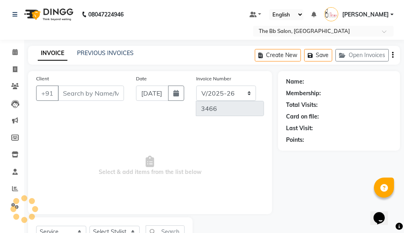
type input "97******41"
select select "83521"
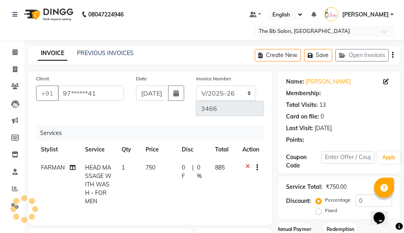
select select "1: Object"
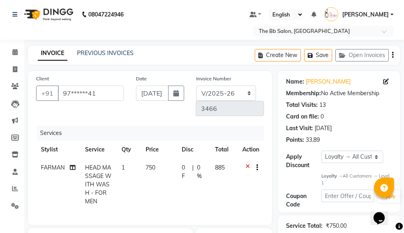
scroll to position [80, 0]
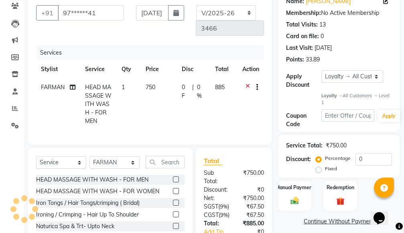
click at [249, 84] on icon at bounding box center [248, 88] width 4 height 10
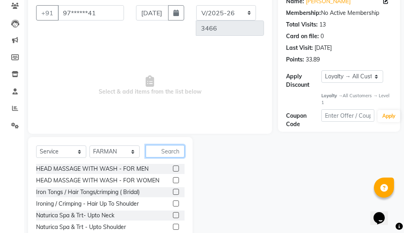
click at [163, 150] on input "text" at bounding box center [165, 151] width 39 height 12
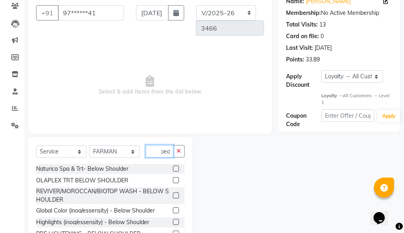
scroll to position [58, 0]
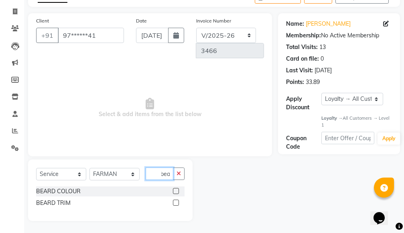
type input "bea"
click at [175, 201] on label at bounding box center [176, 203] width 6 height 6
click at [175, 201] on input "checkbox" at bounding box center [175, 202] width 5 height 5
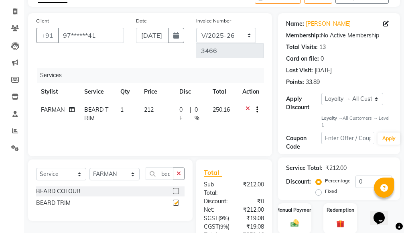
checkbox input "false"
drag, startPoint x: 170, startPoint y: 174, endPoint x: 155, endPoint y: 174, distance: 15.7
click at [155, 174] on input "bea" at bounding box center [160, 174] width 28 height 12
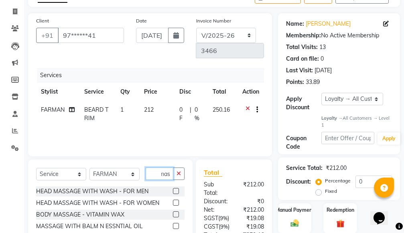
scroll to position [0, 5]
type input "mass"
click at [173, 190] on label at bounding box center [176, 191] width 6 height 6
click at [173, 190] on input "checkbox" at bounding box center [175, 191] width 5 height 5
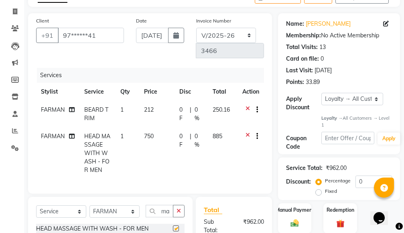
checkbox input "false"
drag, startPoint x: 249, startPoint y: 133, endPoint x: 245, endPoint y: 135, distance: 4.6
click at [249, 133] on icon at bounding box center [248, 137] width 4 height 10
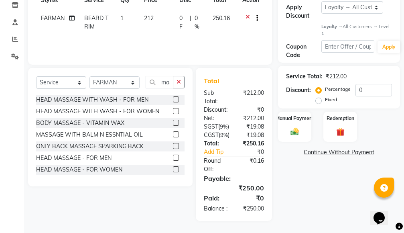
scroll to position [175, 0]
click at [173, 166] on label at bounding box center [176, 169] width 6 height 6
click at [173, 167] on input "checkbox" at bounding box center [175, 169] width 5 height 5
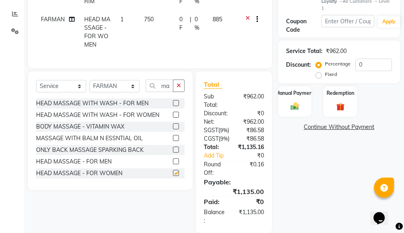
checkbox input "false"
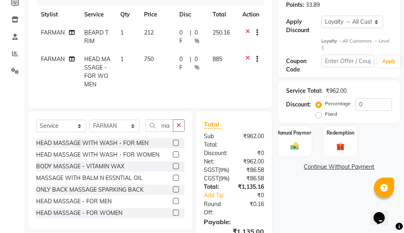
scroll to position [94, 0]
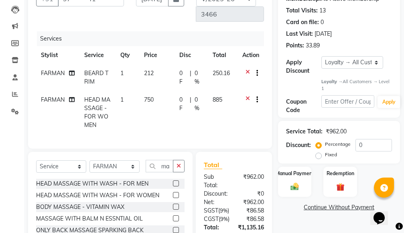
click at [247, 98] on icon at bounding box center [248, 101] width 4 height 10
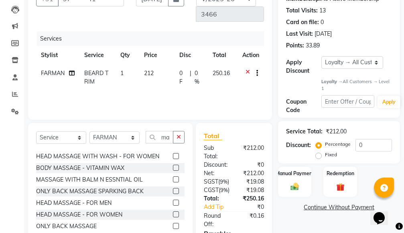
scroll to position [13, 0]
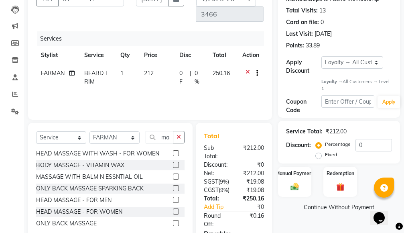
click at [173, 198] on label at bounding box center [176, 200] width 6 height 6
click at [173, 198] on input "checkbox" at bounding box center [175, 200] width 5 height 5
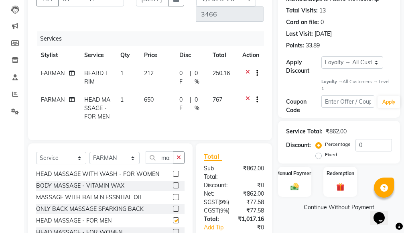
checkbox input "false"
click at [360, 142] on input "0" at bounding box center [374, 145] width 37 height 12
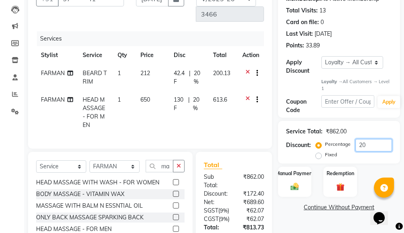
scroll to position [210, 0]
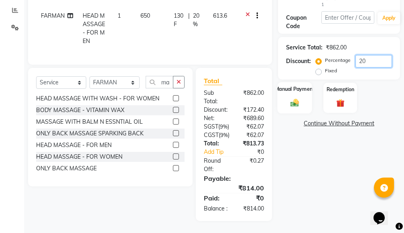
type input "20"
click at [298, 98] on img at bounding box center [295, 103] width 14 height 10
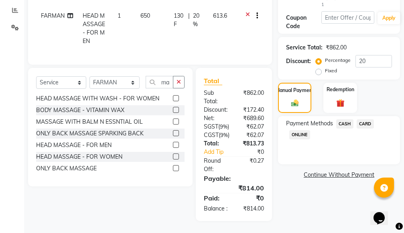
click at [343, 119] on span "CASH" at bounding box center [345, 123] width 17 height 9
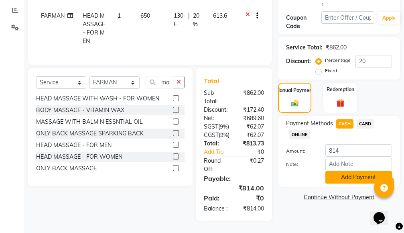
click at [353, 171] on button "Add Payment" at bounding box center [359, 177] width 67 height 12
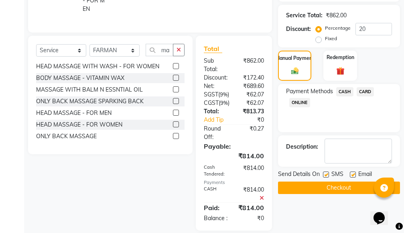
click at [336, 185] on button "Checkout" at bounding box center [339, 188] width 122 height 12
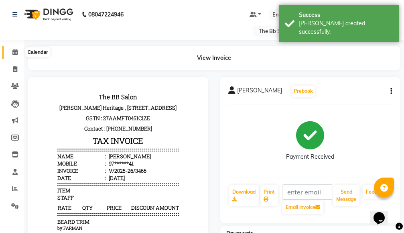
click at [15, 52] on icon at bounding box center [14, 52] width 5 height 6
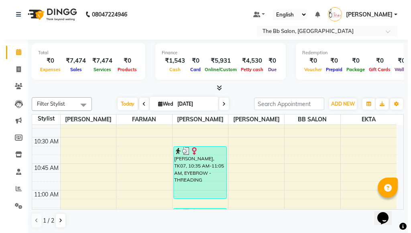
scroll to position [161, 0]
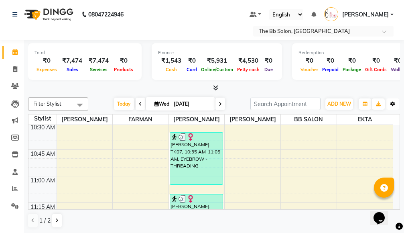
click at [393, 102] on icon "button" at bounding box center [393, 104] width 5 height 5
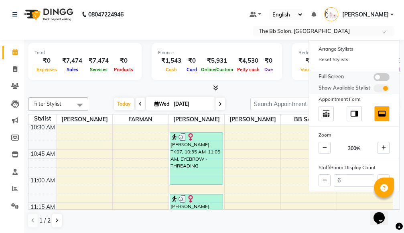
drag, startPoint x: 379, startPoint y: 77, endPoint x: 385, endPoint y: 77, distance: 6.0
click at [385, 77] on span at bounding box center [382, 77] width 16 height 8
click at [374, 78] on input "checkbox" at bounding box center [374, 78] width 0 height 0
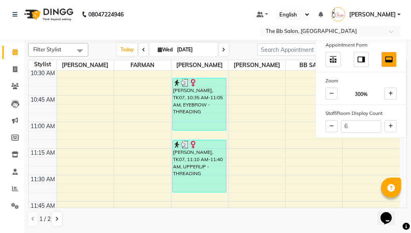
click at [180, 12] on nav "08047224946 Select Location × The Bb Salon, Kharghar Default Panel My Panel Eng…" at bounding box center [205, 20] width 411 height 40
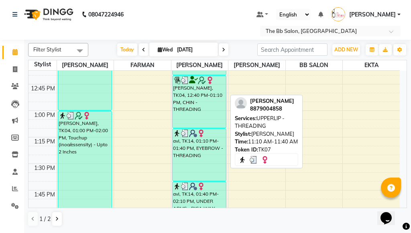
scroll to position [402, 0]
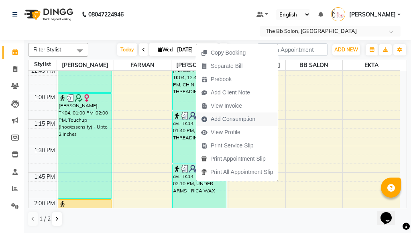
click at [250, 117] on span "Add Consumption" at bounding box center [233, 119] width 45 height 8
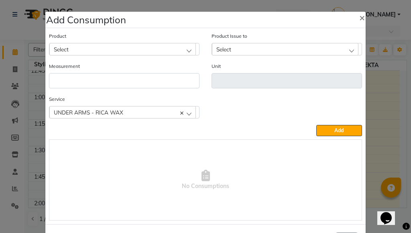
click at [134, 44] on div "Select" at bounding box center [122, 49] width 147 height 12
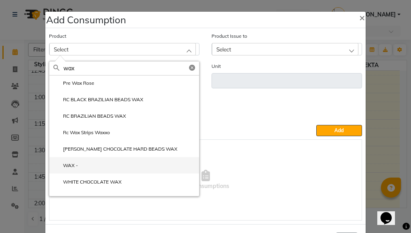
scroll to position [110, 0]
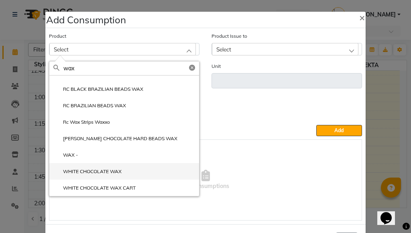
type input "wax"
click at [108, 173] on label "WHITE CHOCOLATE WAX" at bounding box center [87, 171] width 68 height 7
type input "ML"
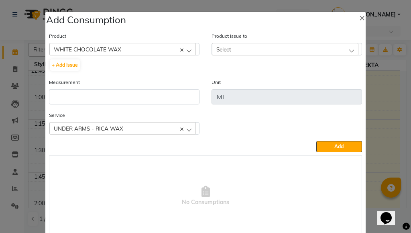
click at [310, 47] on div "Select" at bounding box center [285, 49] width 147 height 12
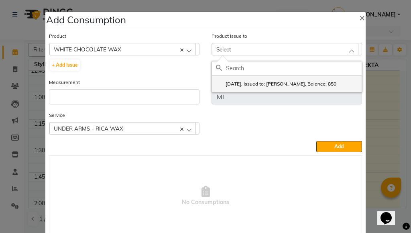
click at [270, 82] on label "2025-08-29, Issued to: SHILPA YADAV, Balance: 850" at bounding box center [276, 83] width 121 height 7
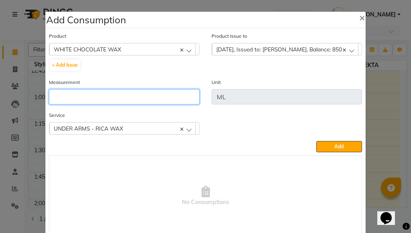
click at [142, 97] on input "number" at bounding box center [124, 96] width 151 height 15
type input "15"
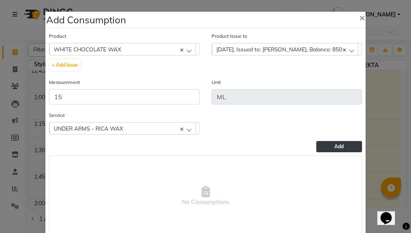
click at [335, 146] on span "Add" at bounding box center [339, 146] width 9 height 6
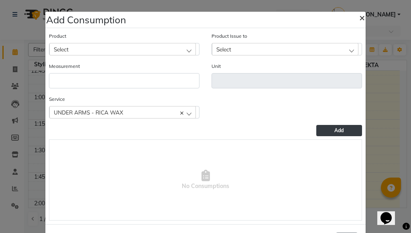
click at [360, 17] on span "×" at bounding box center [363, 17] width 6 height 12
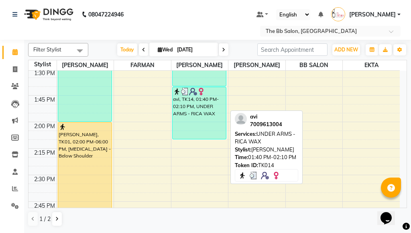
scroll to position [522, 0]
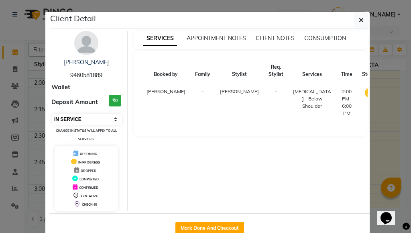
click at [113, 119] on select "Select IN SERVICE CONFIRMED TENTATIVE CHECK IN MARK DONE DROPPED UPCOMING" at bounding box center [87, 119] width 70 height 11
select select "8"
click at [52, 114] on select "Select IN SERVICE CONFIRMED TENTATIVE CHECK IN MARK DONE DROPPED UPCOMING" at bounding box center [87, 119] width 70 height 11
click at [359, 20] on icon "button" at bounding box center [361, 20] width 5 height 6
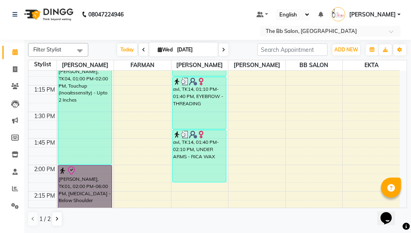
scroll to position [450, 0]
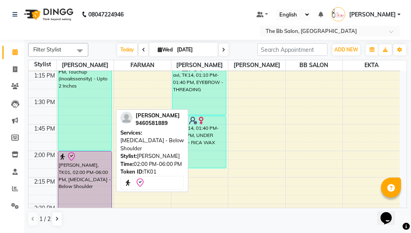
select select "8"
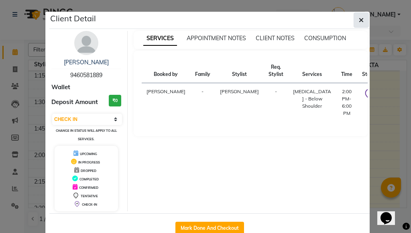
click at [359, 18] on icon "button" at bounding box center [361, 20] width 5 height 6
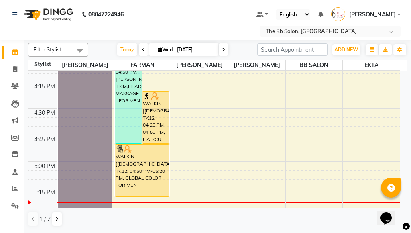
scroll to position [771, 0]
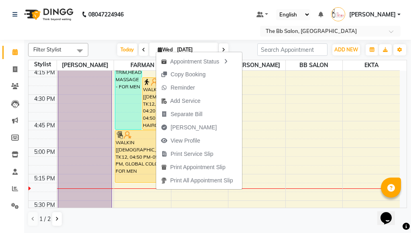
click at [181, 14] on nav "08047224946 Select Location × The Bb Salon, Kharghar Default Panel My Panel Eng…" at bounding box center [205, 20] width 411 height 40
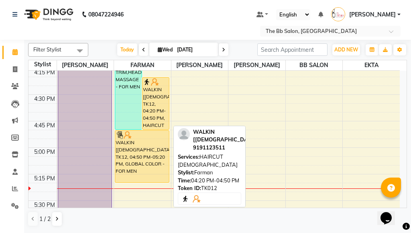
click at [153, 123] on div "WALKIN [MALE], TK12, 04:20 PM-04:50 PM, HAIRCUT MALE" at bounding box center [156, 104] width 27 height 52
select select "8"
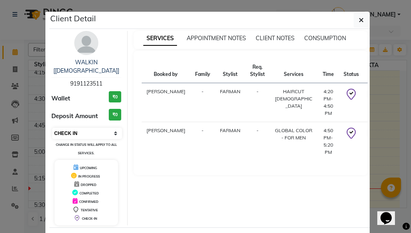
click at [112, 128] on select "Select IN SERVICE CONFIRMED TENTATIVE CHECK IN MARK DONE DROPPED UPCOMING" at bounding box center [87, 133] width 70 height 11
click at [52, 128] on select "Select IN SERVICE CONFIRMED TENTATIVE CHECK IN MARK DONE DROPPED UPCOMING" at bounding box center [87, 133] width 70 height 11
click at [359, 21] on icon "button" at bounding box center [361, 20] width 5 height 6
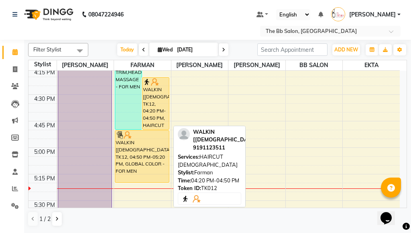
click at [155, 117] on div "WALKIN [MALE], TK12, 04:20 PM-04:50 PM, HAIRCUT MALE" at bounding box center [156, 104] width 27 height 52
select select "8"
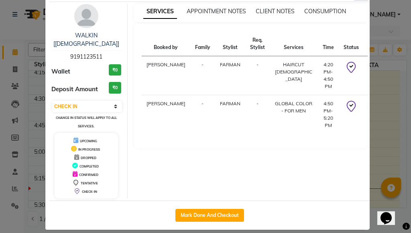
scroll to position [0, 0]
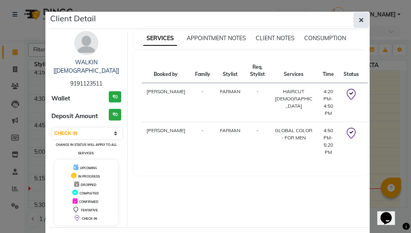
click at [359, 16] on span "button" at bounding box center [361, 20] width 5 height 8
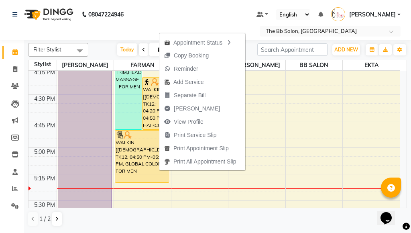
click at [195, 9] on nav "08047224946 Select Location × The Bb Salon, Kharghar Default Panel My Panel Eng…" at bounding box center [205, 20] width 411 height 40
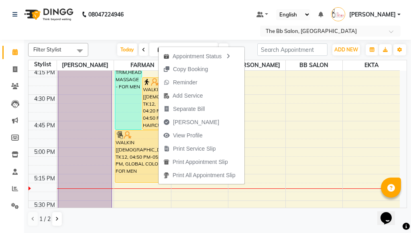
click at [170, 10] on nav "08047224946 Select Location × The Bb Salon, Kharghar Default Panel My Panel Eng…" at bounding box center [205, 20] width 411 height 40
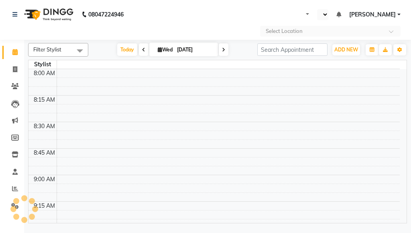
select select "en"
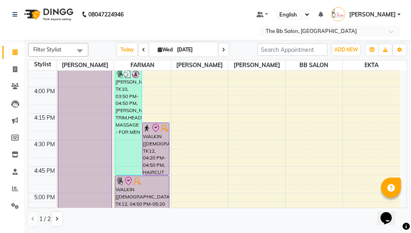
scroll to position [763, 0]
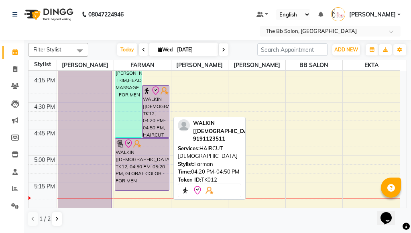
click at [158, 128] on div "WALKIN [MALE], TK12, 04:20 PM-04:50 PM, HAIRCUT MALE" at bounding box center [156, 112] width 27 height 52
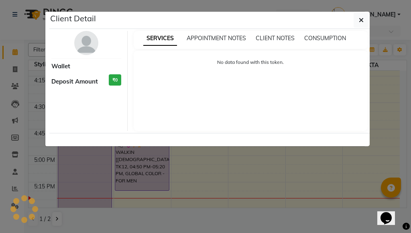
select select "8"
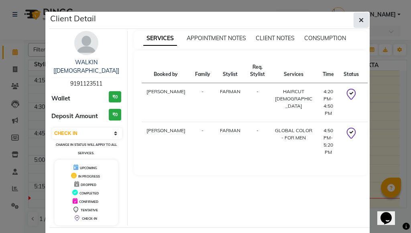
click at [355, 20] on button "button" at bounding box center [361, 19] width 15 height 15
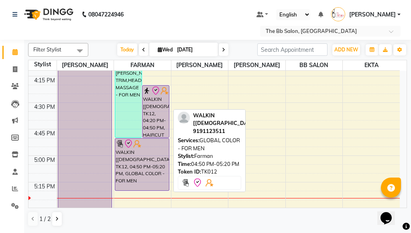
click at [148, 160] on div "WALKIN [[DEMOGRAPHIC_DATA]], TK12, 04:50 PM-05:20 PM, GLOBAL COLOR - FOR MEN" at bounding box center [142, 165] width 54 height 52
select select "8"
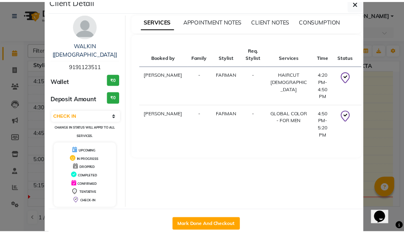
scroll to position [27, 0]
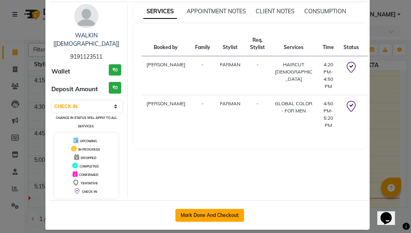
click at [199, 209] on button "Mark Done And Checkout" at bounding box center [210, 215] width 69 height 13
select select "service"
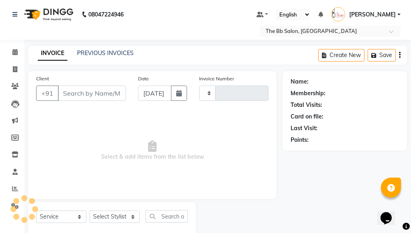
type input "3467"
select select "6231"
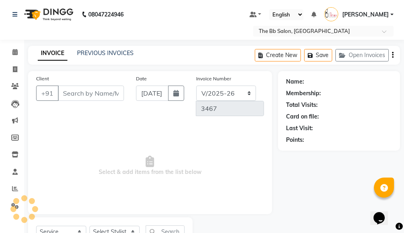
type input "91******11"
select select "83521"
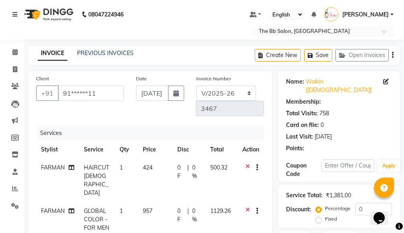
select select "1: Object"
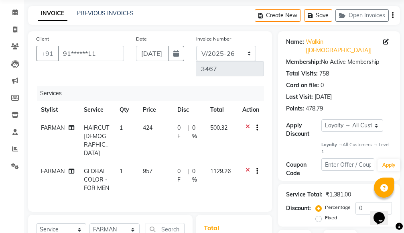
scroll to position [40, 0]
click at [247, 125] on icon at bounding box center [248, 128] width 4 height 10
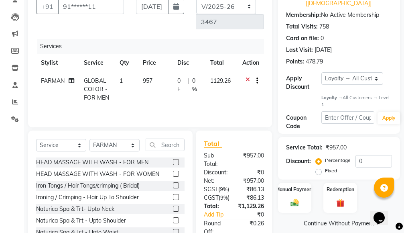
scroll to position [161, 0]
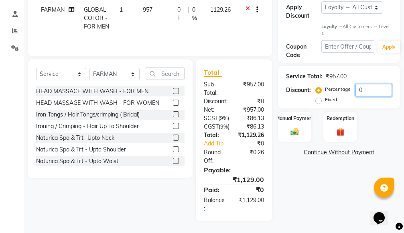
click at [357, 84] on input "0" at bounding box center [374, 90] width 37 height 12
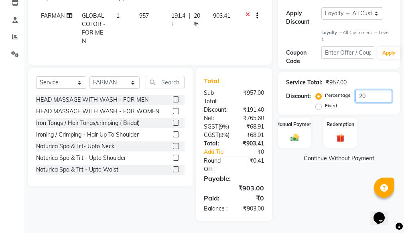
click at [376, 90] on input "20" at bounding box center [374, 96] width 37 height 12
type input "20.3"
click at [298, 133] on img at bounding box center [295, 138] width 14 height 10
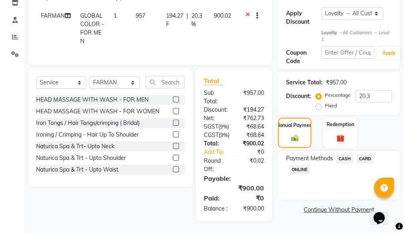
scroll to position [184, 0]
click at [303, 165] on span "ONLINE" at bounding box center [300, 169] width 21 height 9
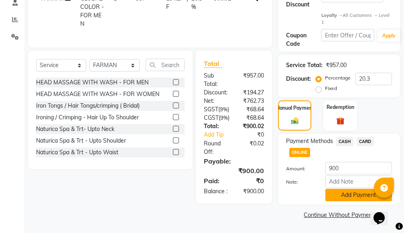
click at [336, 189] on button "Add Payment" at bounding box center [359, 195] width 67 height 12
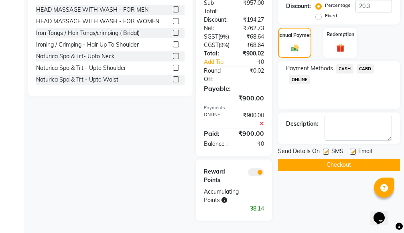
scroll to position [274, 0]
click at [348, 159] on button "Checkout" at bounding box center [339, 165] width 122 height 12
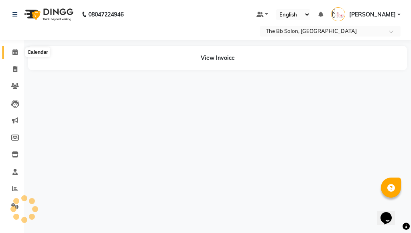
click at [15, 51] on icon at bounding box center [14, 52] width 5 height 6
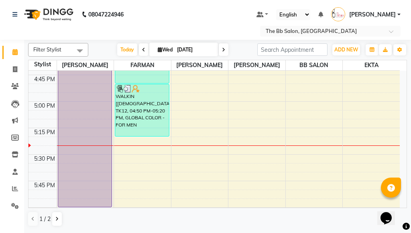
scroll to position [803, 0]
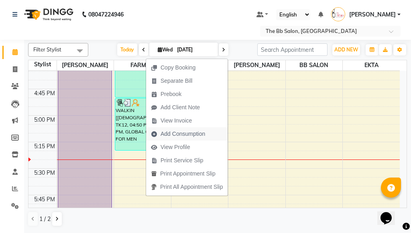
click at [192, 133] on span "Add Consumption" at bounding box center [183, 134] width 45 height 8
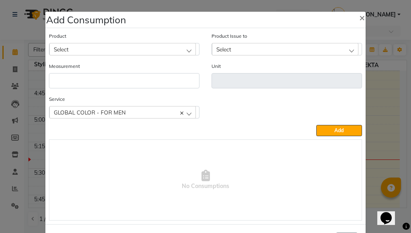
click at [151, 49] on div "Select" at bounding box center [122, 49] width 147 height 12
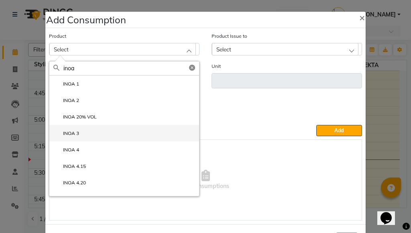
type input "inoa"
click at [106, 134] on li "INOA 3" at bounding box center [124, 133] width 150 height 16
type input "ML"
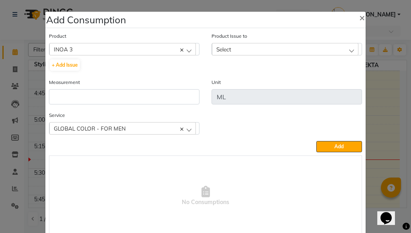
click at [330, 52] on div "Select" at bounding box center [285, 49] width 147 height 12
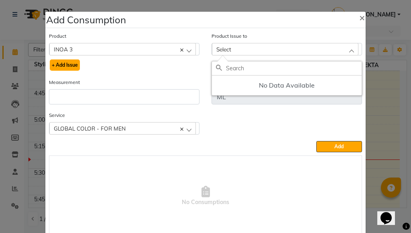
click at [57, 64] on button "+ Add Issue" at bounding box center [65, 64] width 30 height 11
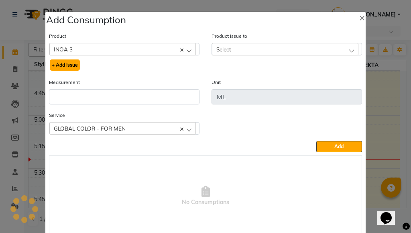
select select
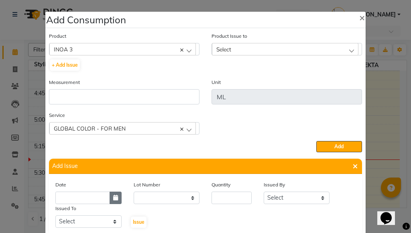
click at [113, 198] on icon "button" at bounding box center [115, 198] width 5 height 6
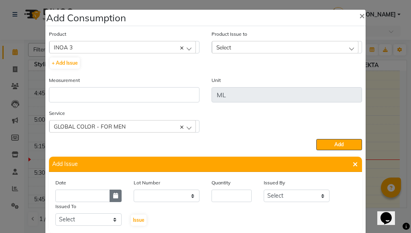
scroll to position [11, 0]
select select "9"
select select "2025"
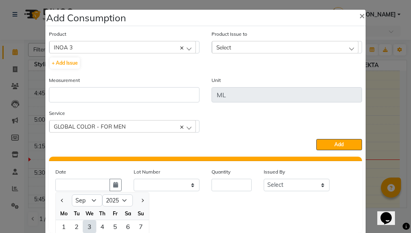
click at [88, 226] on div "3" at bounding box center [89, 226] width 13 height 13
type input "[DATE]"
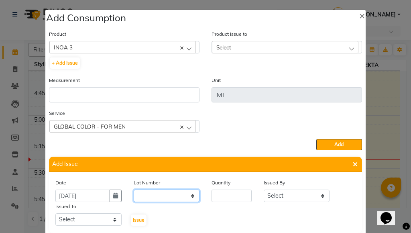
click at [180, 198] on select "None" at bounding box center [167, 196] width 66 height 12
select select "0: null"
click at [134, 190] on select "None" at bounding box center [167, 196] width 66 height 12
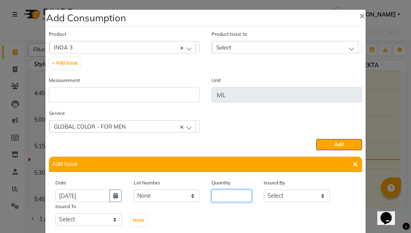
click at [242, 196] on input "number" at bounding box center [232, 196] width 40 height 12
type input "1"
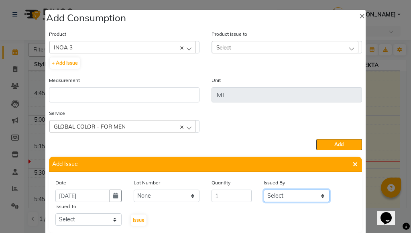
click at [292, 198] on select "Select Sanjay Pawar Nazim Shaikh MANGESH TAVARE Rupesh Chavan FARMAN SHILPA YAD…" at bounding box center [297, 196] width 66 height 12
select select "83509"
click at [264, 190] on select "Select Sanjay Pawar Nazim Shaikh MANGESH TAVARE Rupesh Chavan FARMAN SHILPA YAD…" at bounding box center [297, 196] width 66 height 12
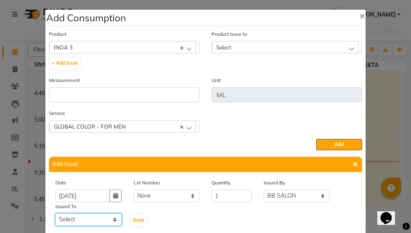
click at [112, 219] on select "Select Sanjay Pawar Nazim Shaikh MANGESH TAVARE Rupesh Chavan FARMAN SHILPA YAD…" at bounding box center [88, 219] width 66 height 12
select select "83521"
click at [55, 213] on select "Select Sanjay Pawar Nazim Shaikh MANGESH TAVARE Rupesh Chavan FARMAN SHILPA YAD…" at bounding box center [88, 219] width 66 height 12
click at [136, 220] on span "Issue" at bounding box center [139, 220] width 12 height 6
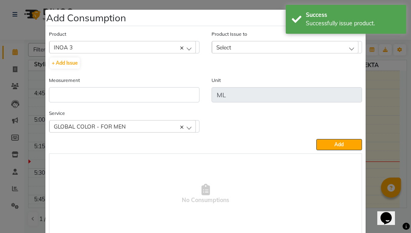
click at [296, 45] on div "Select" at bounding box center [285, 47] width 147 height 12
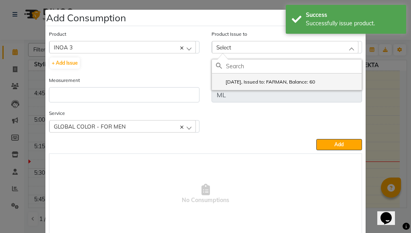
click at [279, 83] on label "2025-09-03, Issued to: FARMAN, Balance: 60" at bounding box center [265, 81] width 99 height 7
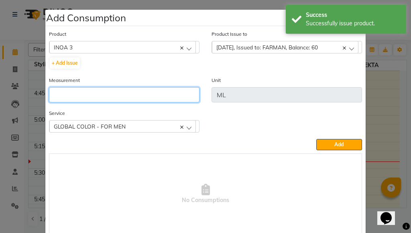
click at [147, 97] on input "number" at bounding box center [124, 94] width 151 height 15
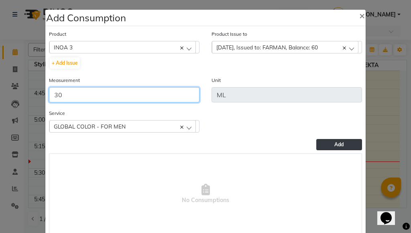
type input "30"
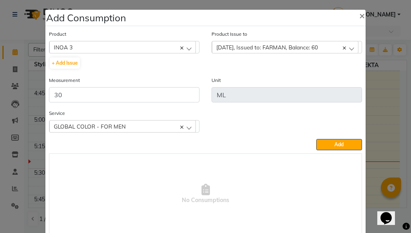
click at [324, 143] on button "Add" at bounding box center [340, 144] width 46 height 11
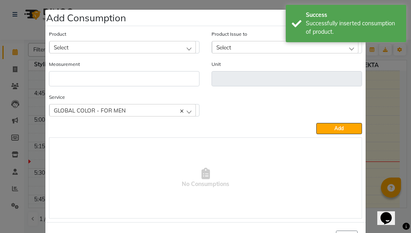
click at [377, 111] on ngb-modal-window "Add Consumption × Product Select 3 IN 1 WATER - Product Issue to Select 2025-09…" at bounding box center [205, 116] width 411 height 233
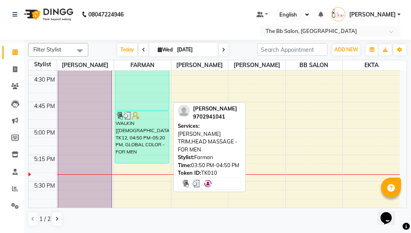
scroll to position [803, 0]
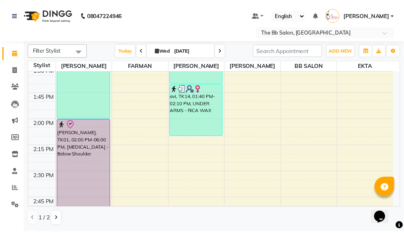
scroll to position [522, 0]
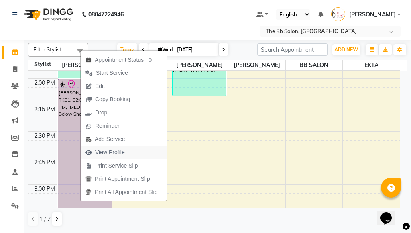
click at [115, 151] on span "View Profile" at bounding box center [110, 152] width 30 height 8
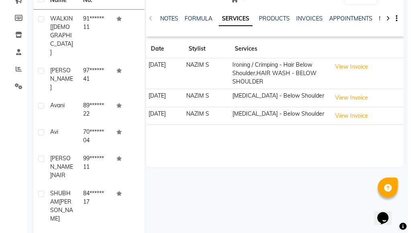
scroll to position [121, 0]
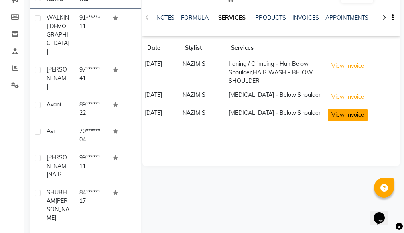
click at [353, 112] on button "View Invoice" at bounding box center [348, 115] width 40 height 12
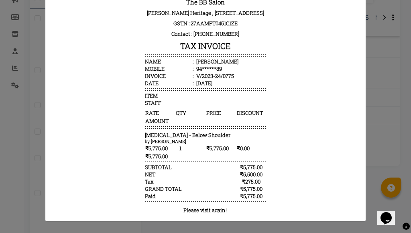
scroll to position [0, 0]
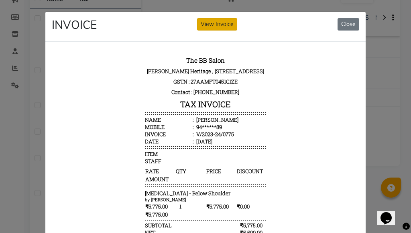
click at [217, 21] on button "View Invoice" at bounding box center [217, 24] width 40 height 12
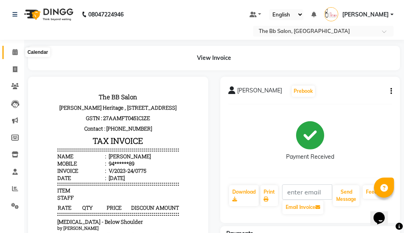
click at [15, 52] on icon at bounding box center [14, 52] width 5 height 6
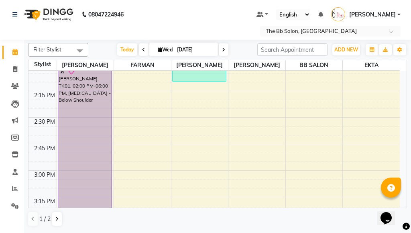
scroll to position [522, 0]
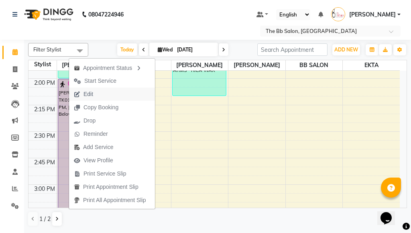
click at [87, 93] on span "Edit" at bounding box center [89, 94] width 10 height 8
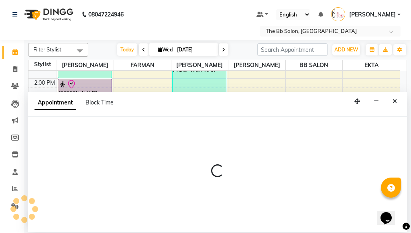
select select "tentative"
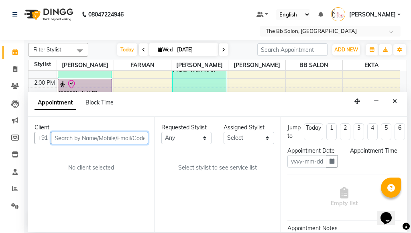
type input "[DATE]"
select select "check-in"
select select "840"
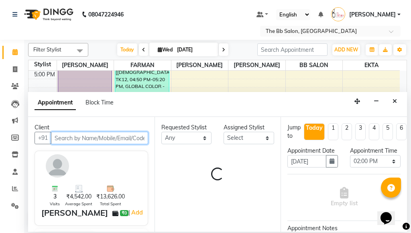
select select "83658"
select select "3065"
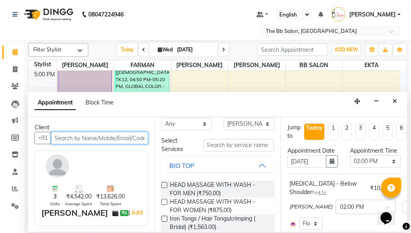
scroll to position [0, 0]
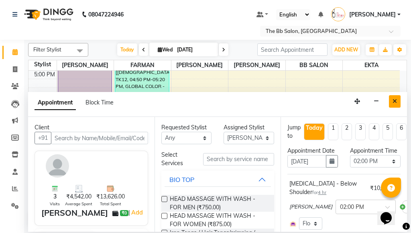
click at [395, 99] on icon "Close" at bounding box center [395, 101] width 4 height 6
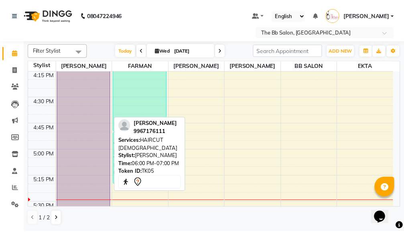
scroll to position [768, 0]
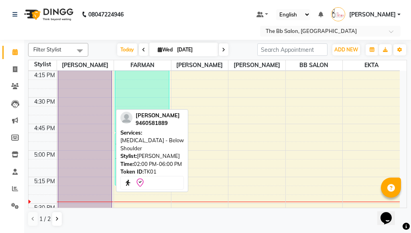
click at [86, 131] on div "[PERSON_NAME], TK01, 02:00 PM-06:00 PM, [MEDICAL_DATA] - Below Shoulder" at bounding box center [85, 44] width 54 height 423
select select "8"
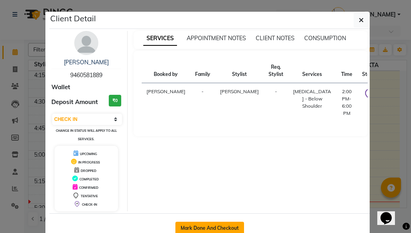
click at [182, 224] on button "Mark Done And Checkout" at bounding box center [210, 228] width 69 height 13
select select "service"
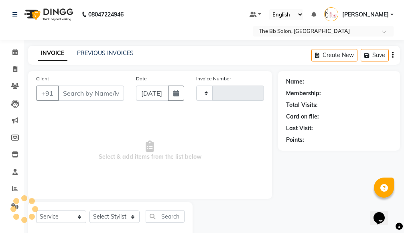
type input "3468"
select select "6231"
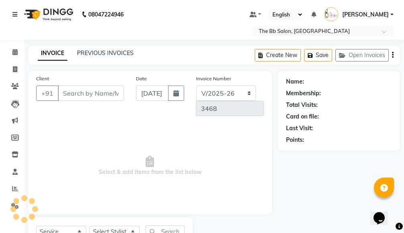
type input "94******89"
select select "83658"
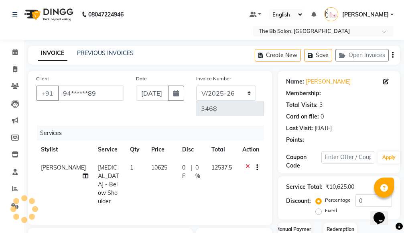
select select "1: Object"
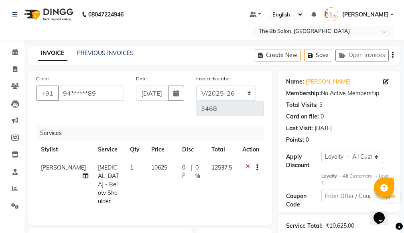
scroll to position [80, 0]
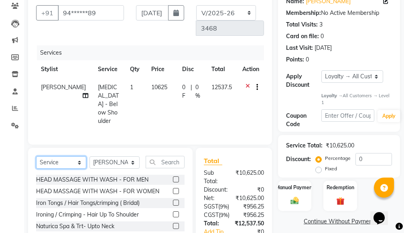
click at [79, 156] on select "Select Service Product Membership Package Voucher Prepaid Gift Card" at bounding box center [61, 162] width 50 height 12
select select "product"
click at [36, 156] on select "Select Service Product Membership Package Voucher Prepaid Gift Card" at bounding box center [61, 162] width 50 height 12
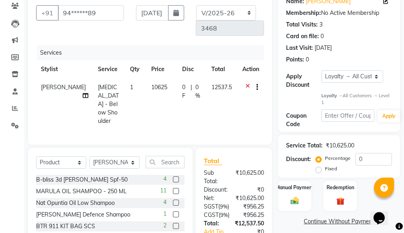
click at [173, 188] on label at bounding box center [176, 191] width 6 height 6
click at [173, 189] on input "checkbox" at bounding box center [175, 191] width 5 height 5
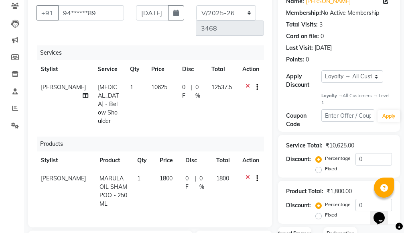
checkbox input "false"
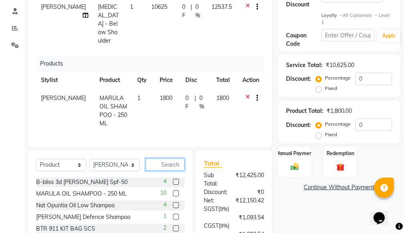
click at [153, 158] on input "text" at bounding box center [165, 164] width 39 height 12
click at [247, 94] on icon at bounding box center [248, 99] width 4 height 10
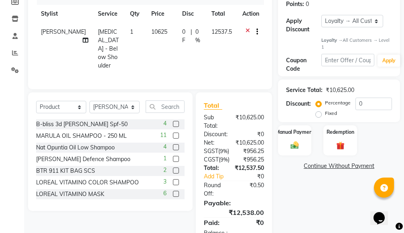
scroll to position [135, 0]
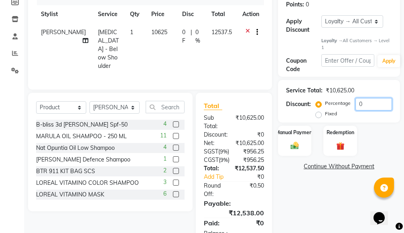
click at [358, 103] on input "0" at bounding box center [374, 104] width 37 height 12
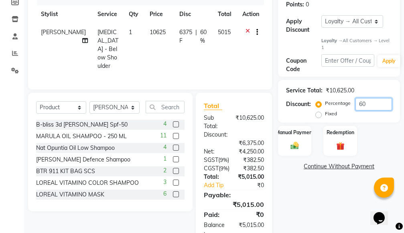
type input "0"
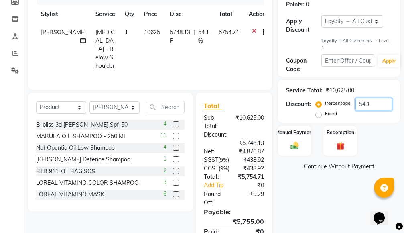
type input "54.1"
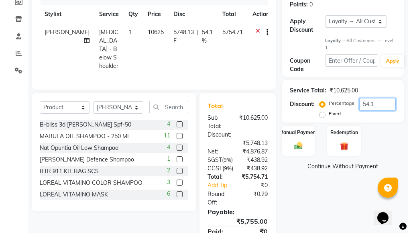
scroll to position [0, 0]
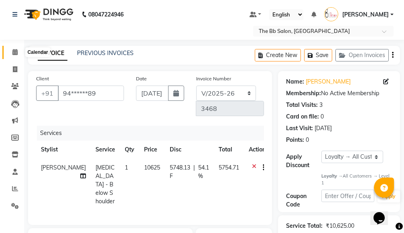
click at [14, 53] on icon at bounding box center [14, 52] width 5 height 6
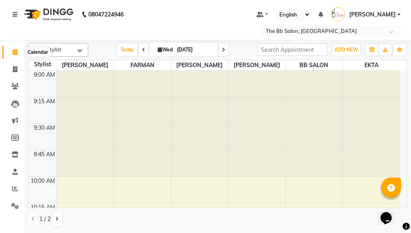
click at [14, 51] on icon at bounding box center [14, 52] width 5 height 6
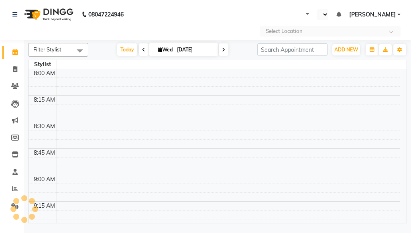
select select "en"
